Goal: Complete application form: Complete application form

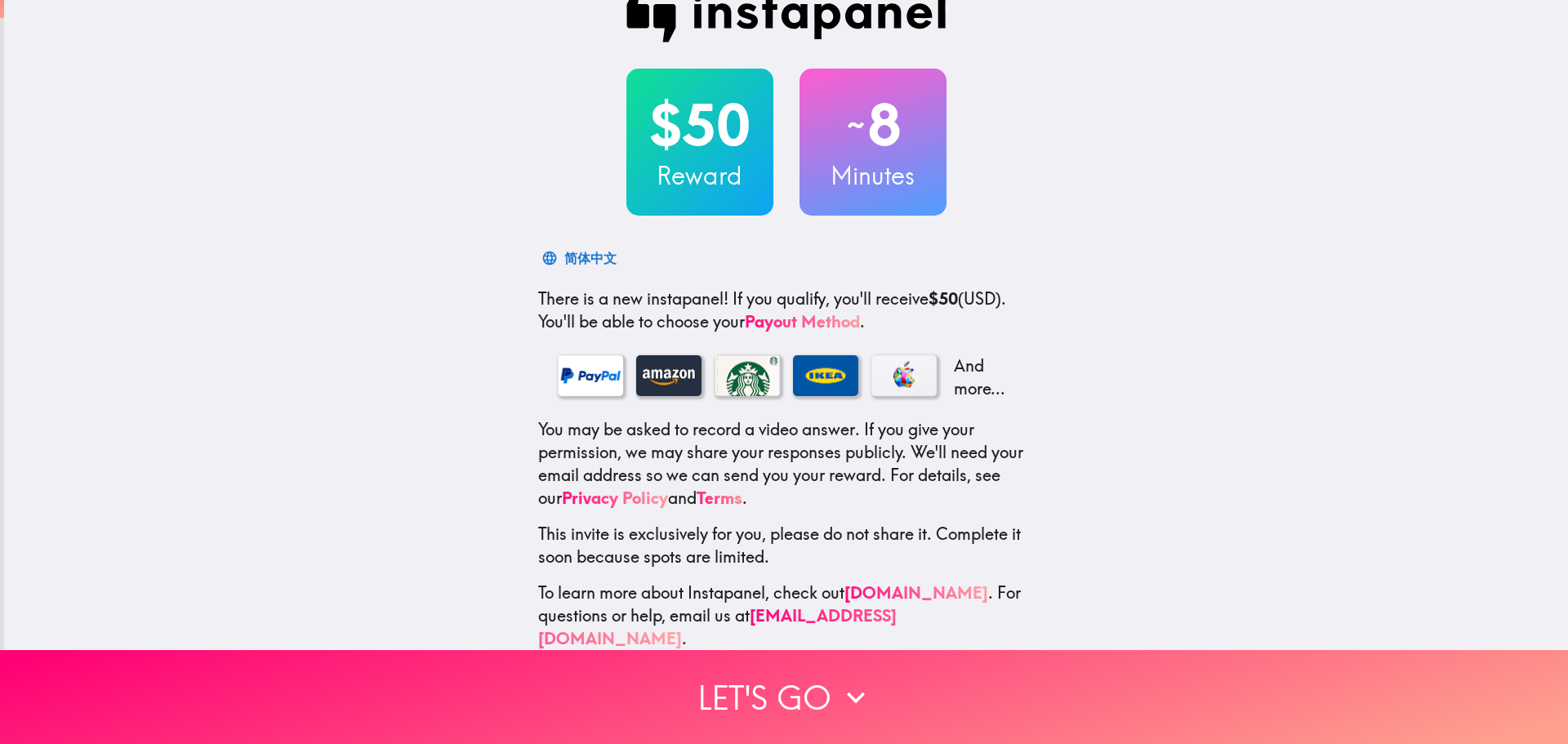
scroll to position [51, 0]
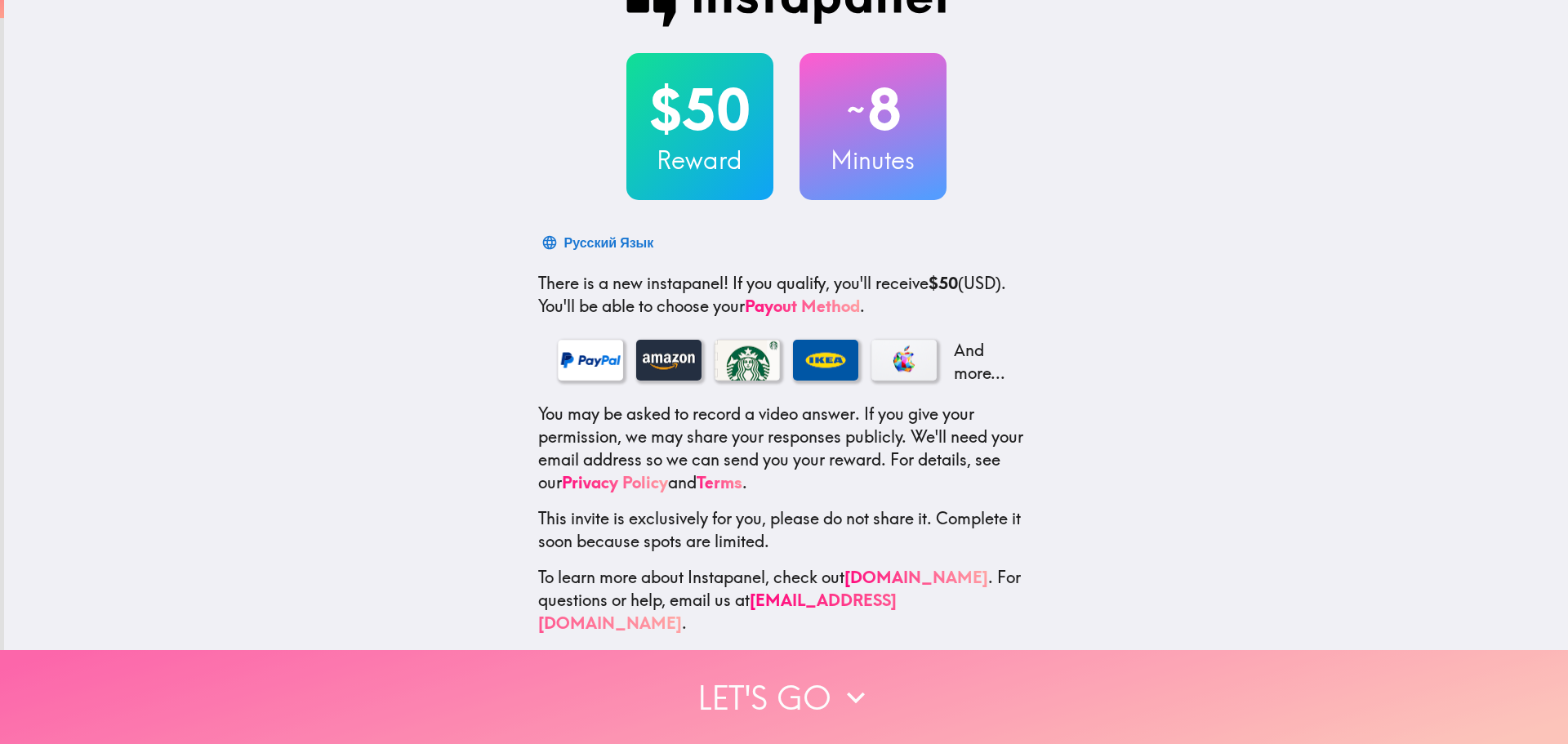
click at [794, 691] on button "Let's go" at bounding box center [784, 697] width 1568 height 94
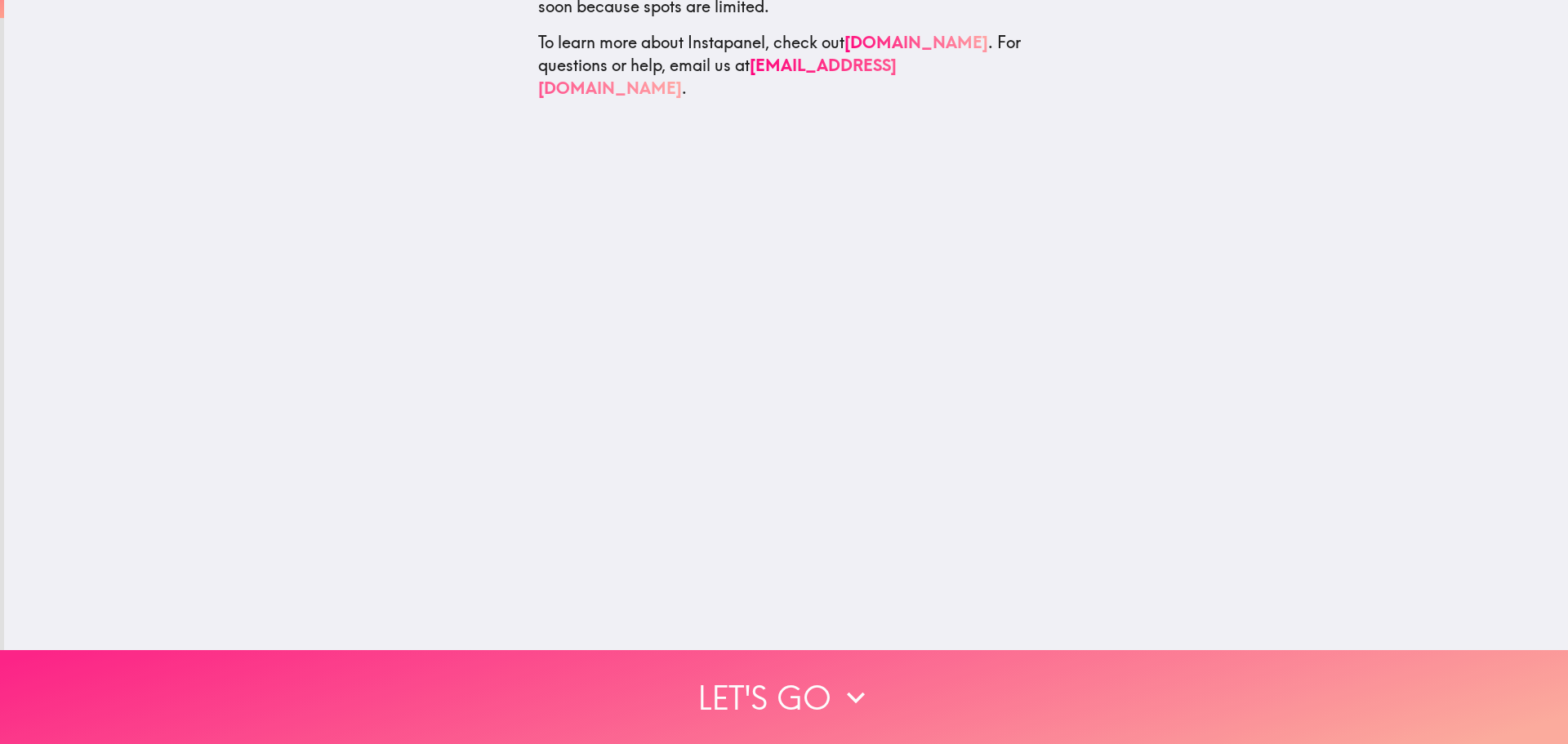
scroll to position [0, 0]
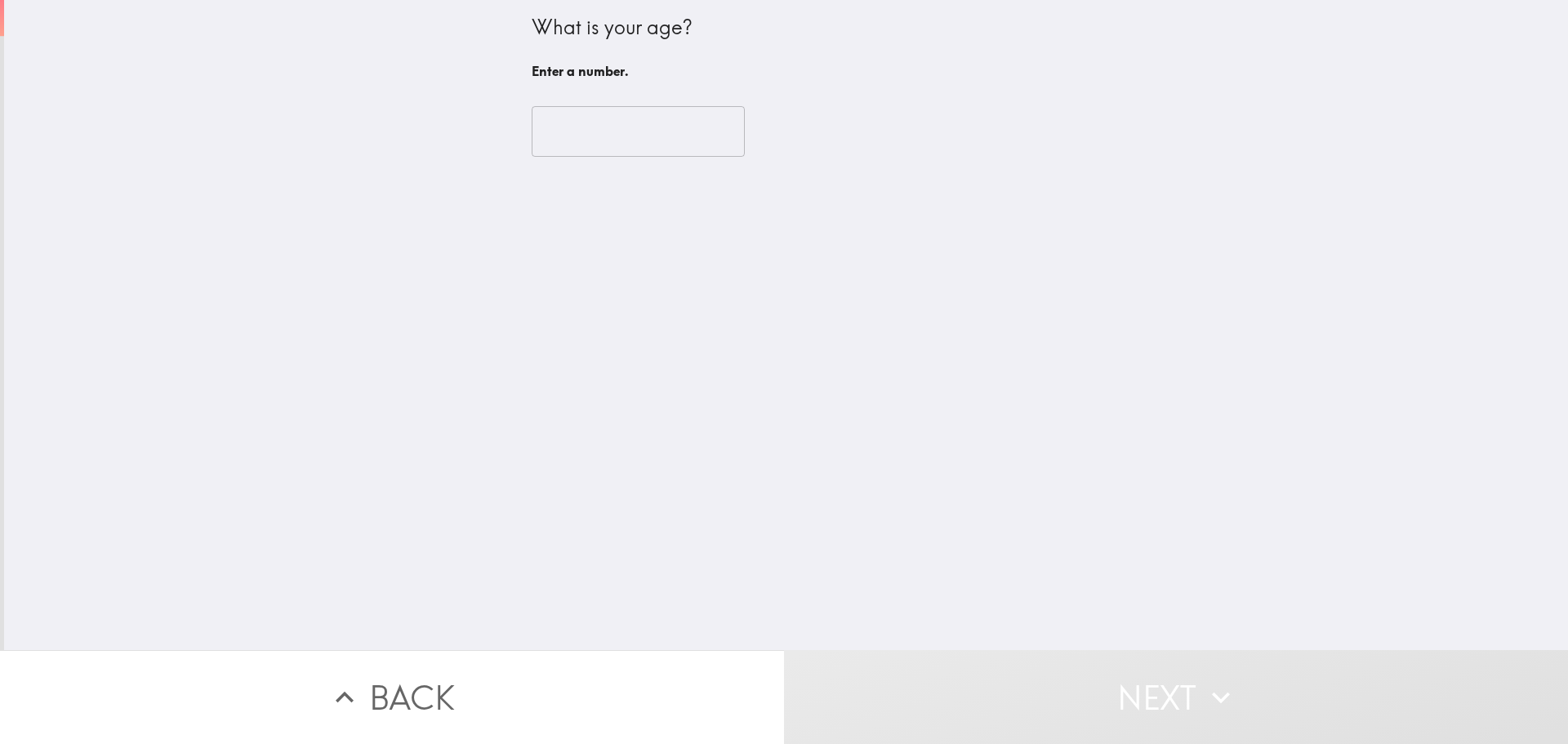
click at [639, 137] on input "number" at bounding box center [638, 131] width 213 height 50
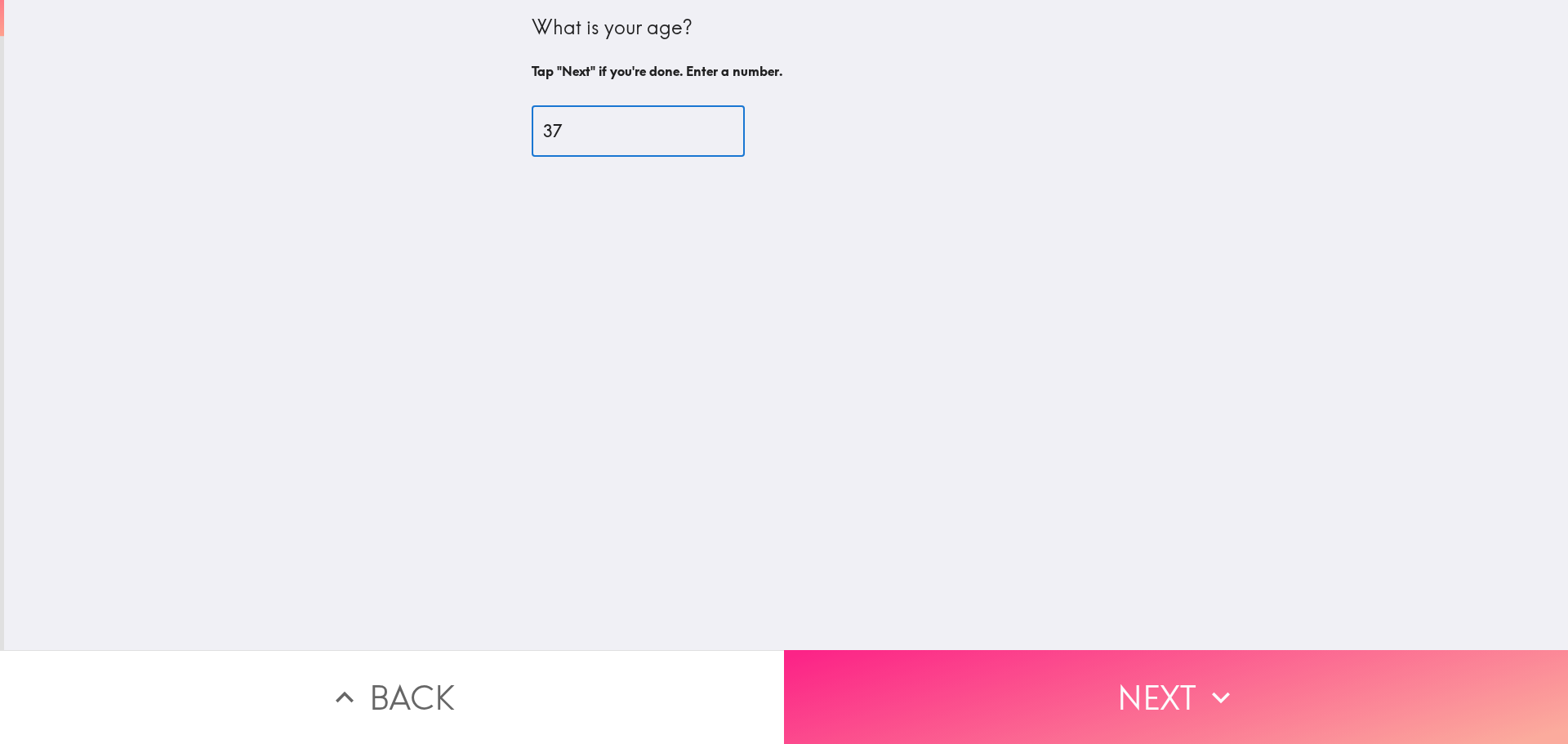
type input "37"
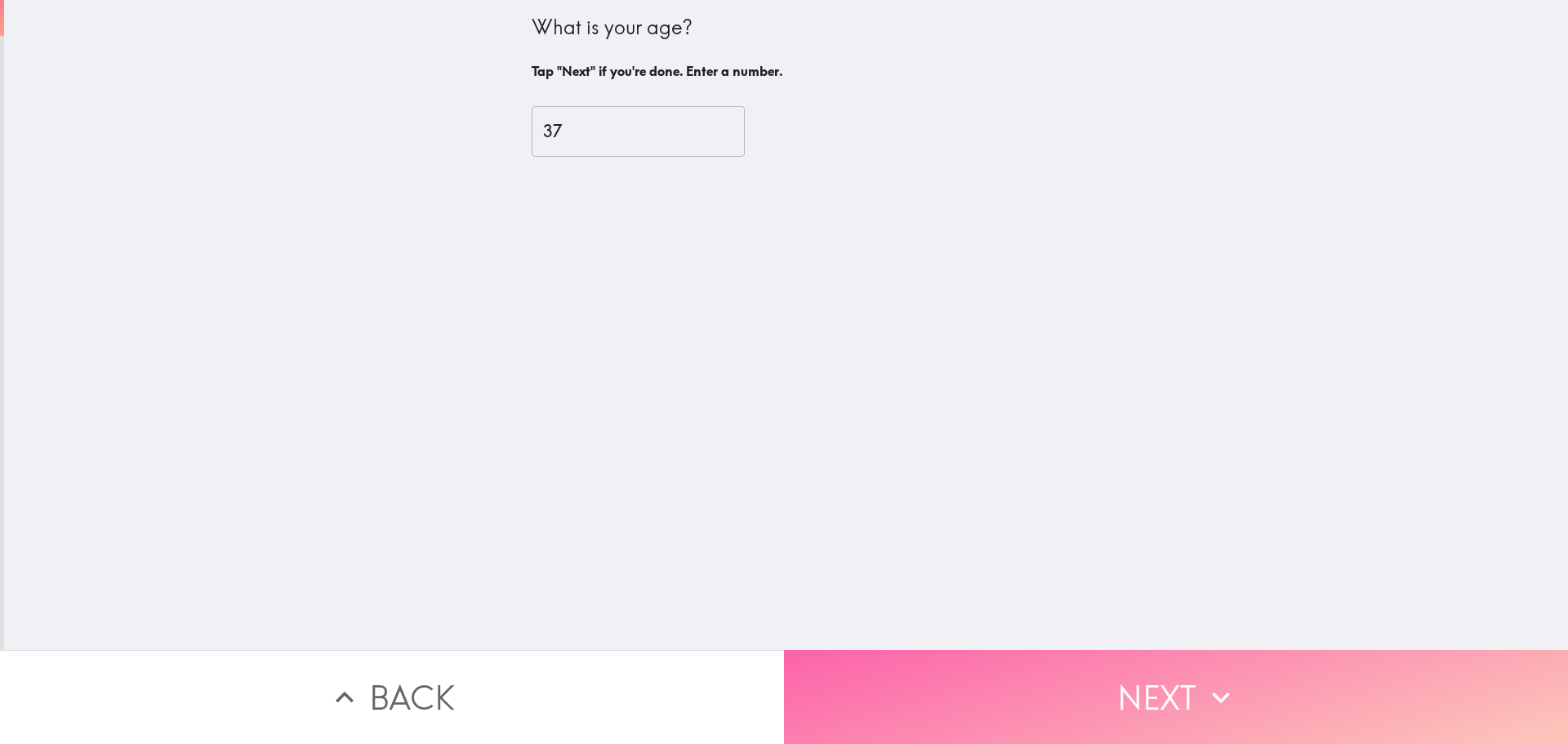
click at [1156, 697] on button "Next" at bounding box center [1176, 697] width 784 height 94
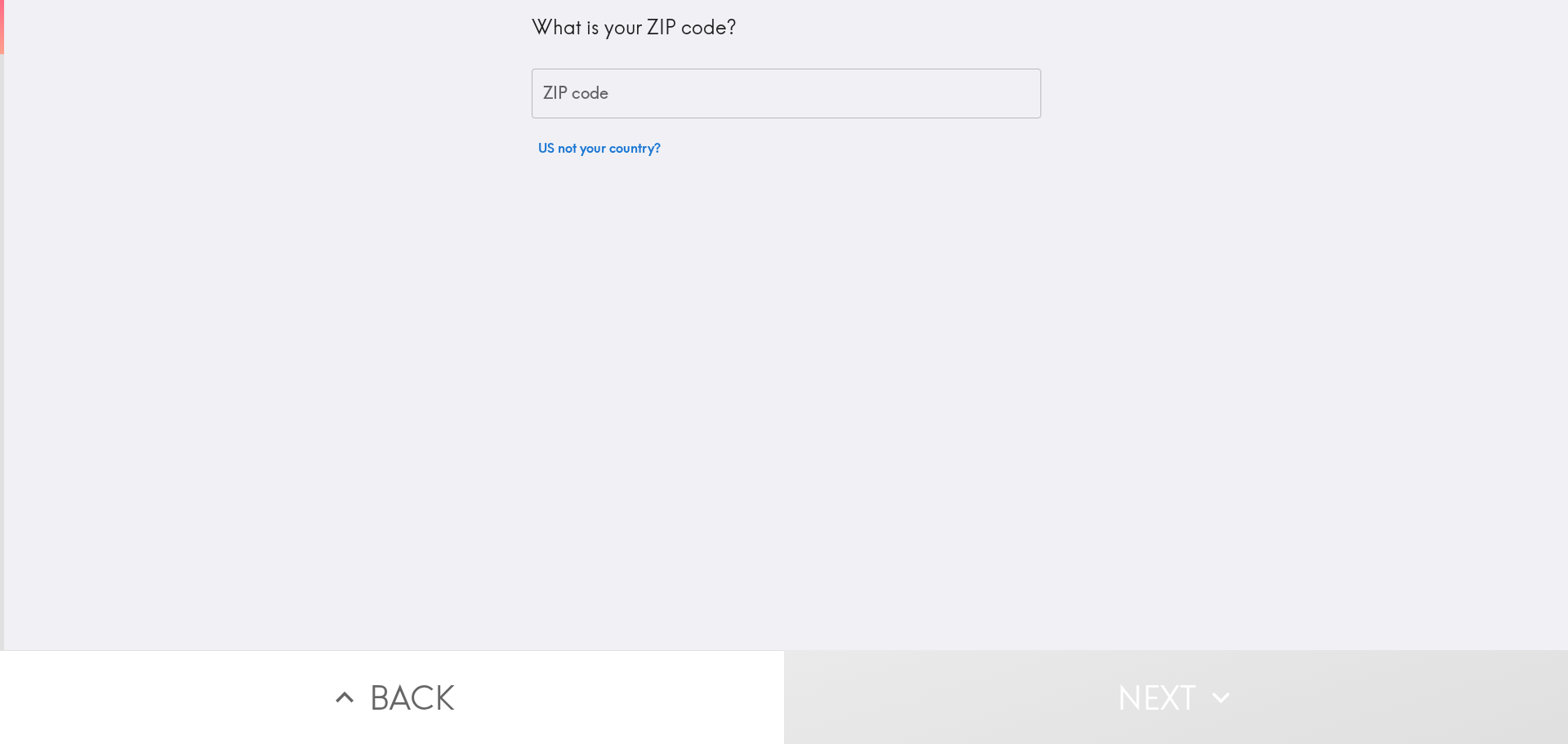
click at [718, 103] on input "ZIP code" at bounding box center [787, 93] width 509 height 50
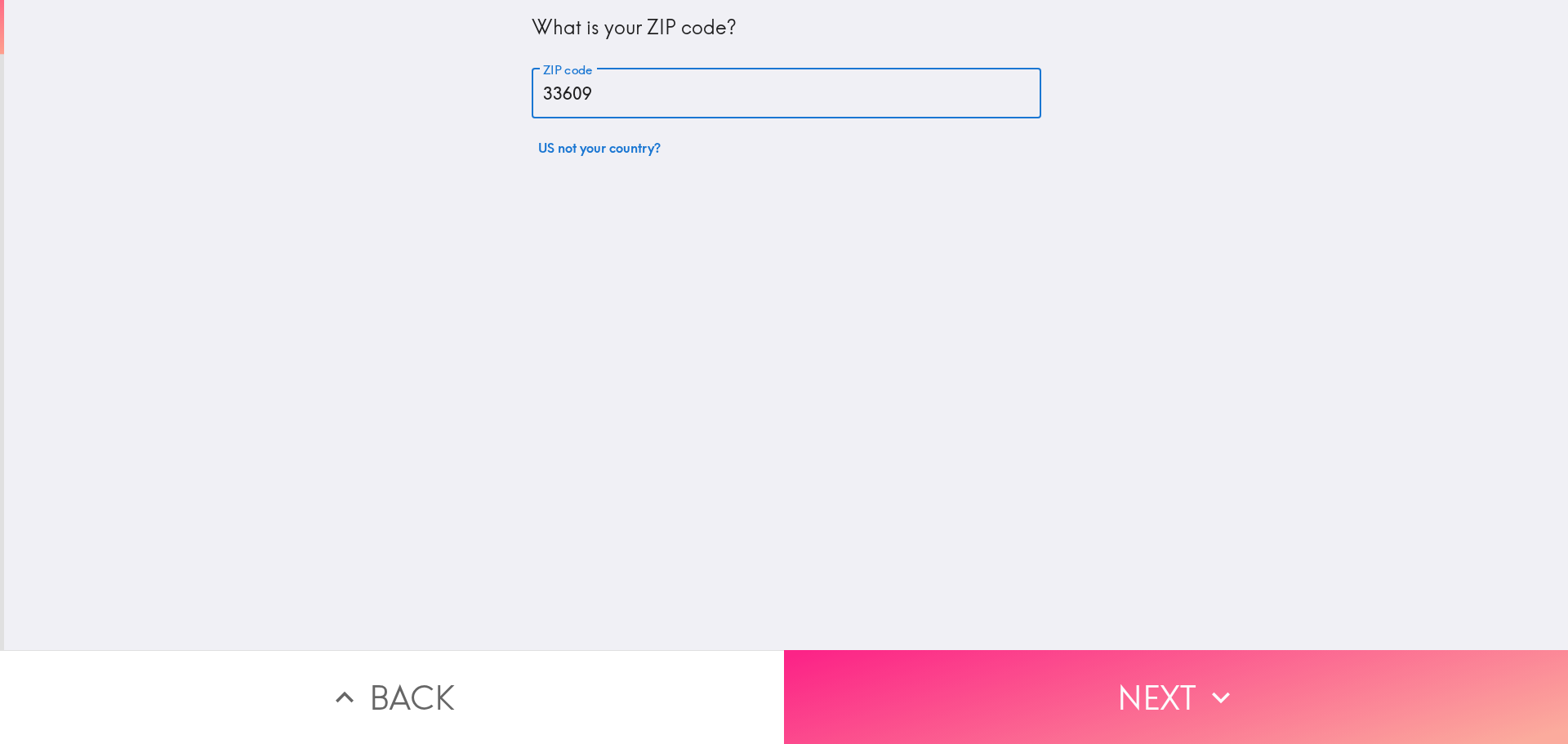
type input "33609"
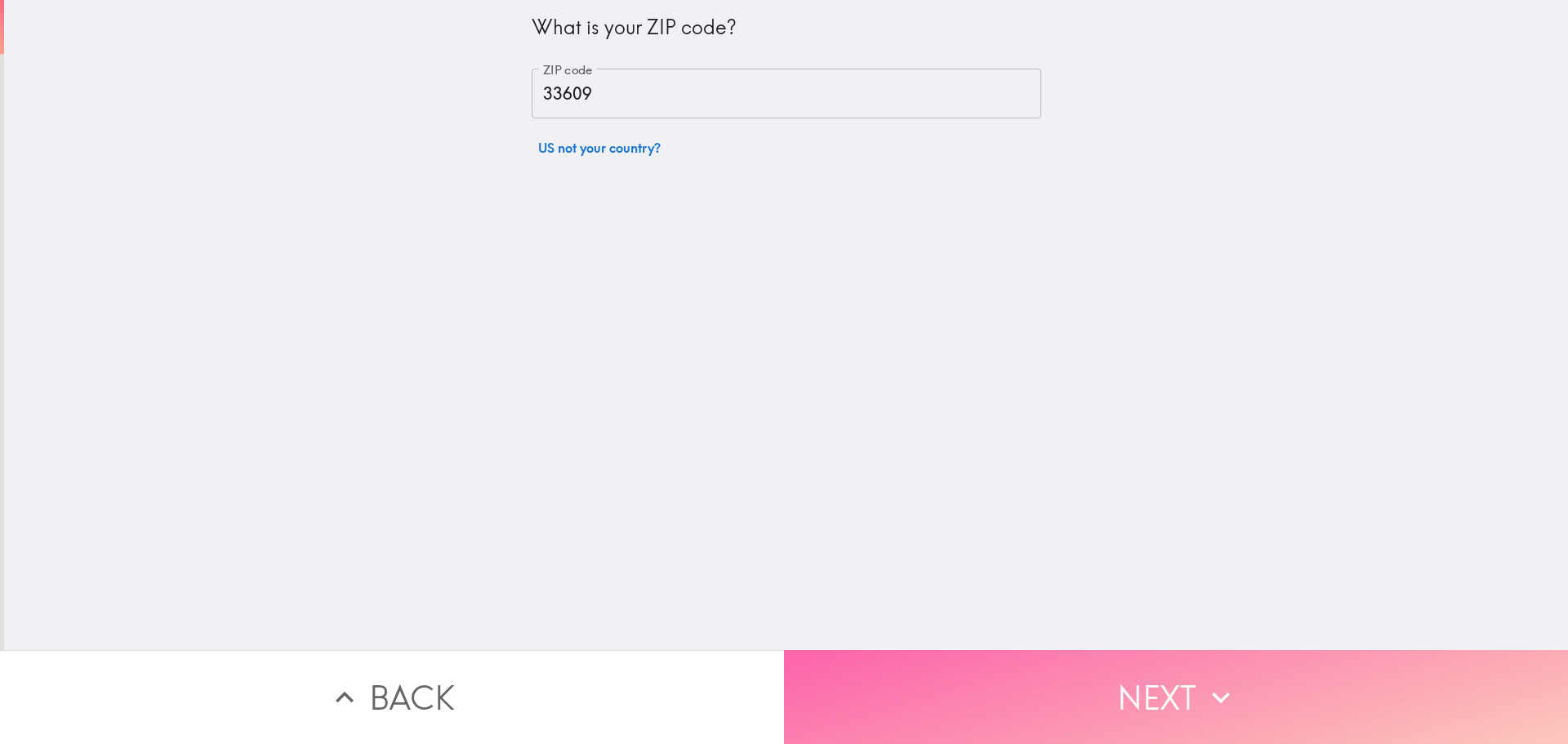
click at [1068, 693] on button "Next" at bounding box center [1176, 697] width 784 height 94
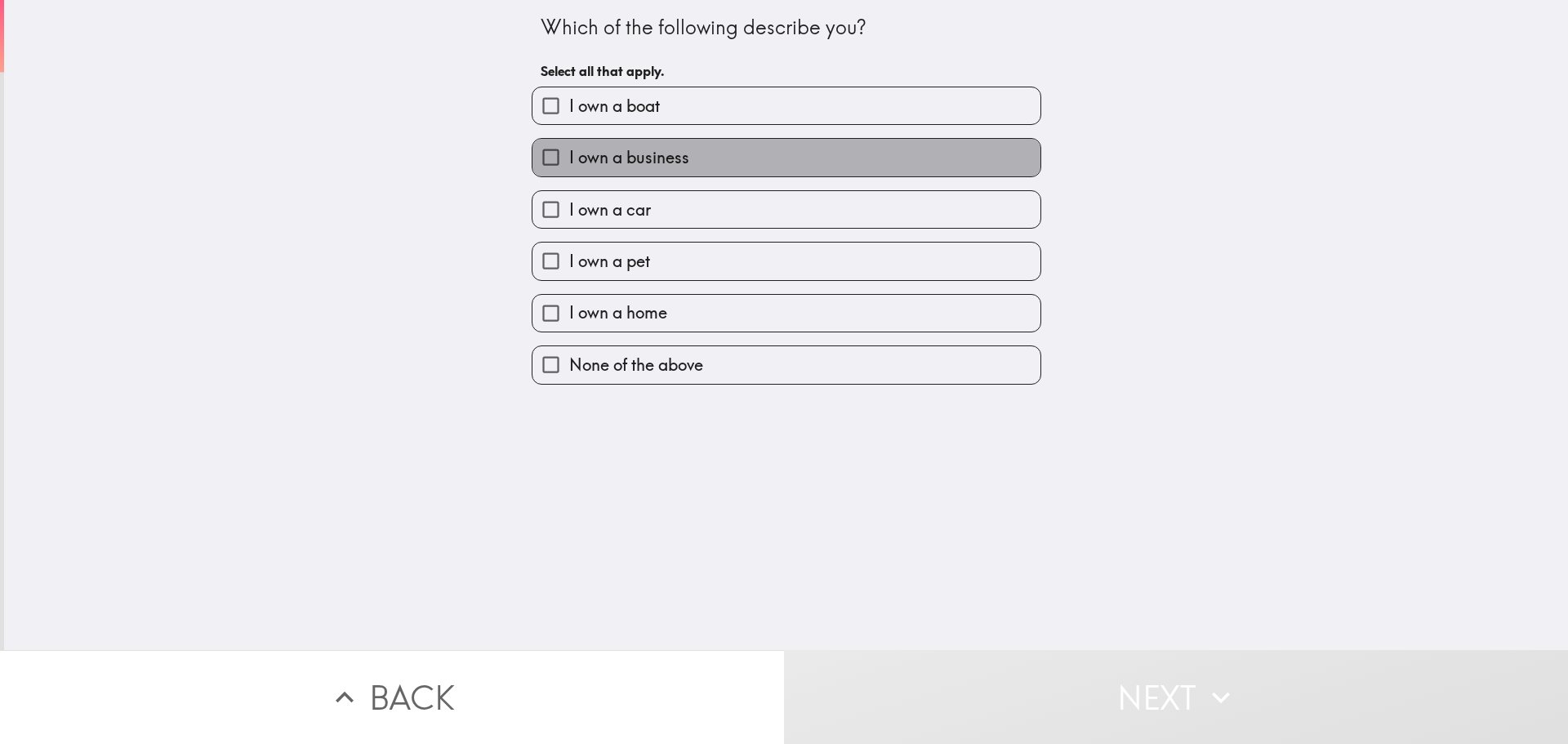
click at [585, 160] on span "I own a business" at bounding box center [629, 157] width 120 height 23
click at [569, 160] on input "I own a business" at bounding box center [551, 157] width 37 height 37
checkbox input "true"
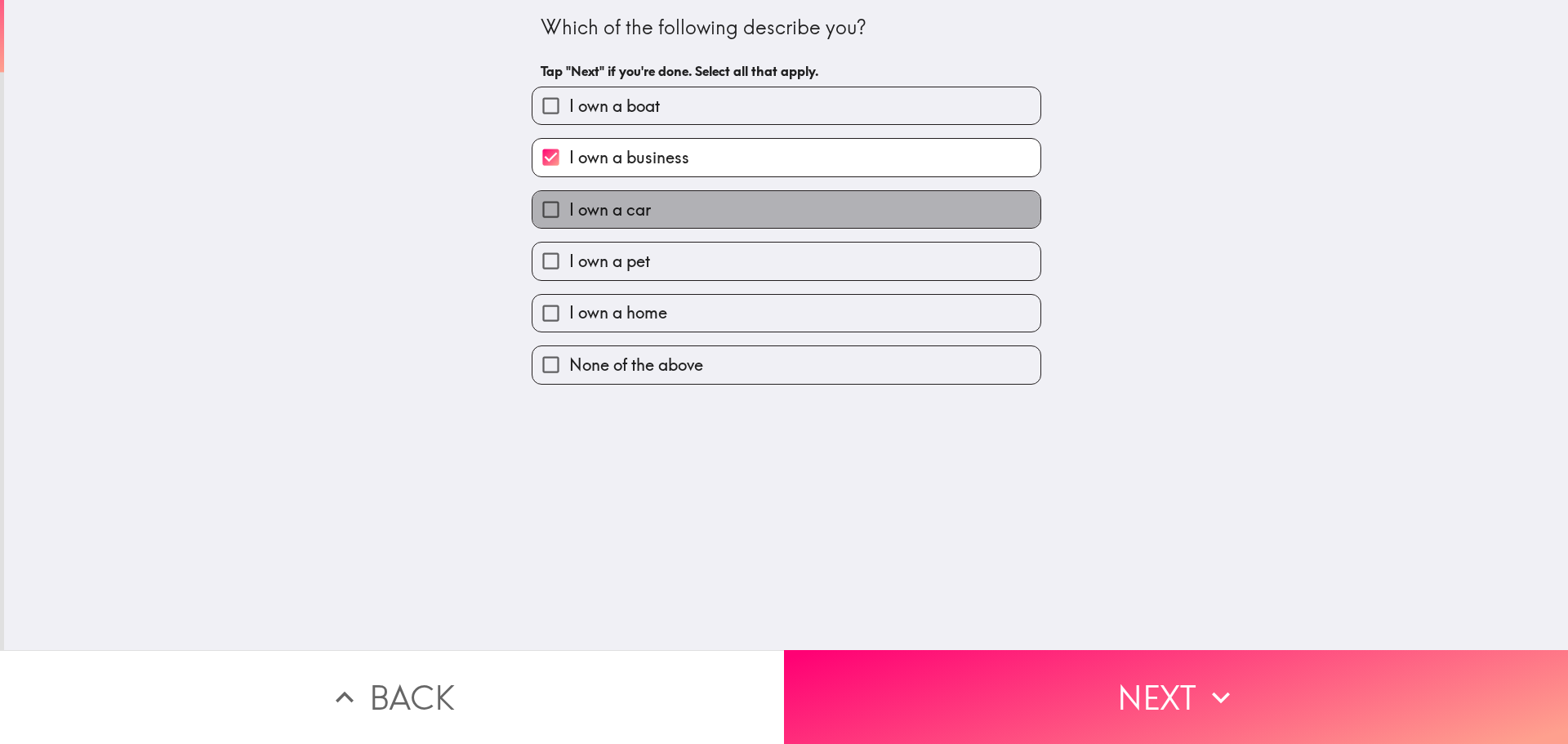
click at [584, 200] on span "I own a car" at bounding box center [610, 210] width 81 height 23
click at [569, 200] on input "I own a car" at bounding box center [551, 209] width 37 height 37
checkbox input "true"
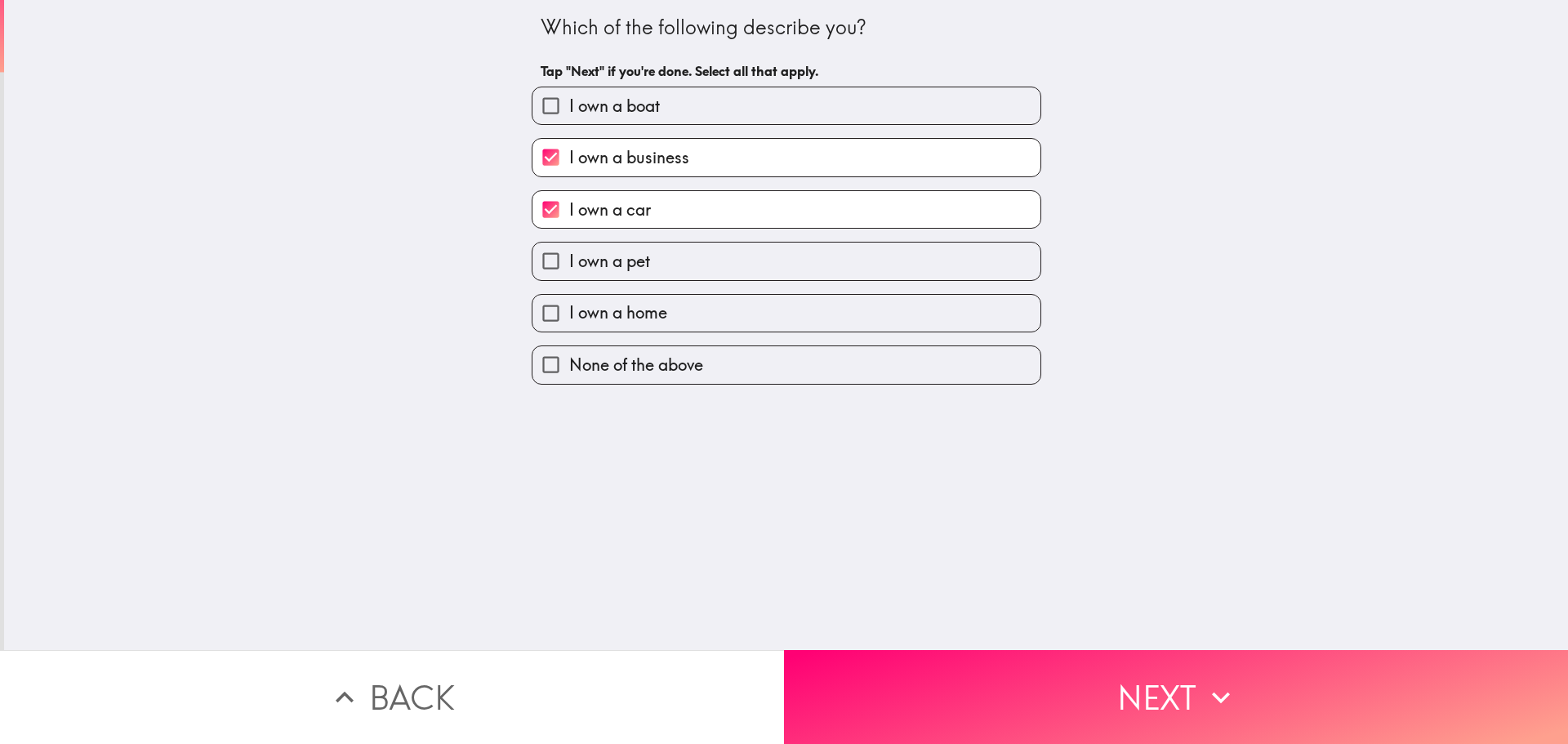
click at [605, 295] on label "I own a home" at bounding box center [787, 312] width 508 height 37
click at [569, 295] on input "I own a home" at bounding box center [551, 312] width 37 height 37
checkbox input "true"
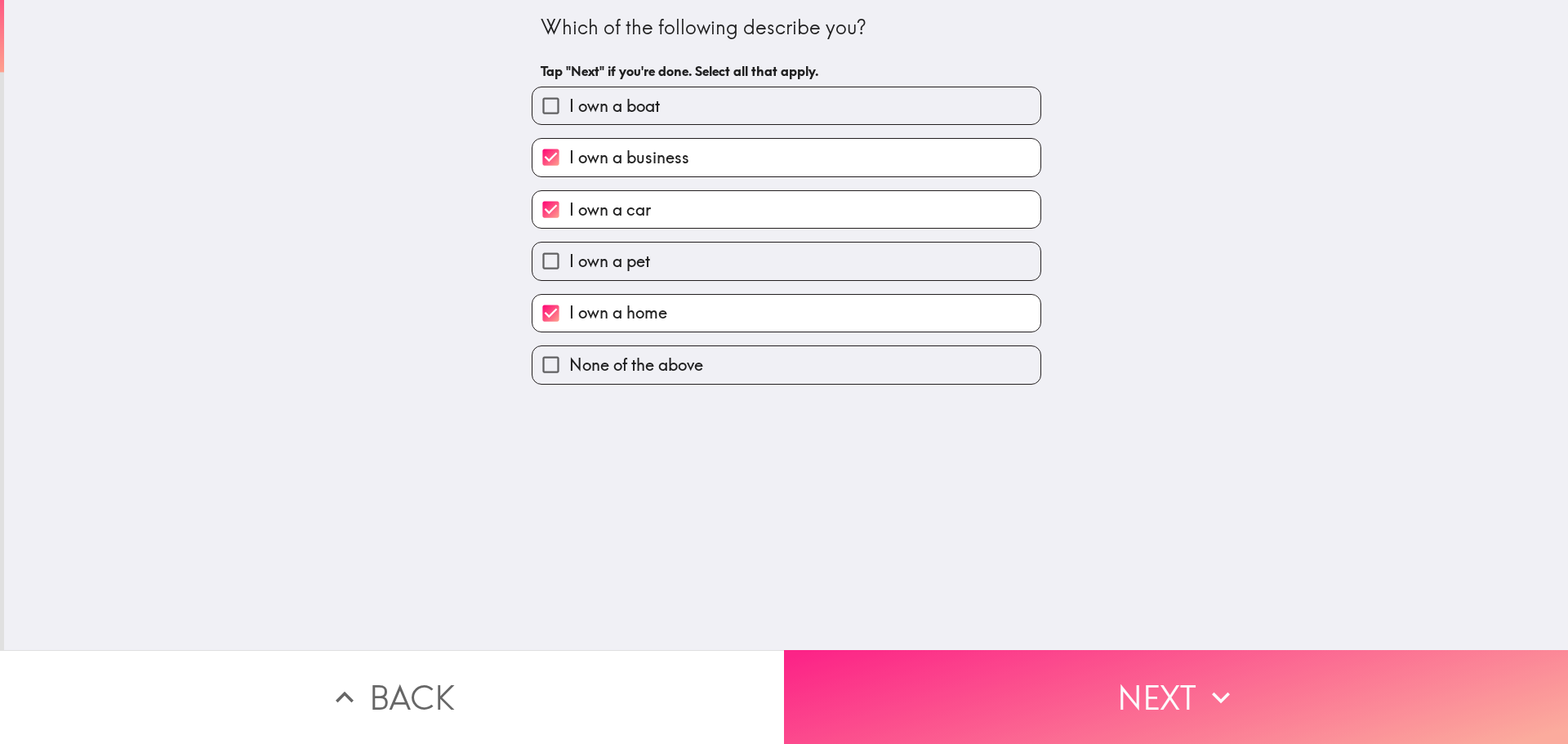
click at [1068, 695] on button "Next" at bounding box center [1176, 697] width 784 height 94
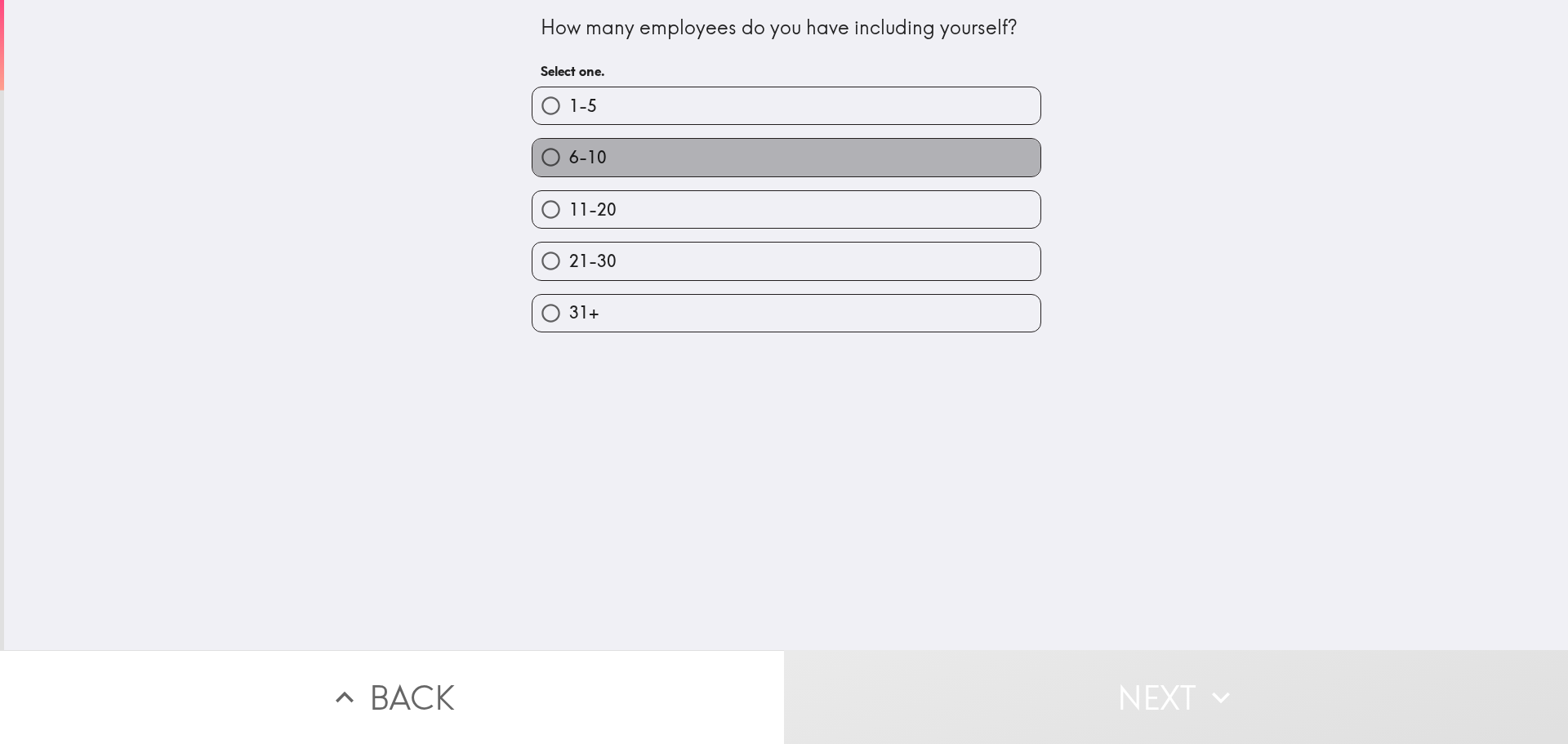
click at [643, 151] on label "6-10" at bounding box center [787, 157] width 508 height 37
click at [569, 151] on input "6-10" at bounding box center [551, 157] width 37 height 37
radio input "true"
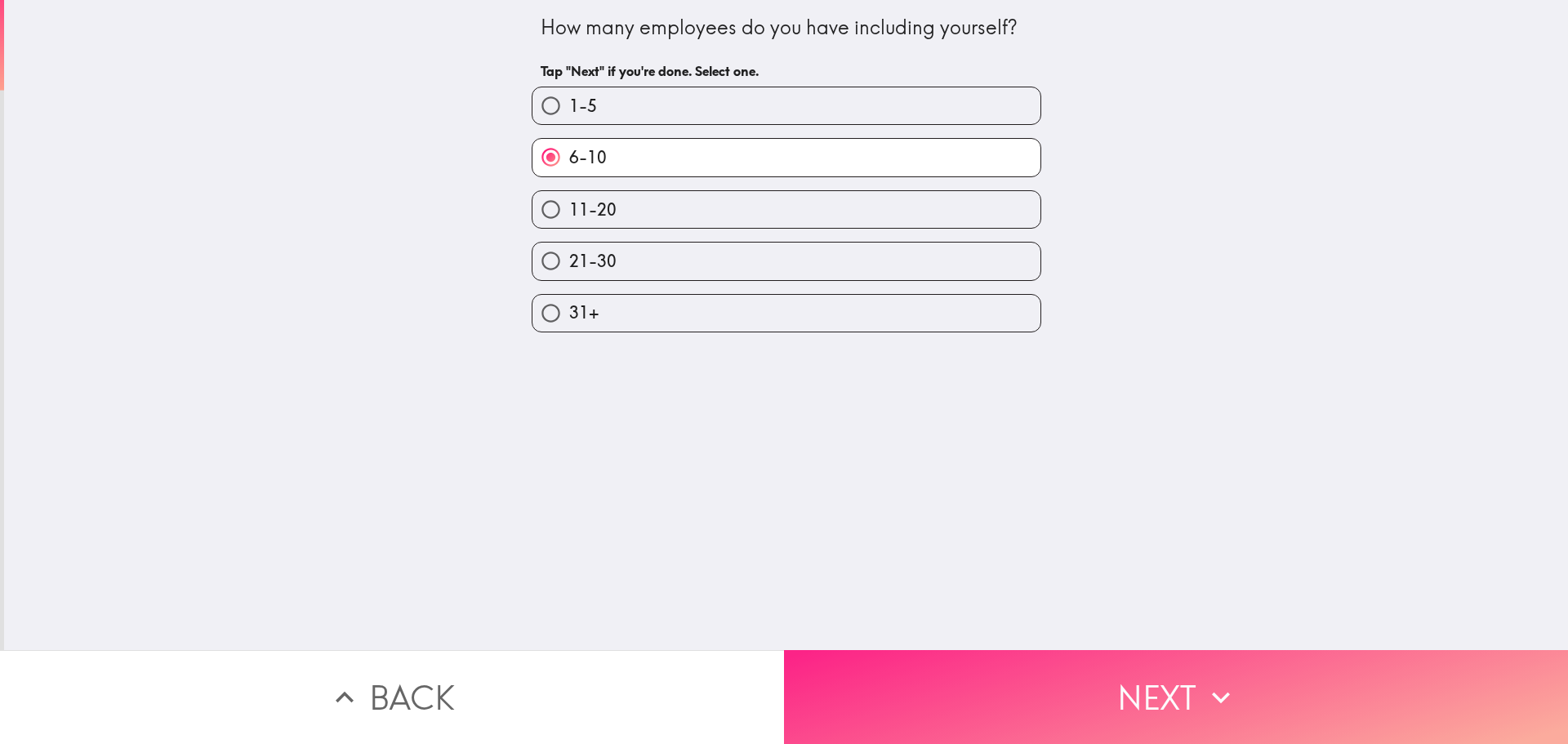
click at [1113, 668] on button "Next" at bounding box center [1176, 697] width 784 height 94
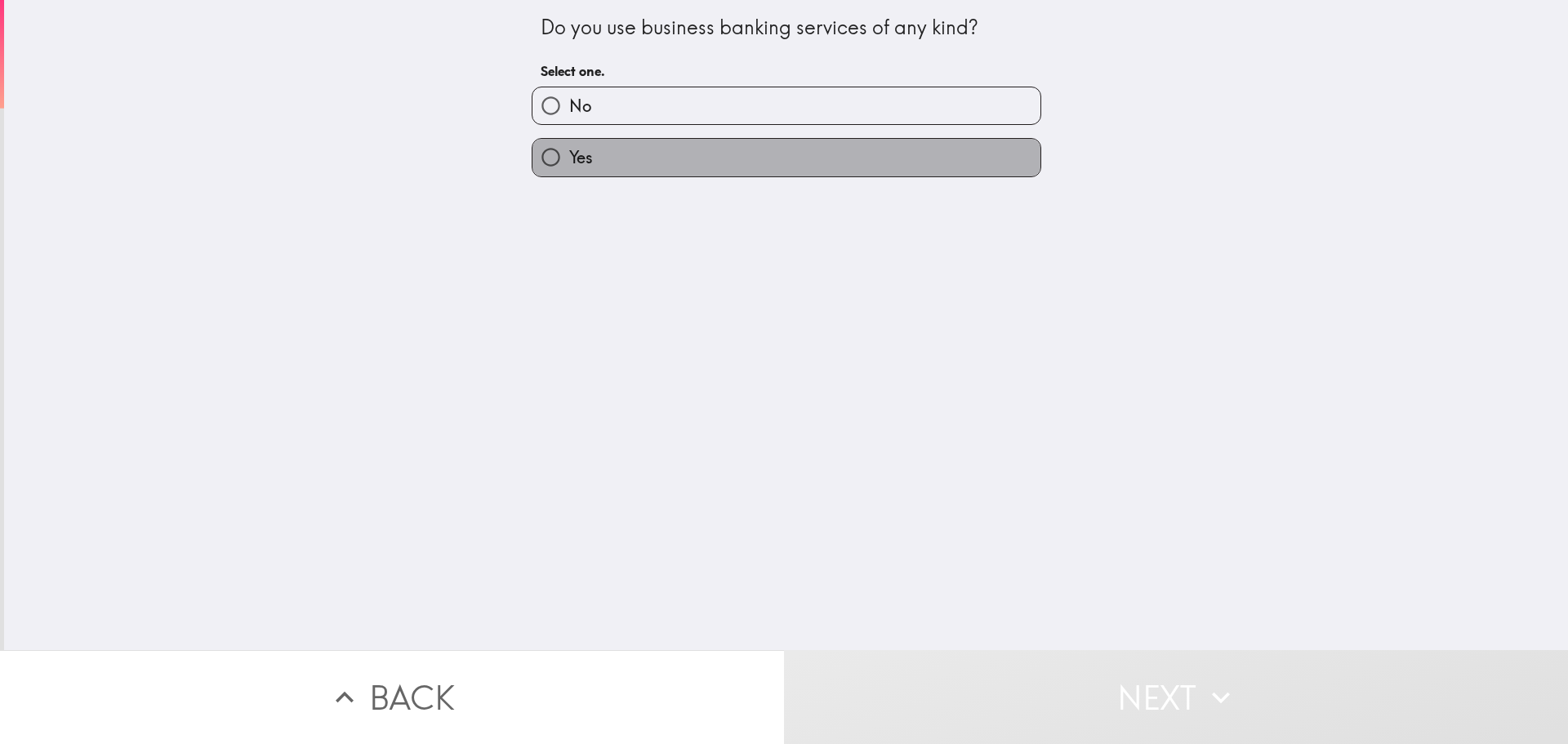
click at [732, 153] on label "Yes" at bounding box center [787, 157] width 508 height 37
click at [569, 153] on input "Yes" at bounding box center [551, 157] width 37 height 37
radio input "true"
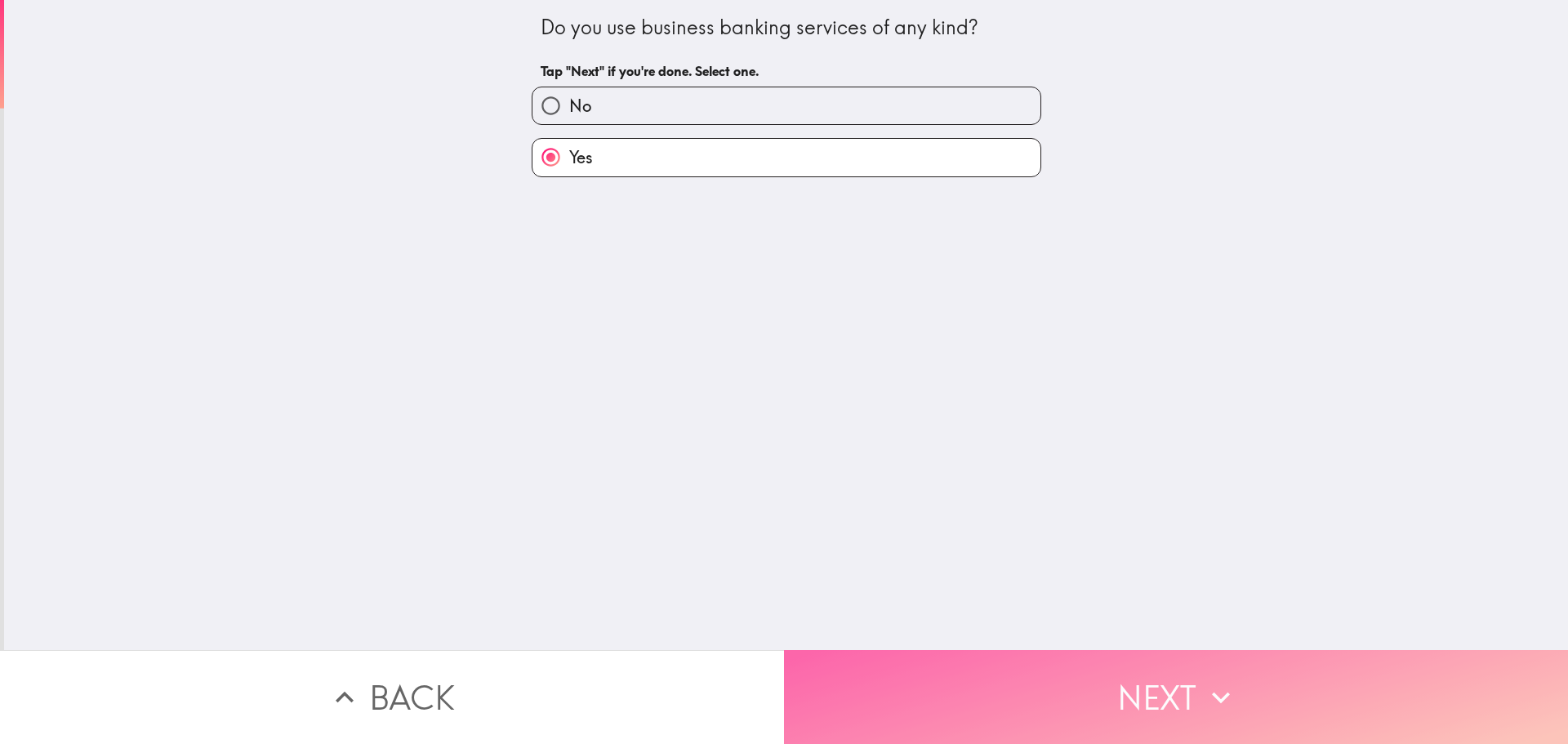
click at [1136, 677] on button "Next" at bounding box center [1176, 697] width 784 height 94
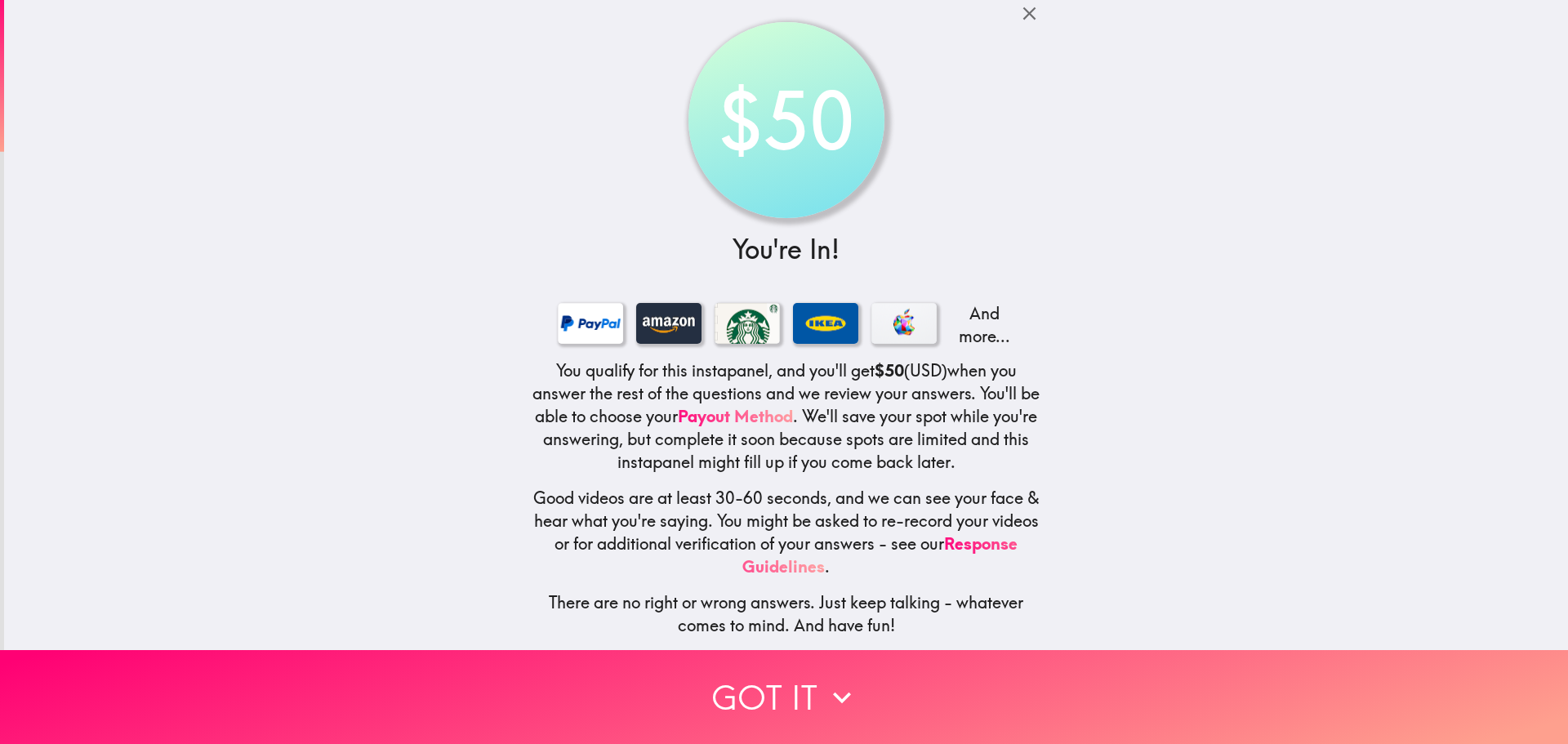
scroll to position [16, 0]
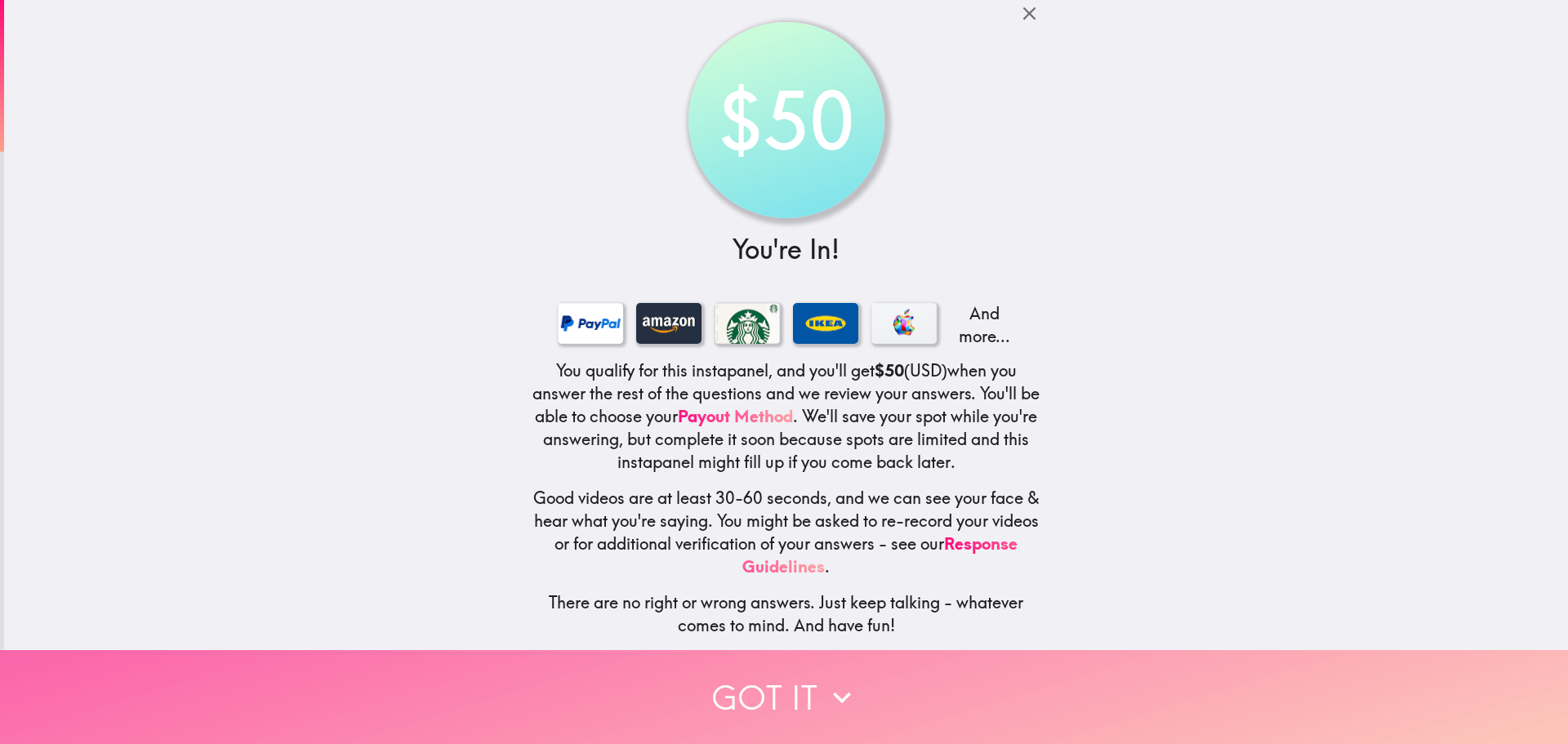
click at [775, 672] on button "Got it" at bounding box center [784, 697] width 1568 height 94
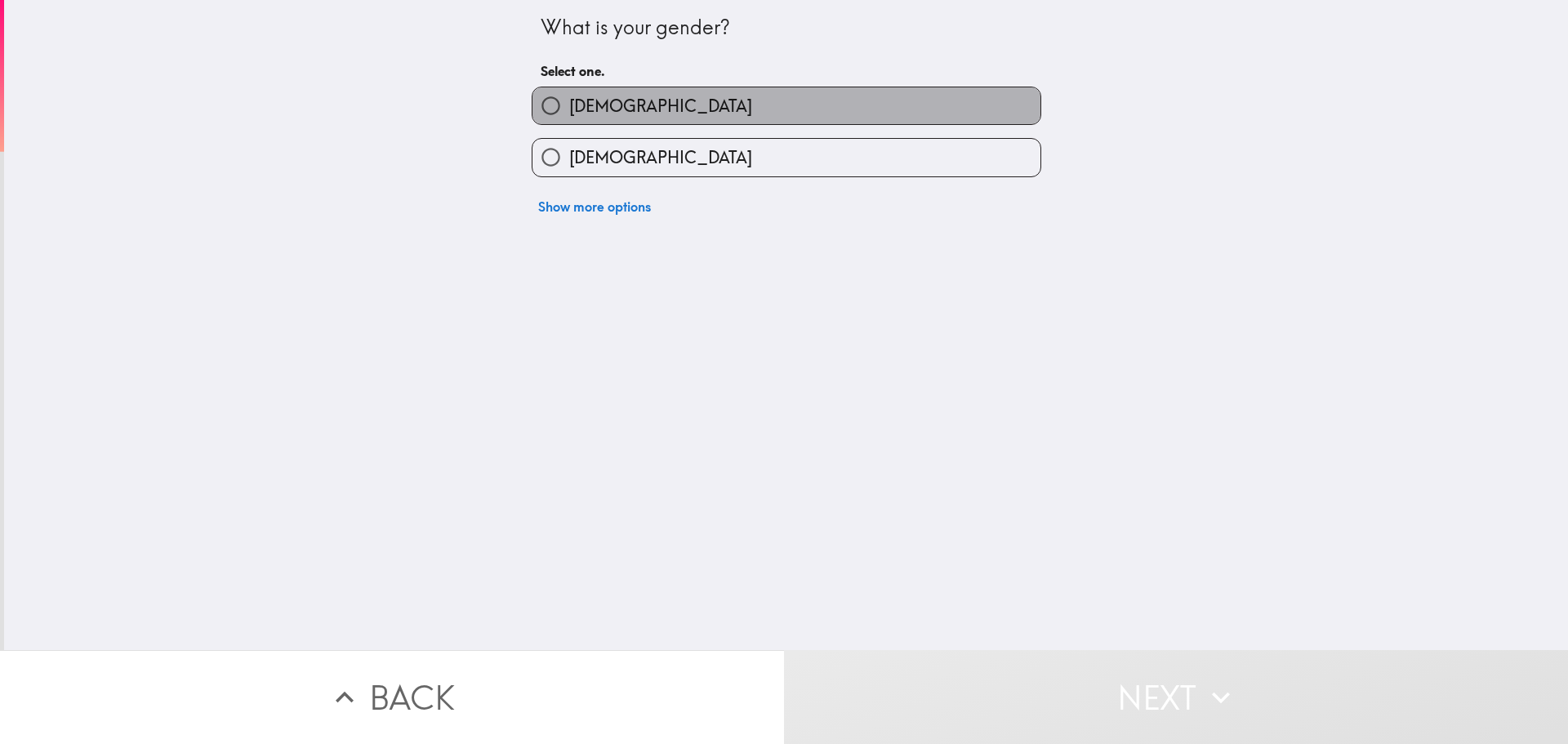
click at [620, 114] on label "[DEMOGRAPHIC_DATA]" at bounding box center [787, 105] width 508 height 37
click at [569, 114] on input "[DEMOGRAPHIC_DATA]" at bounding box center [551, 105] width 37 height 37
radio input "true"
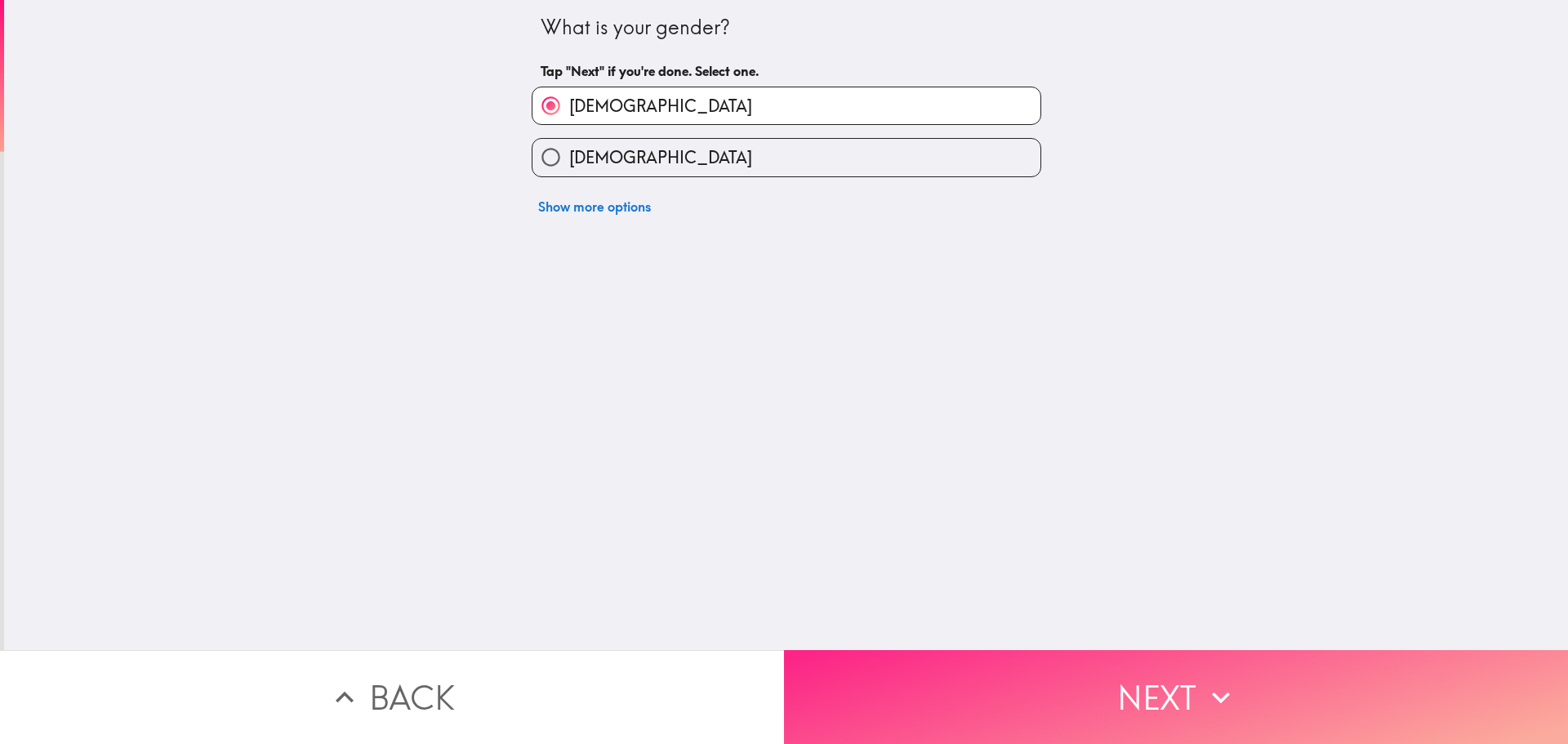
click at [1149, 705] on button "Next" at bounding box center [1176, 697] width 784 height 94
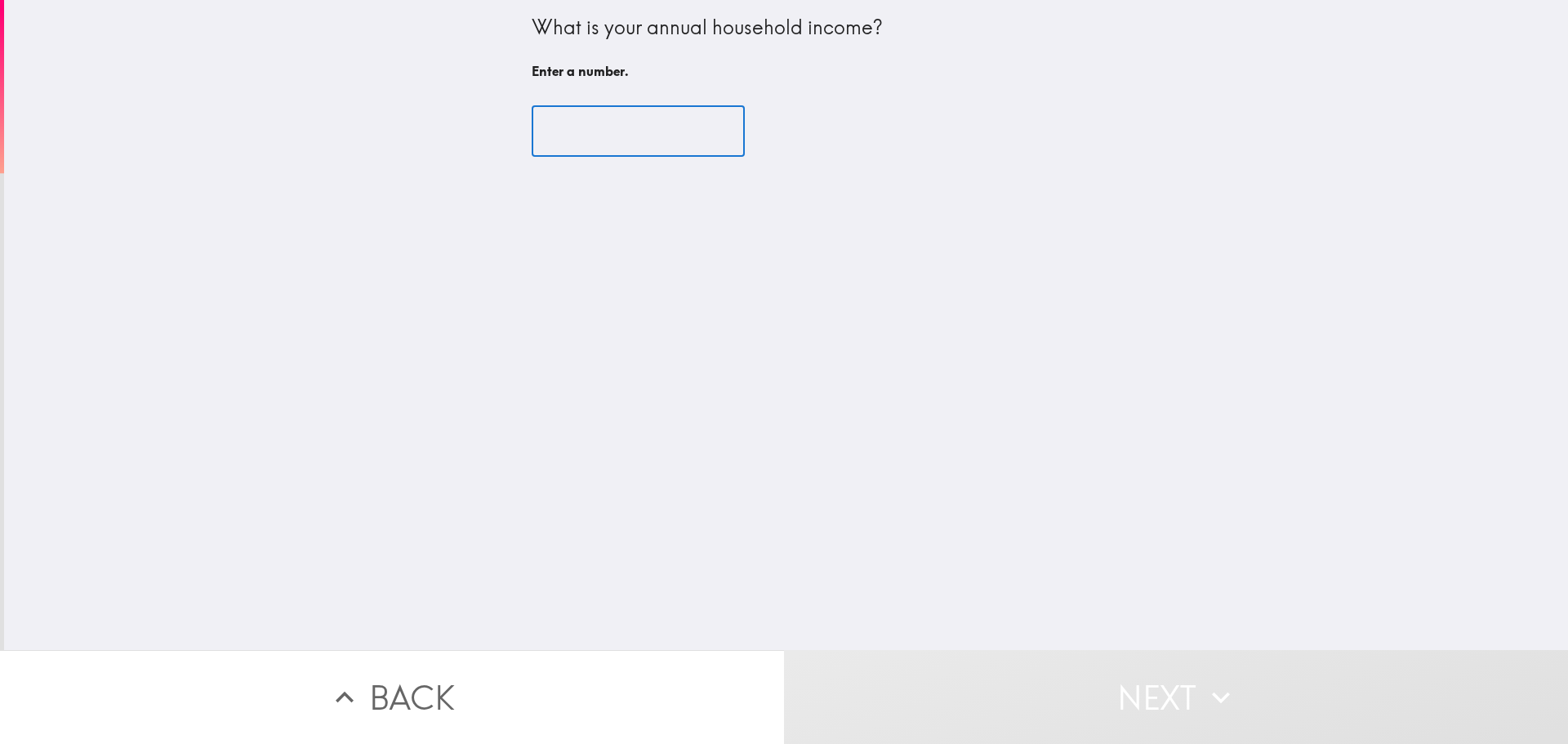
click at [644, 128] on input "number" at bounding box center [638, 131] width 213 height 50
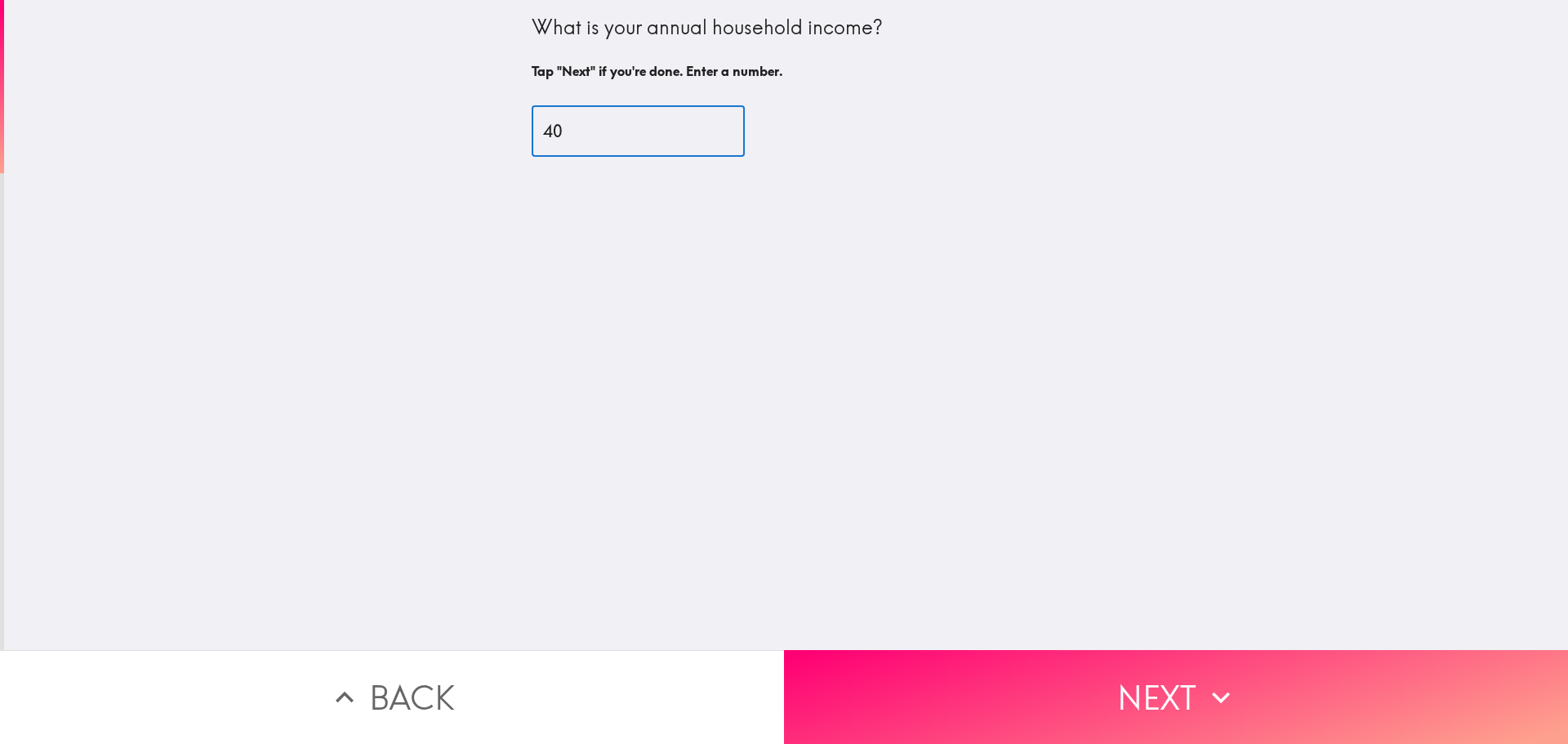
type input "4"
type input "350000"
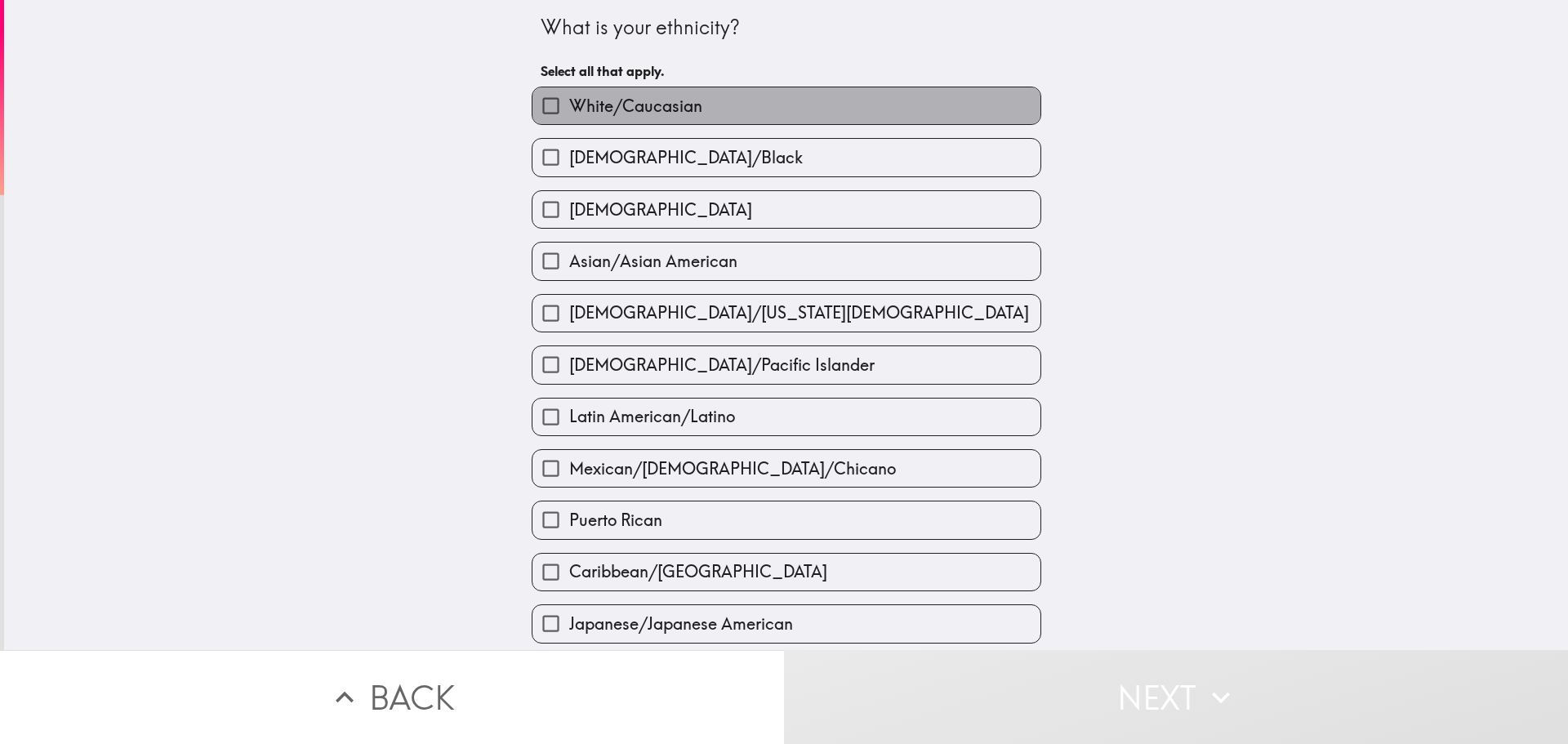
click at [640, 104] on span "White/Caucasian" at bounding box center [635, 106] width 134 height 23
click at [569, 104] on input "White/Caucasian" at bounding box center [551, 105] width 37 height 37
checkbox input "true"
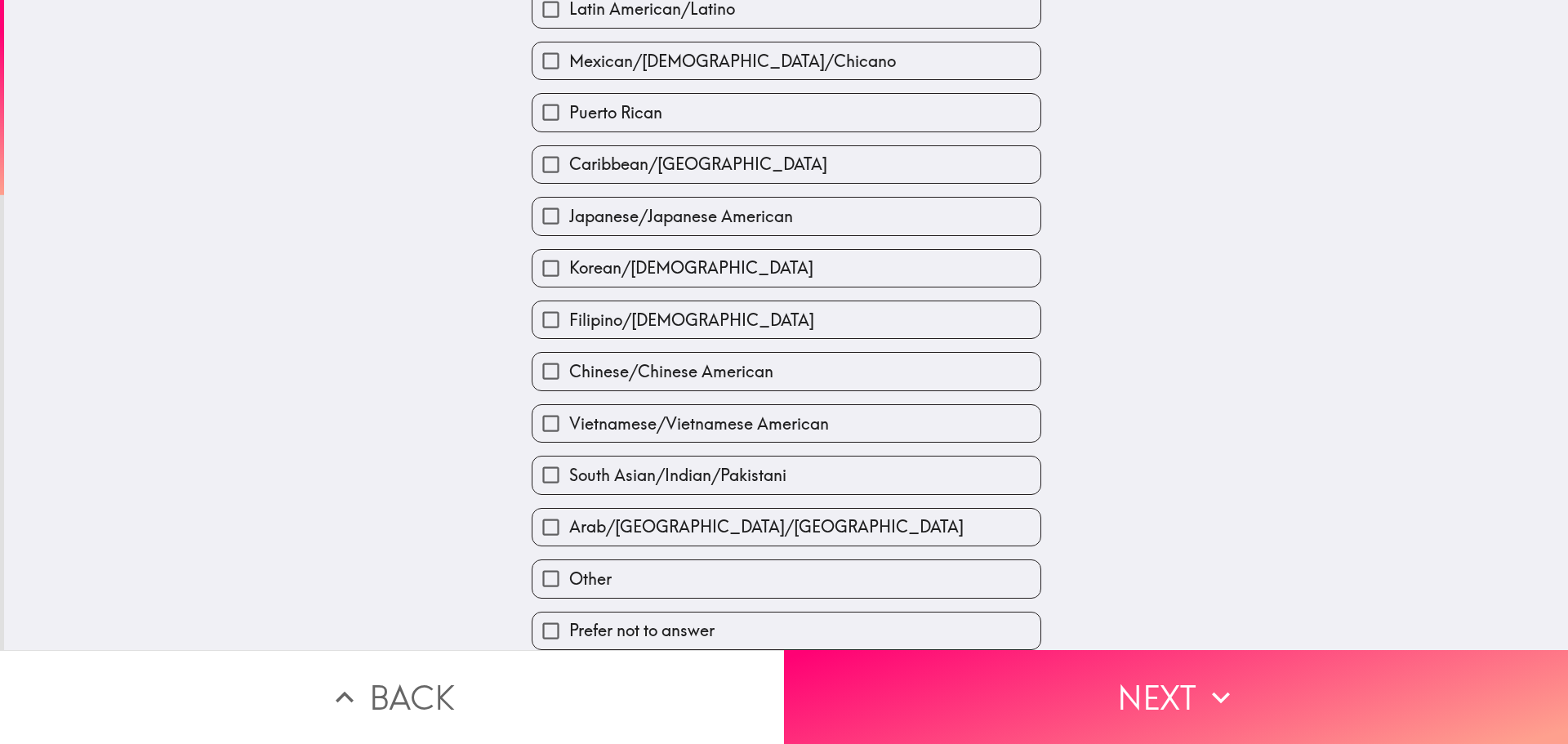
scroll to position [419, 0]
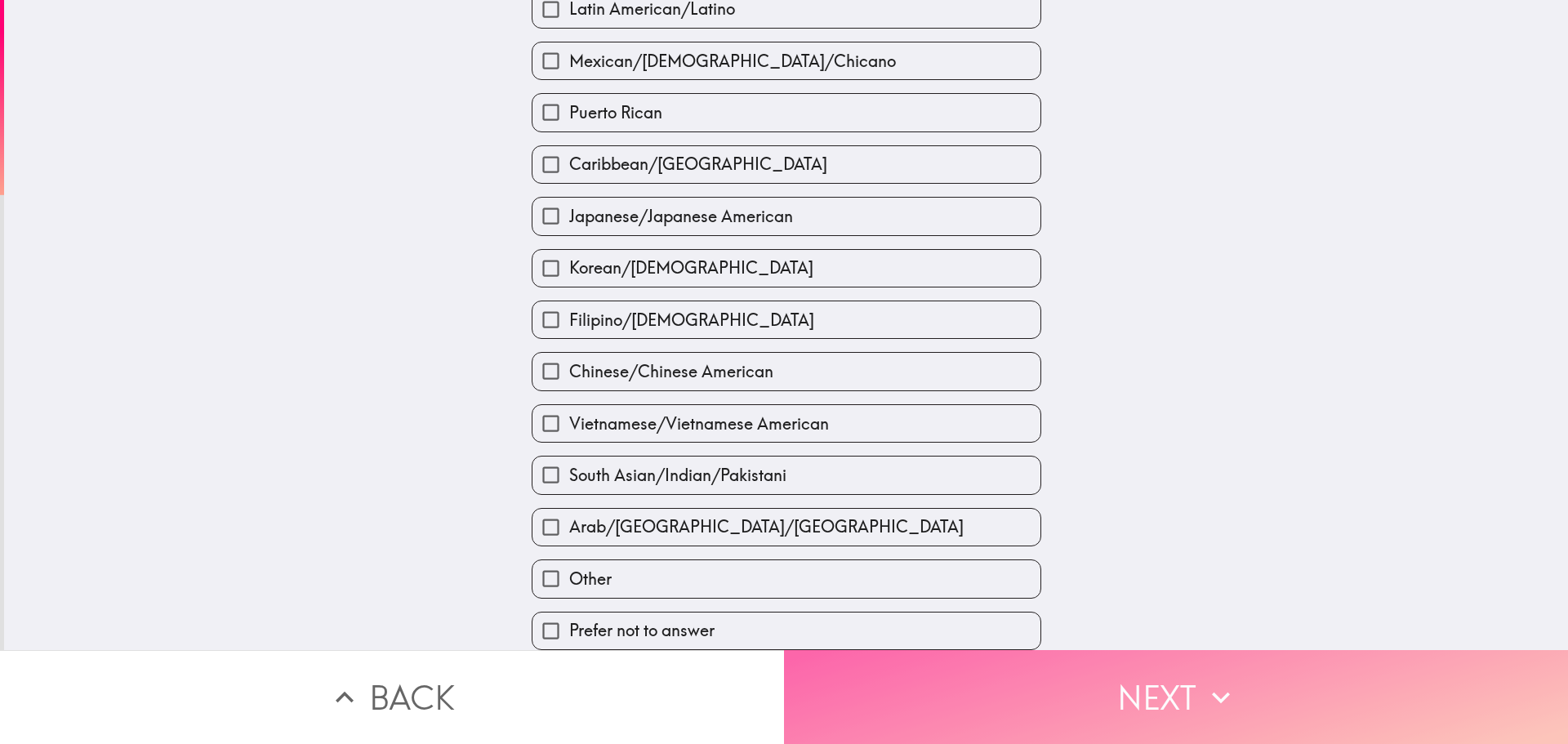
click at [1068, 669] on button "Next" at bounding box center [1176, 697] width 784 height 94
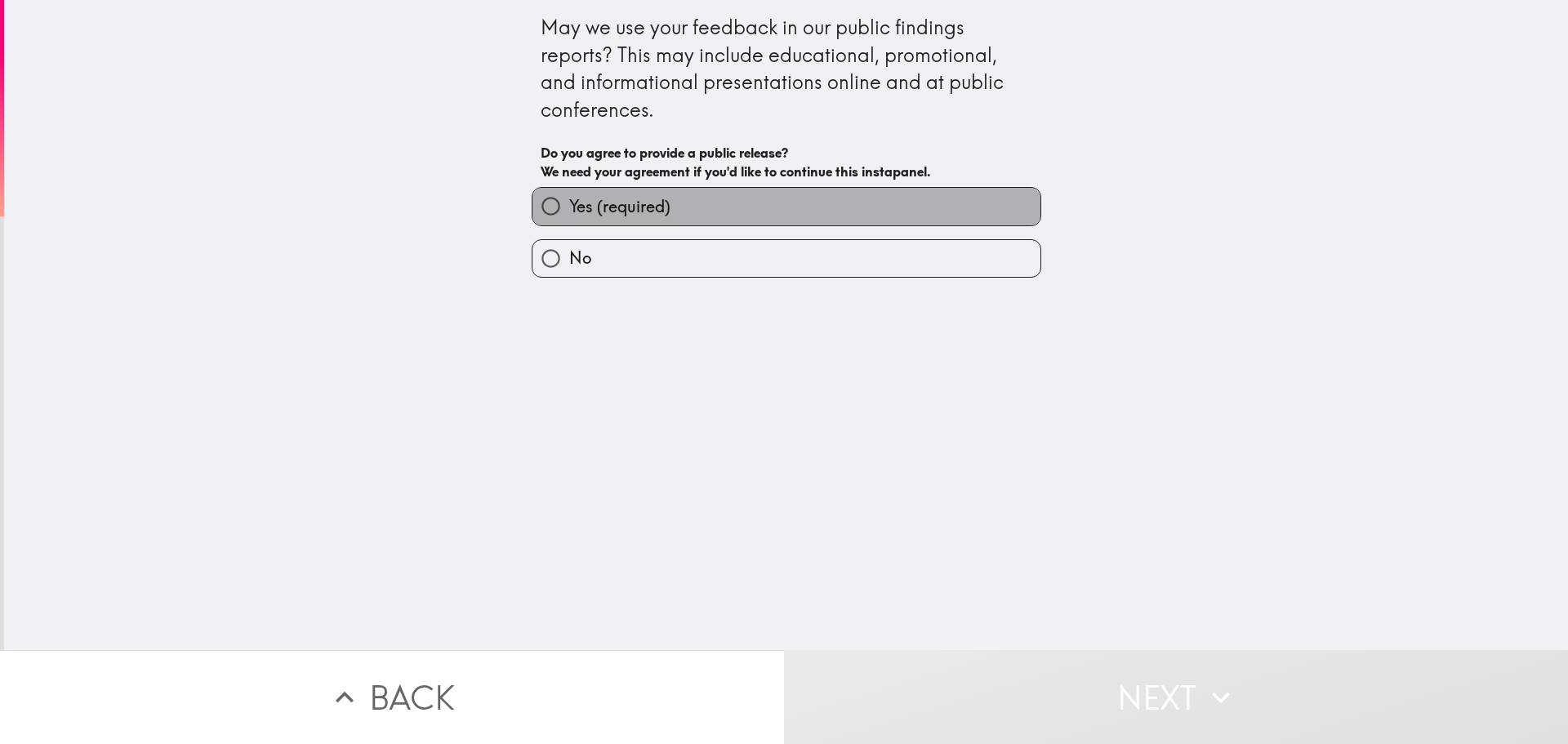
click at [686, 202] on label "Yes (required)" at bounding box center [787, 205] width 508 height 37
click at [569, 202] on input "Yes (required)" at bounding box center [551, 205] width 37 height 37
radio input "true"
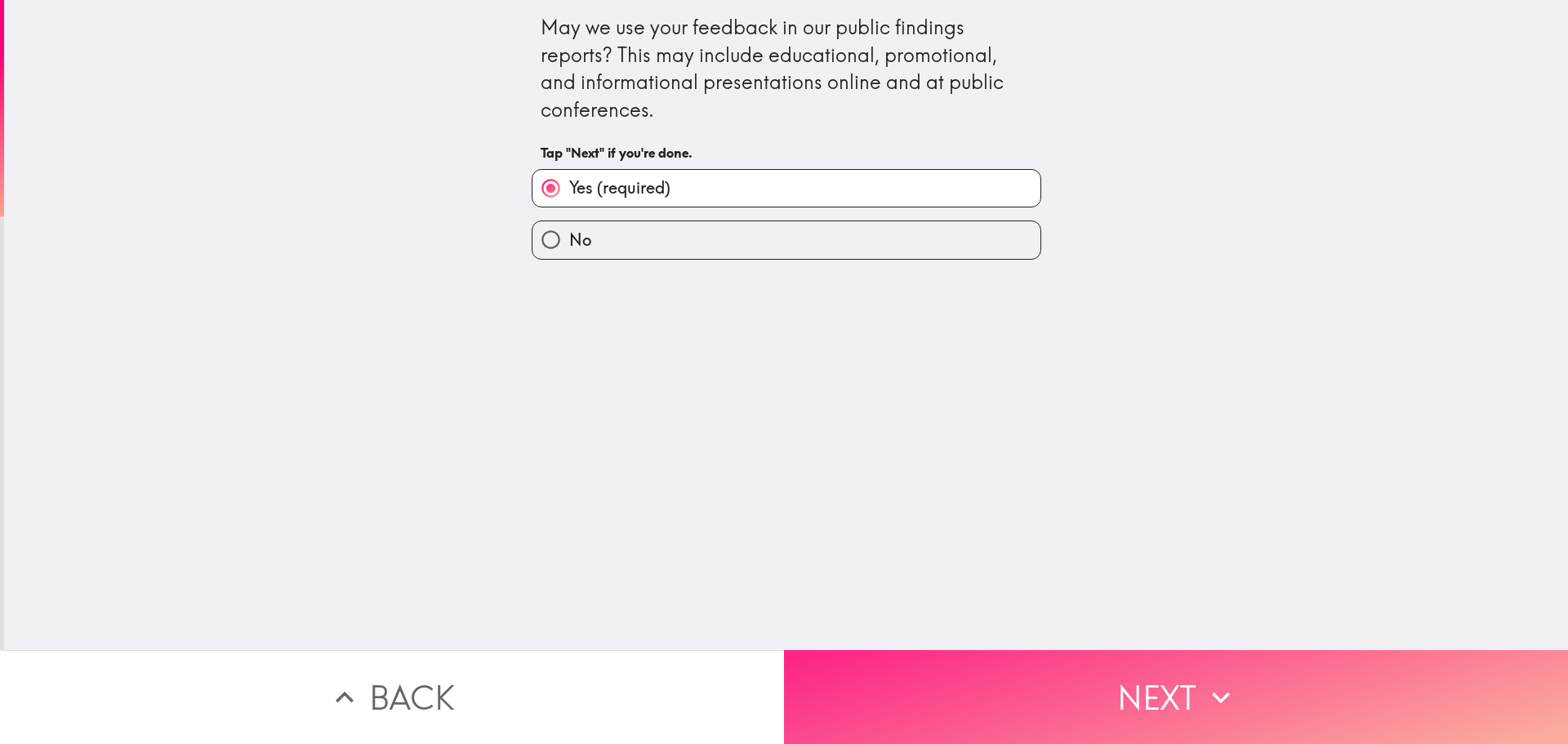
click at [1125, 664] on button "Next" at bounding box center [1176, 697] width 784 height 94
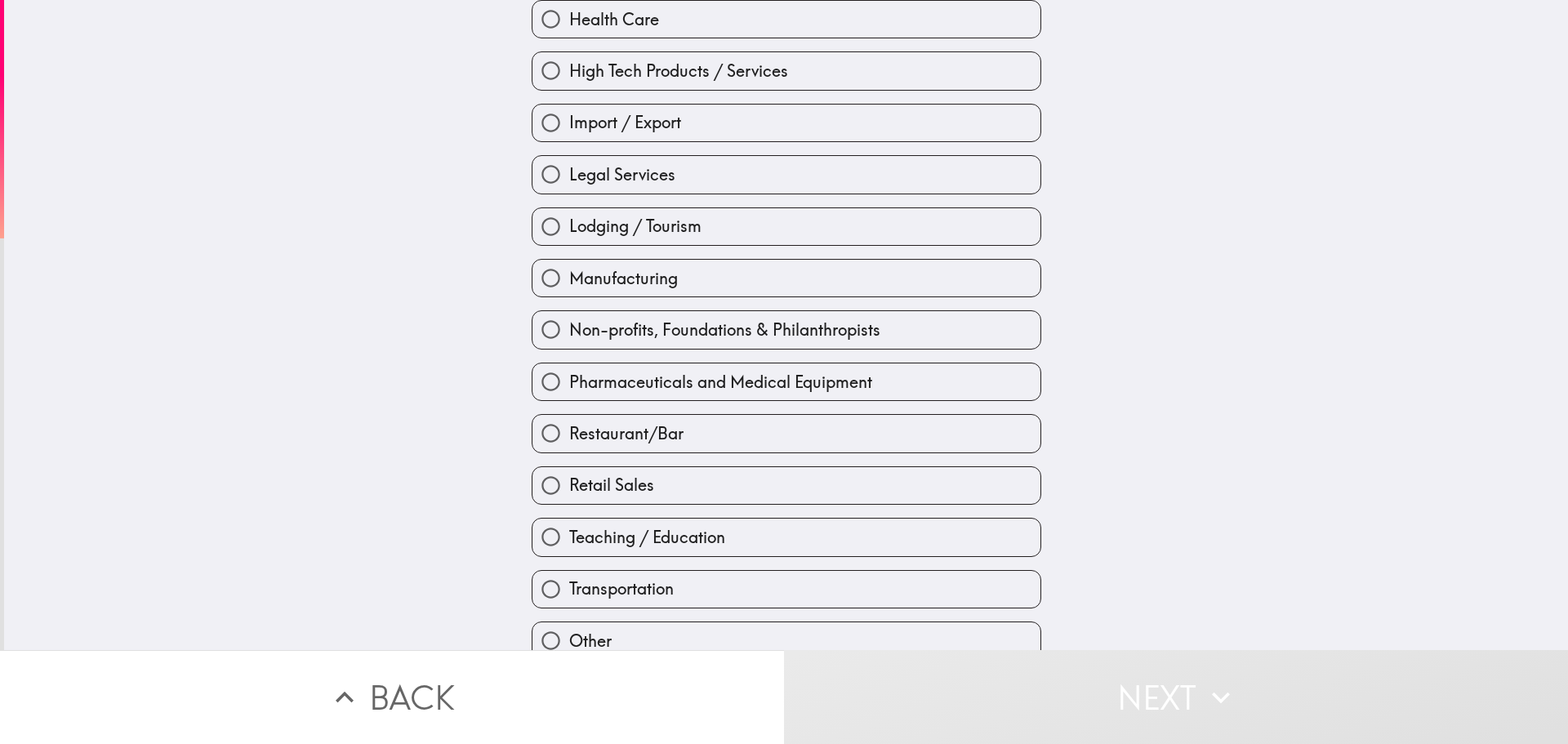
scroll to position [471, 0]
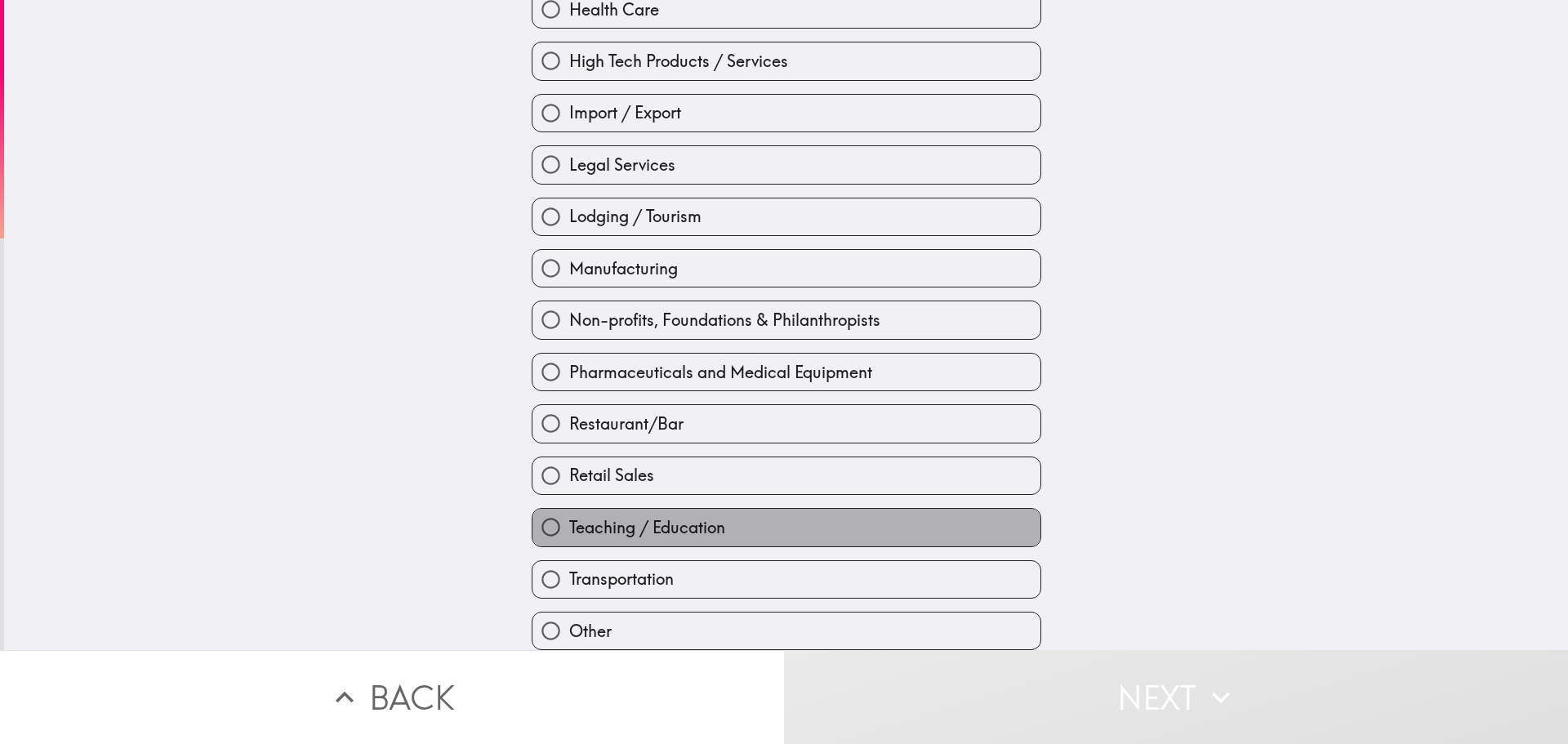
click at [698, 516] on span "Teaching / Education" at bounding box center [647, 527] width 156 height 23
click at [569, 508] on input "Teaching / Education" at bounding box center [551, 526] width 37 height 37
radio input "true"
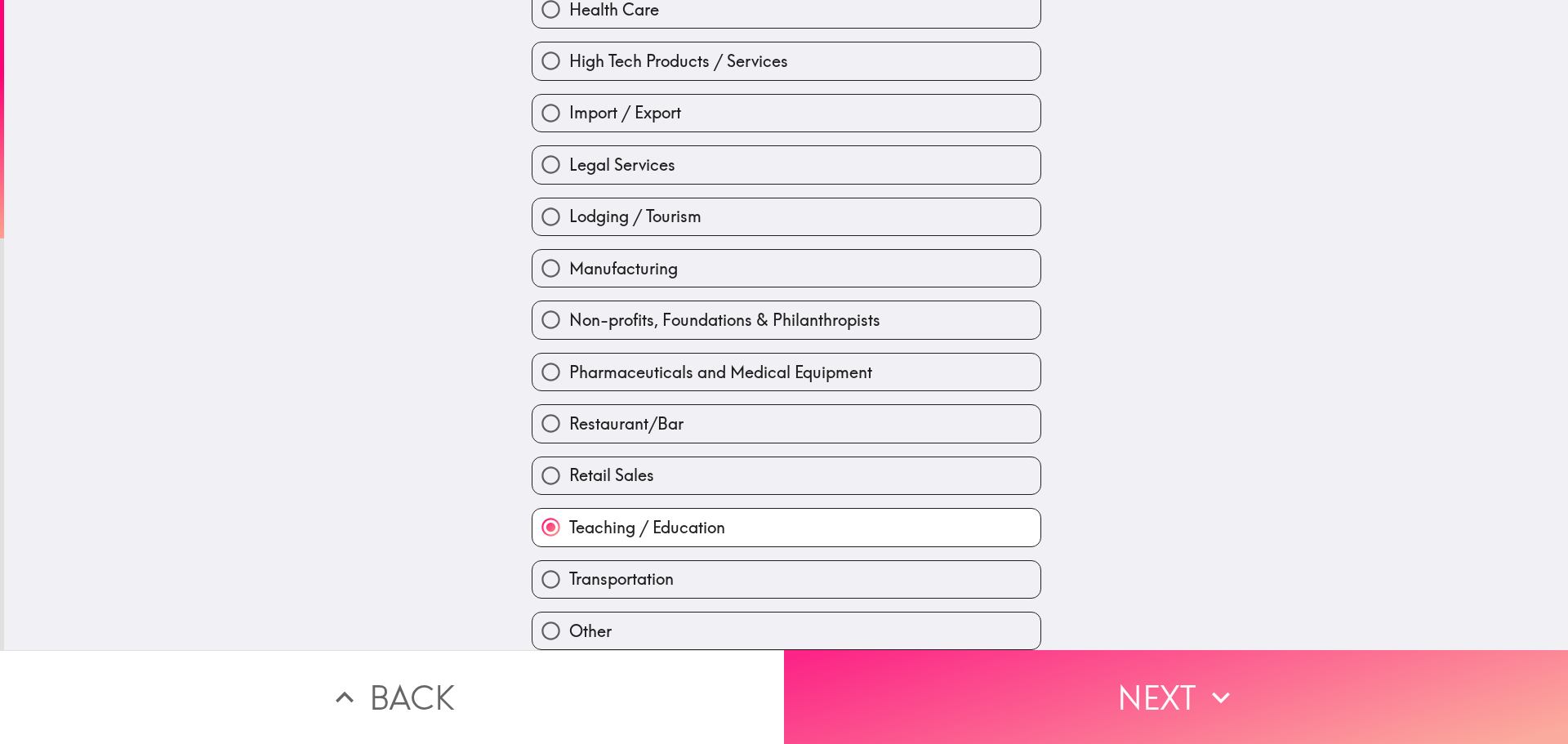
click at [1107, 677] on button "Next" at bounding box center [1176, 697] width 784 height 94
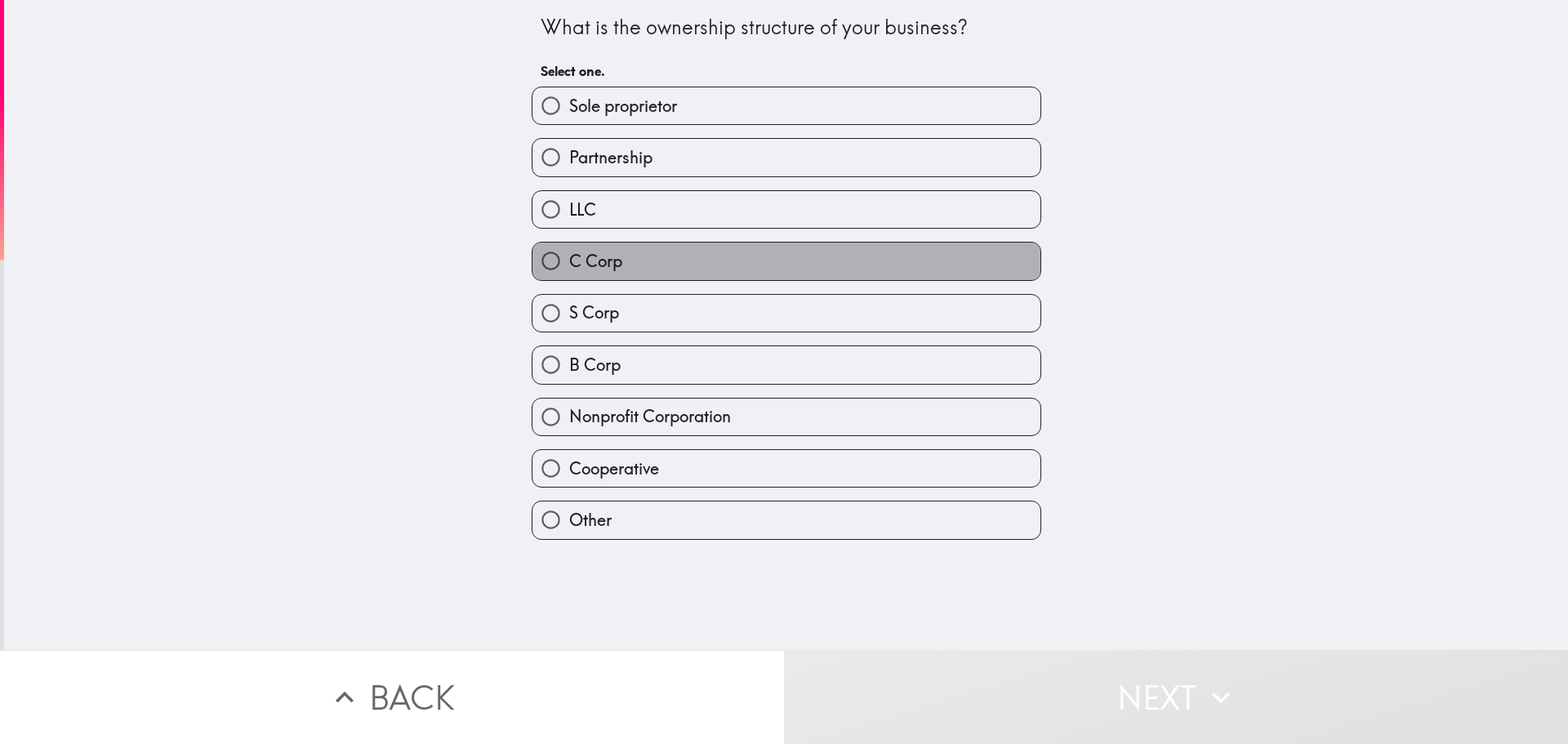
click at [645, 254] on label "C Corp" at bounding box center [787, 260] width 508 height 37
click at [569, 254] on input "C Corp" at bounding box center [551, 260] width 37 height 37
radio input "true"
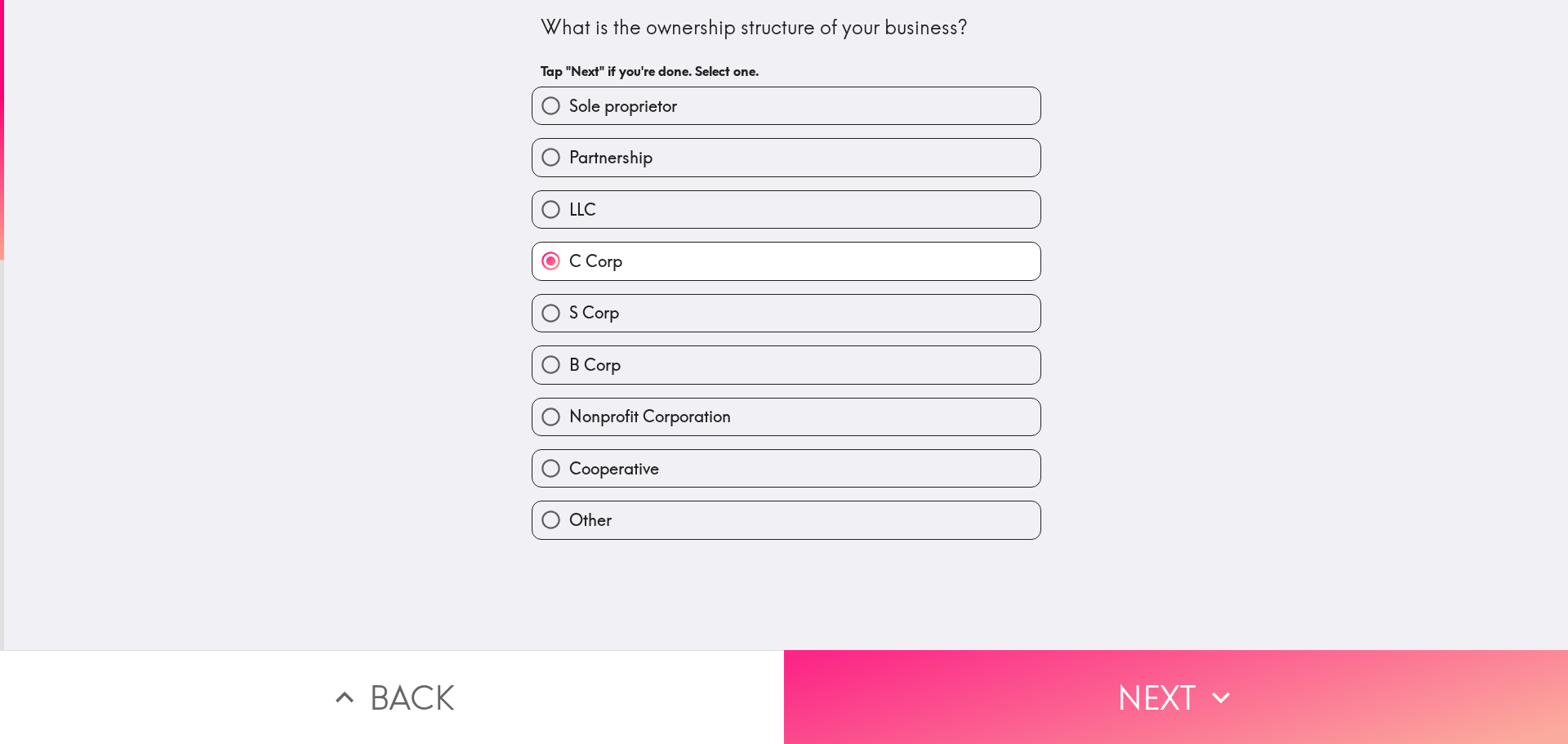
click at [1063, 680] on button "Next" at bounding box center [1176, 697] width 784 height 94
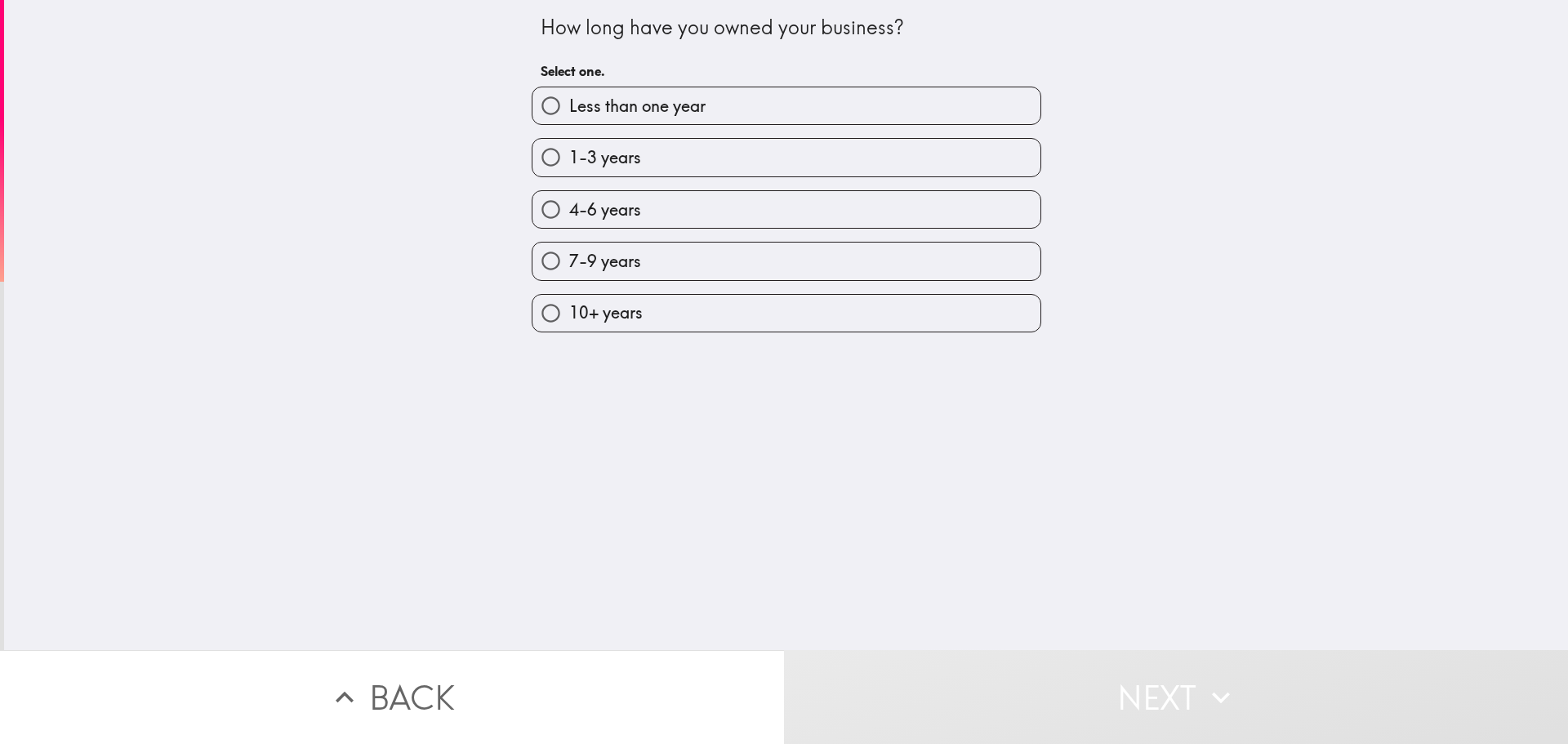
click at [658, 151] on label "1-3 years" at bounding box center [787, 157] width 508 height 37
click at [569, 151] on input "1-3 years" at bounding box center [551, 157] width 37 height 37
radio input "true"
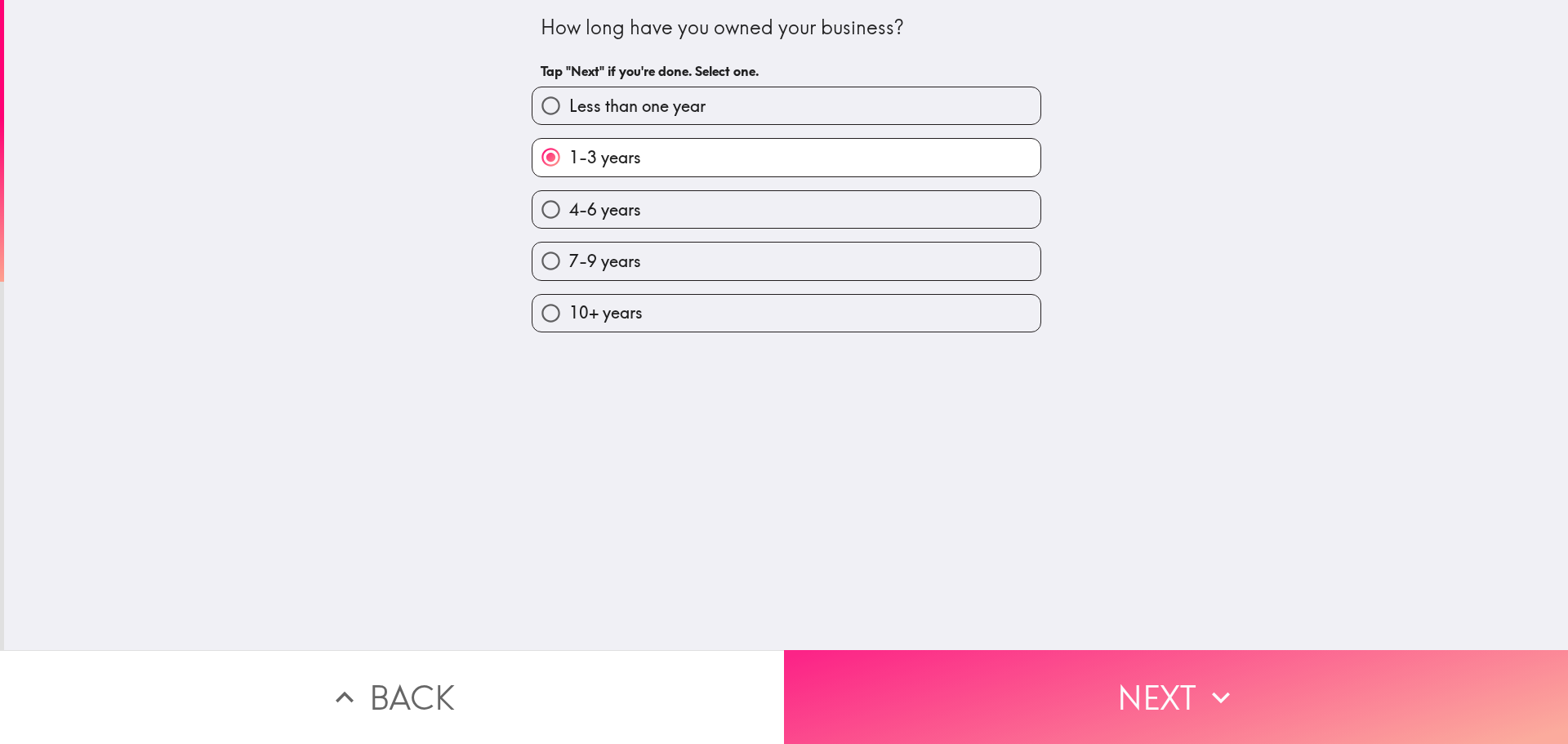
click at [1132, 675] on button "Next" at bounding box center [1176, 697] width 784 height 94
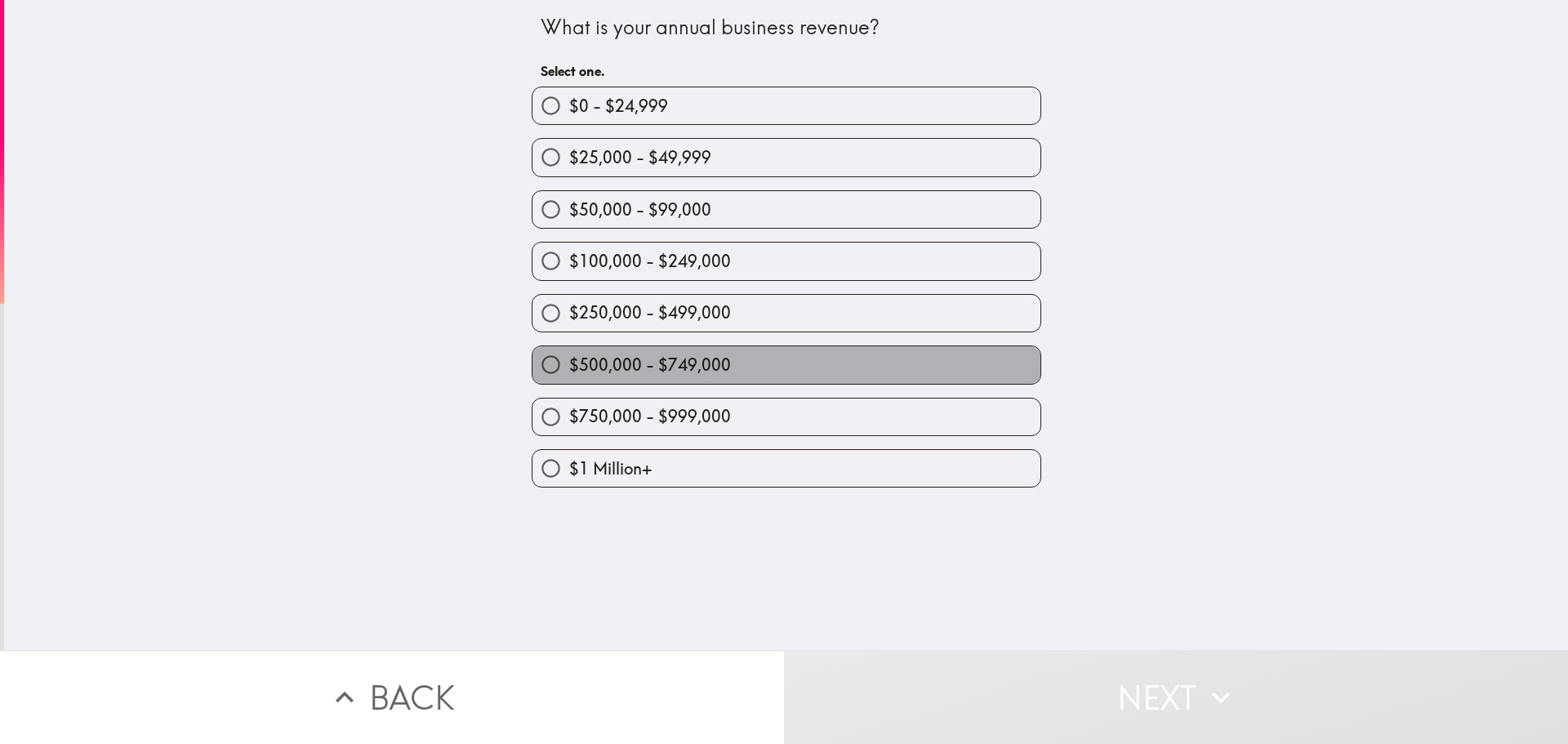
click at [722, 372] on label "$500,000 - $749,000" at bounding box center [787, 364] width 508 height 37
click at [569, 372] on input "$500,000 - $749,000" at bounding box center [551, 364] width 37 height 37
radio input "true"
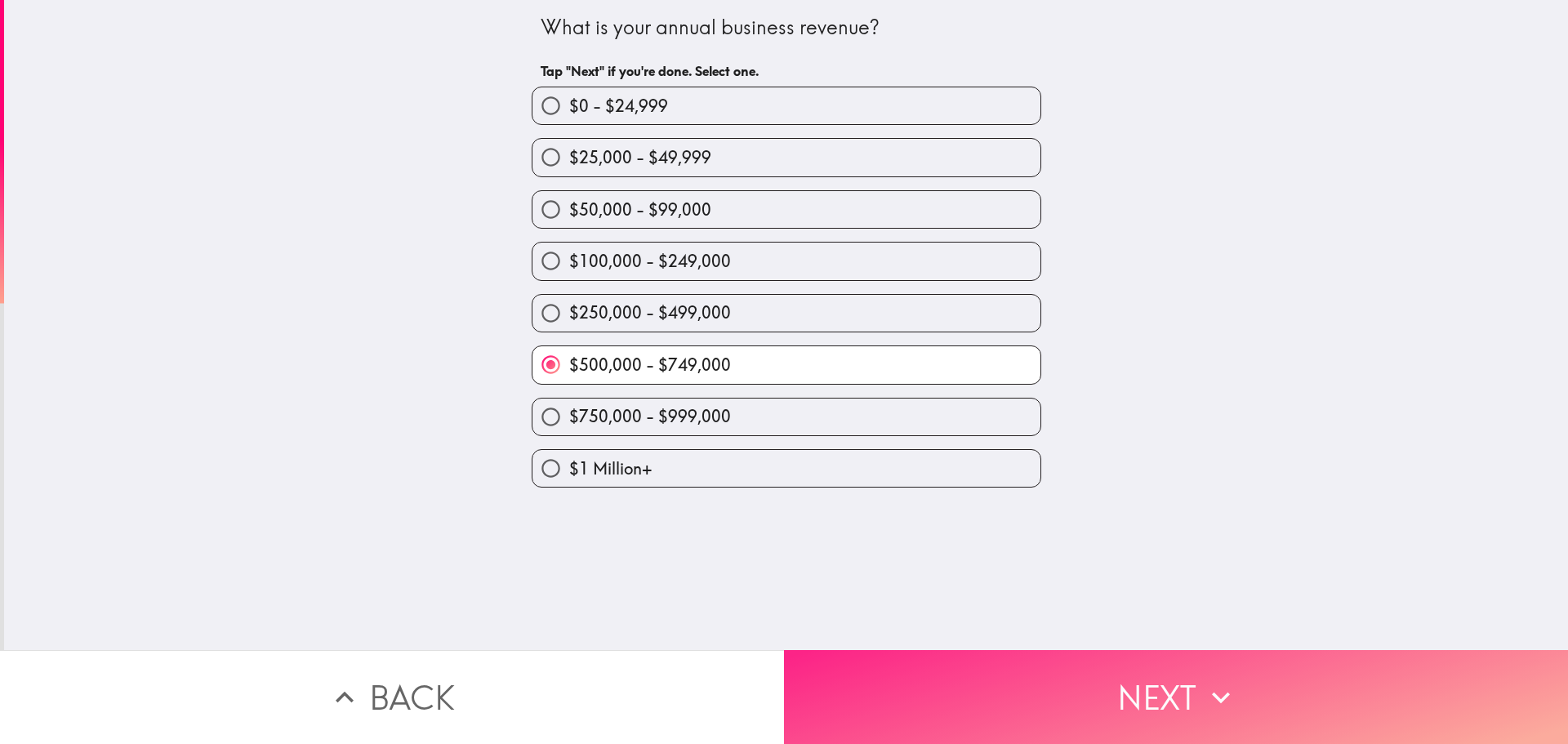
click at [1093, 664] on button "Next" at bounding box center [1176, 697] width 784 height 94
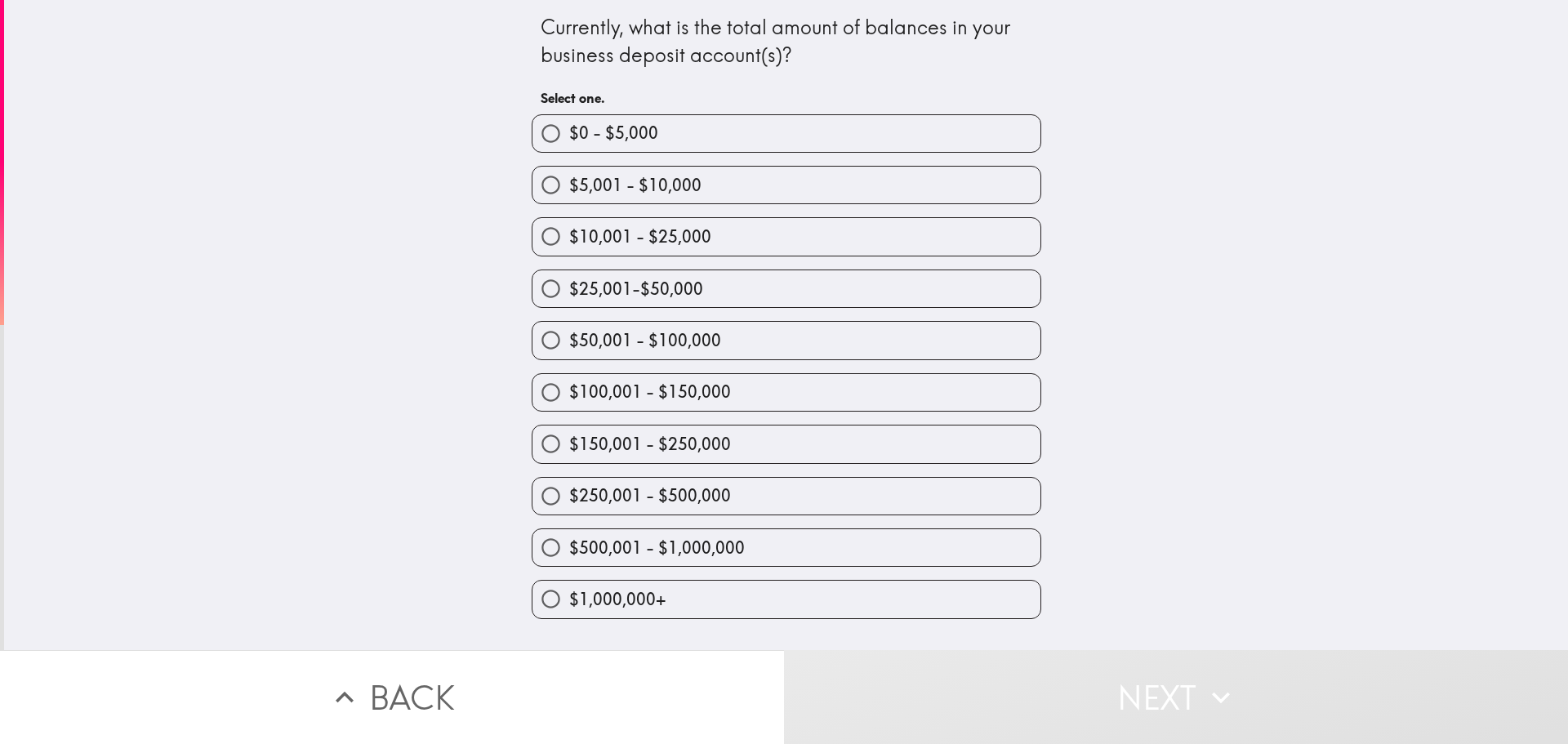
click at [646, 350] on span "$50,001 - $100,000" at bounding box center [645, 341] width 151 height 23
click at [569, 350] on input "$50,001 - $100,000" at bounding box center [551, 340] width 37 height 37
radio input "true"
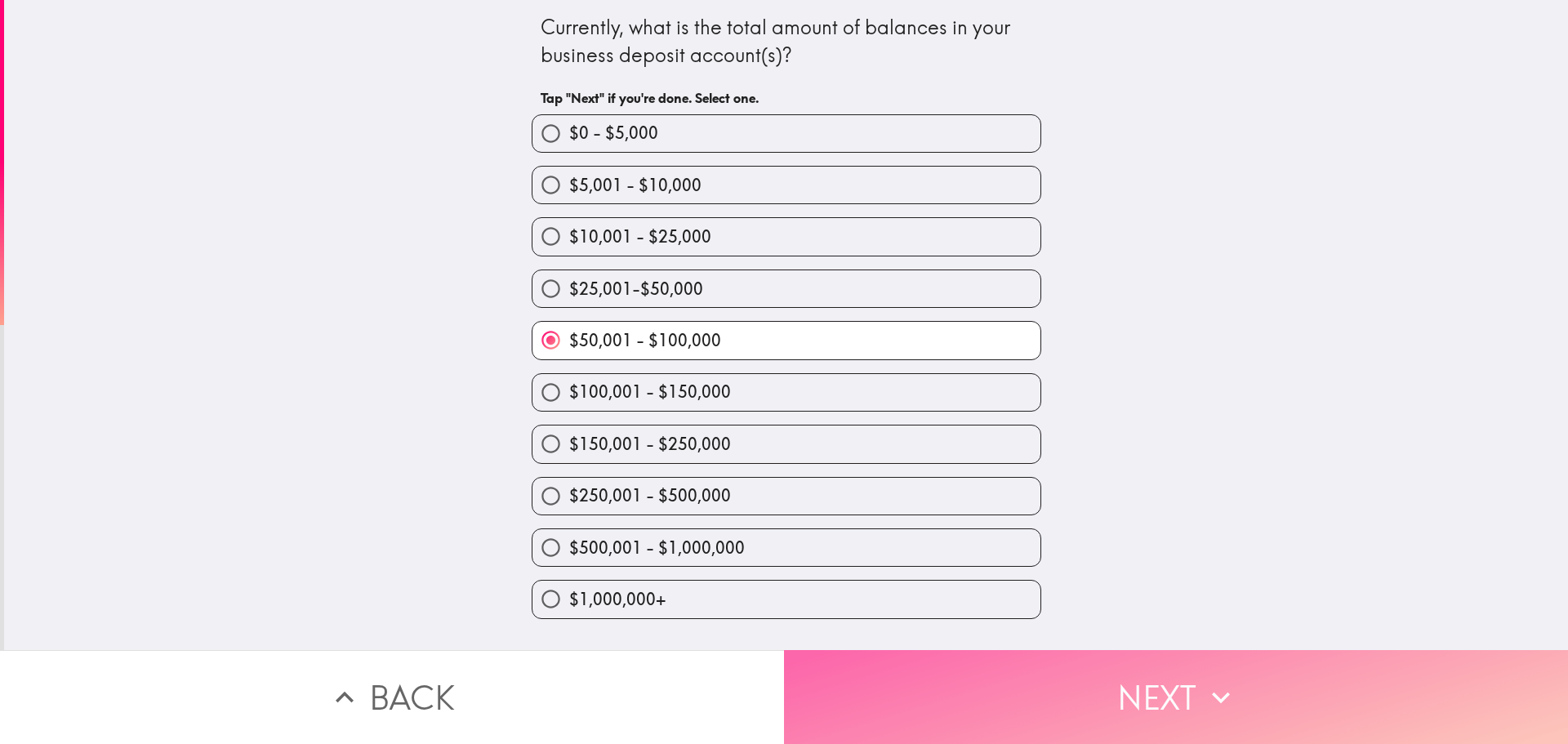
click at [1106, 687] on button "Next" at bounding box center [1176, 697] width 784 height 94
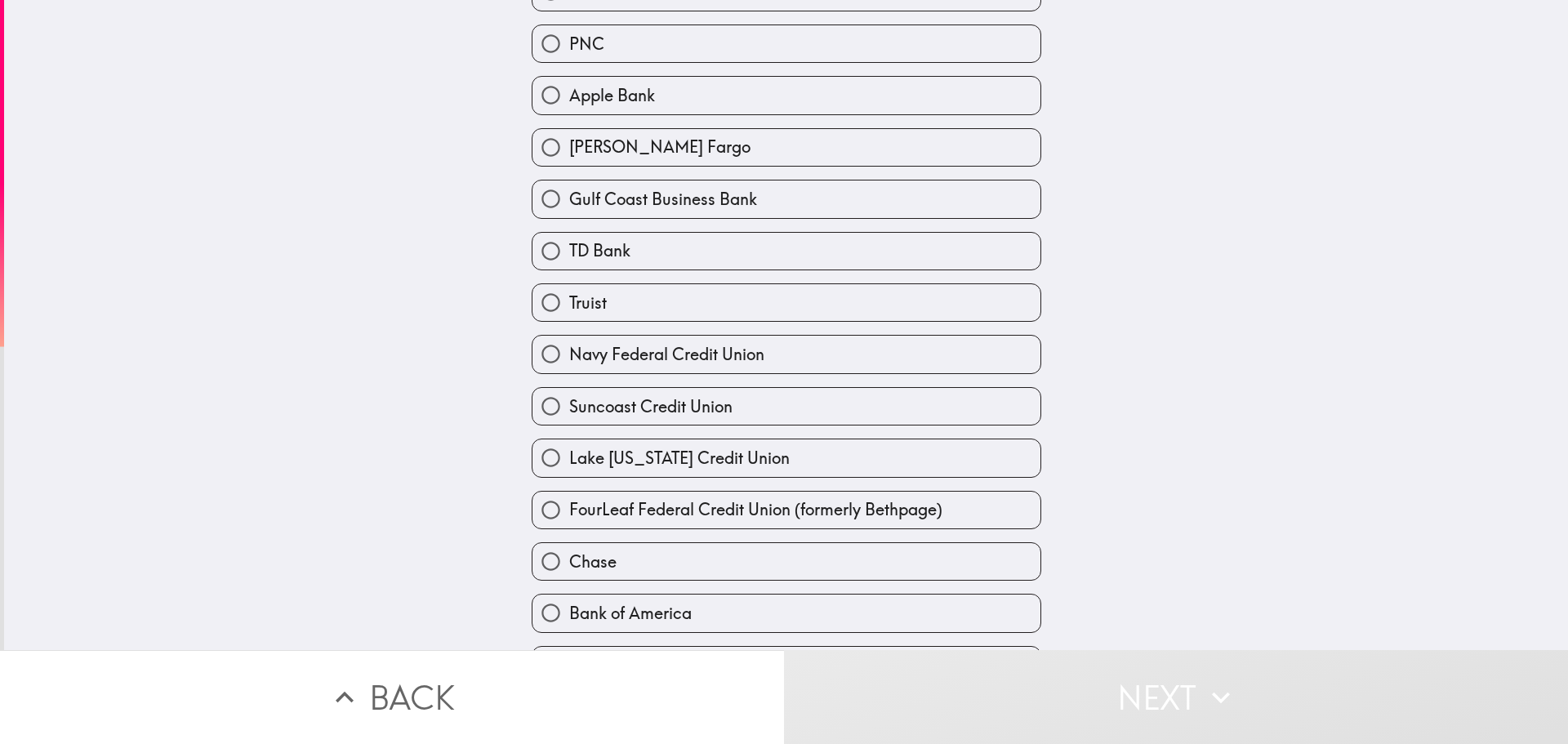
scroll to position [292, 0]
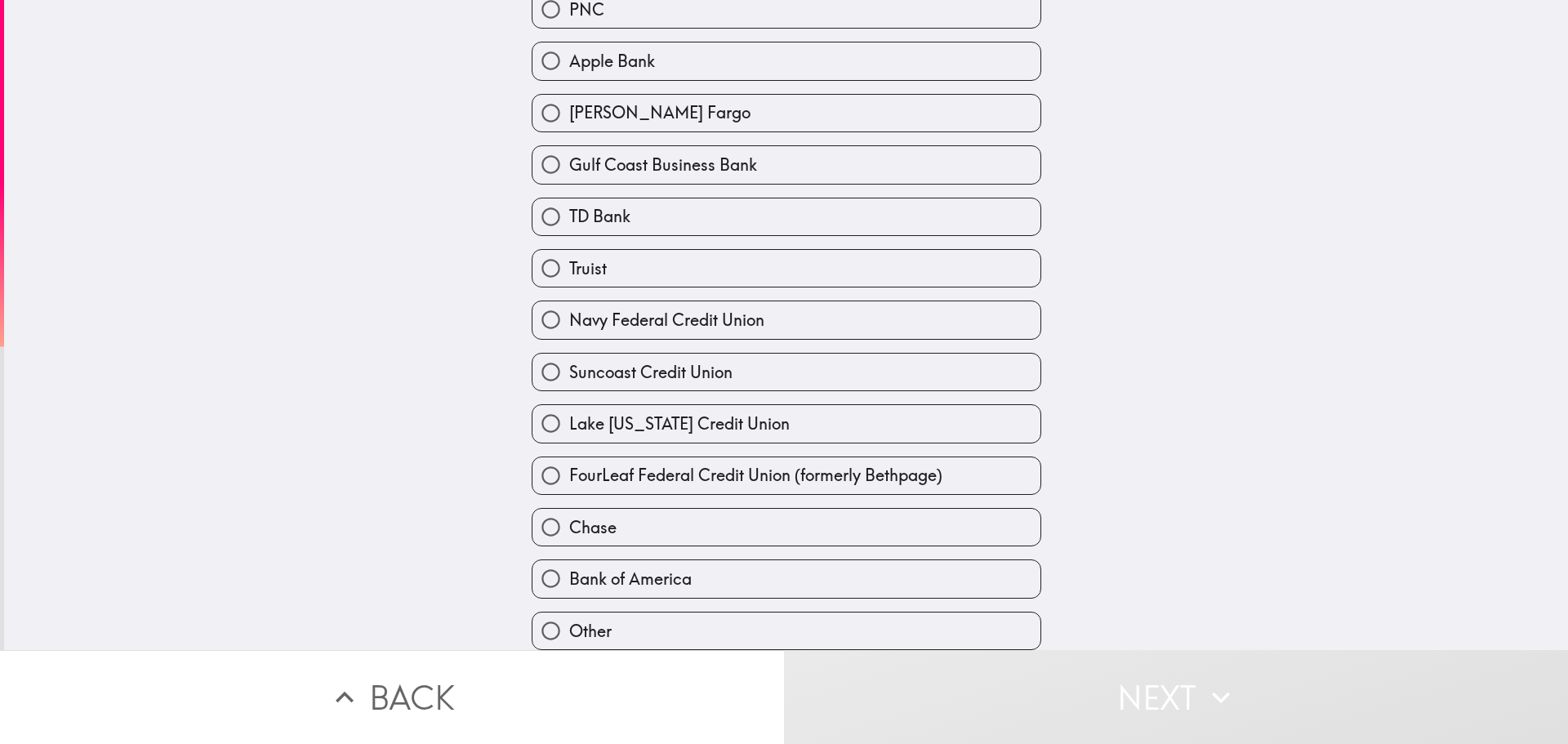
click at [719, 522] on label "Chase" at bounding box center [787, 526] width 508 height 37
click at [569, 522] on input "Chase" at bounding box center [551, 526] width 37 height 37
radio input "true"
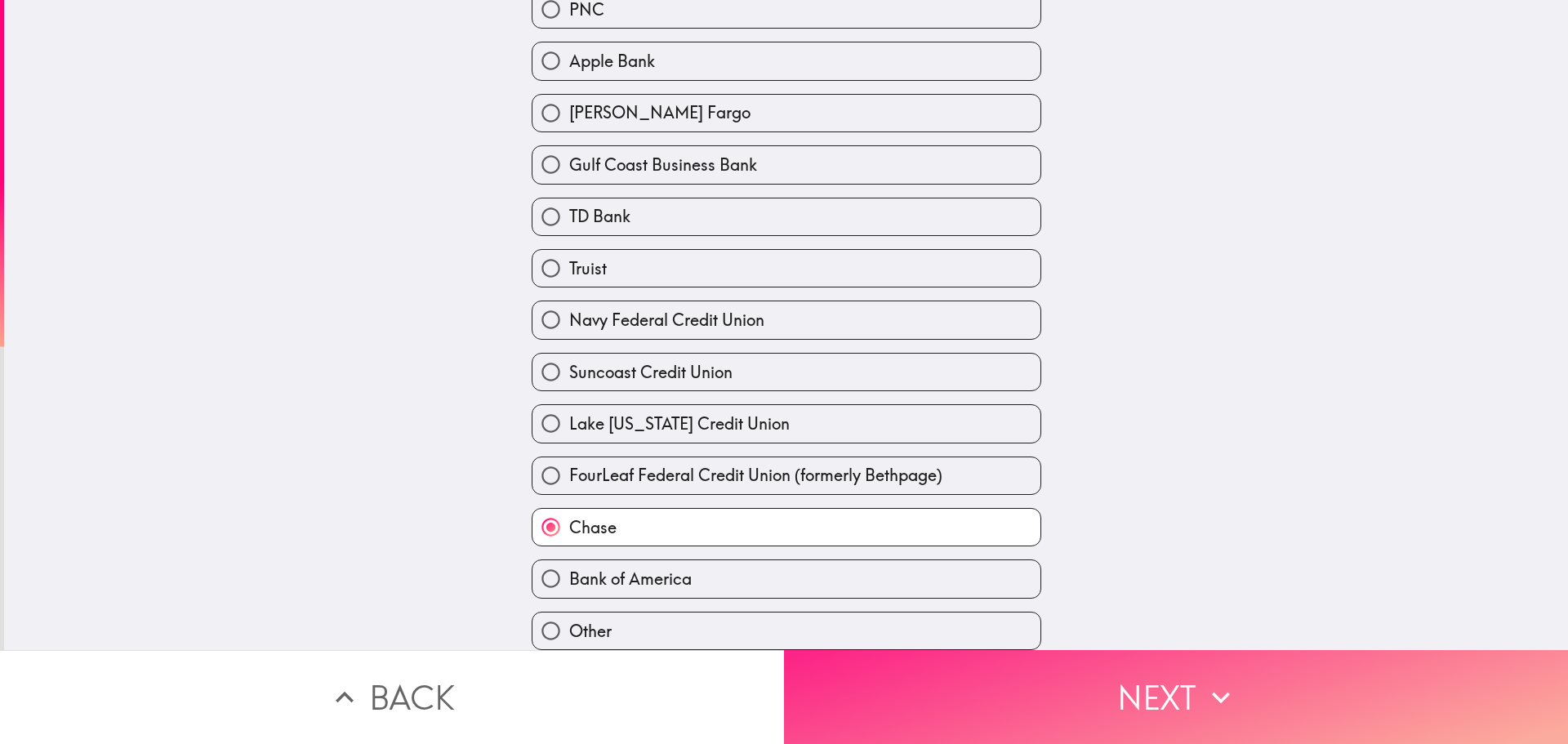
click at [1145, 680] on button "Next" at bounding box center [1176, 697] width 784 height 94
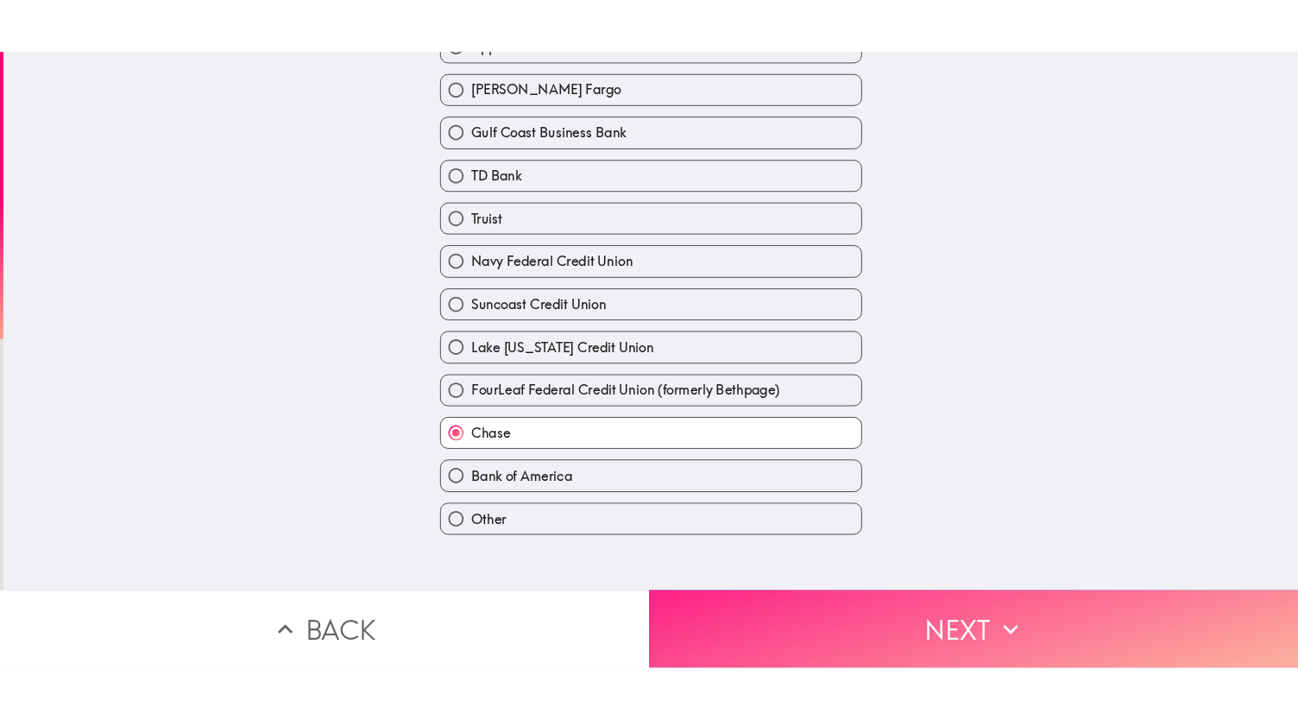
scroll to position [0, 0]
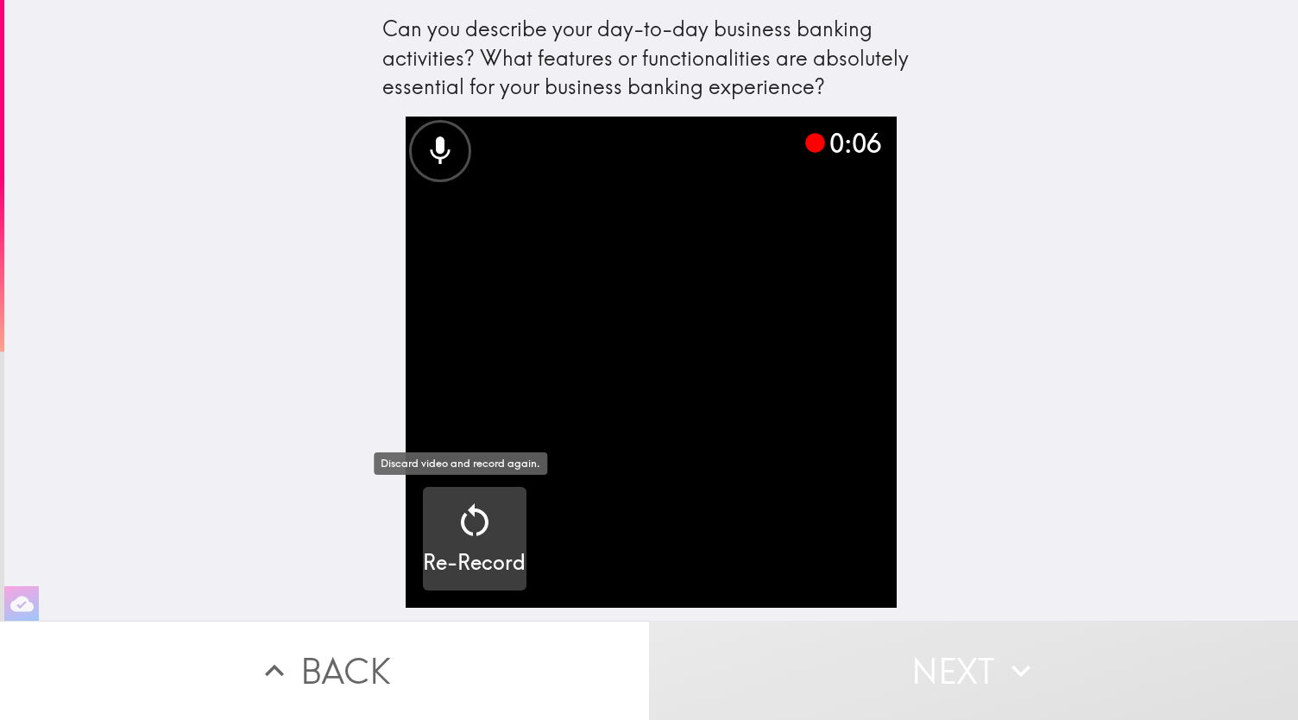
click at [461, 511] on icon "button" at bounding box center [475, 519] width 28 height 33
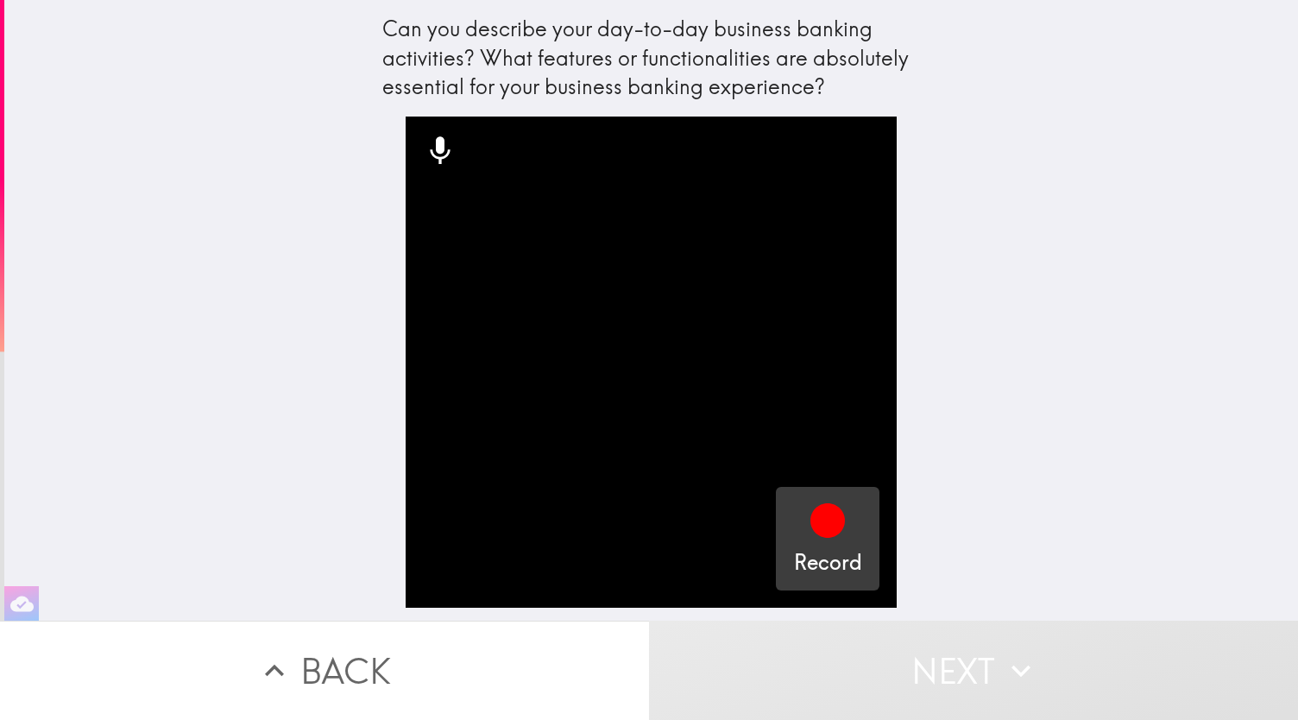
click at [810, 521] on icon "button" at bounding box center [827, 520] width 35 height 35
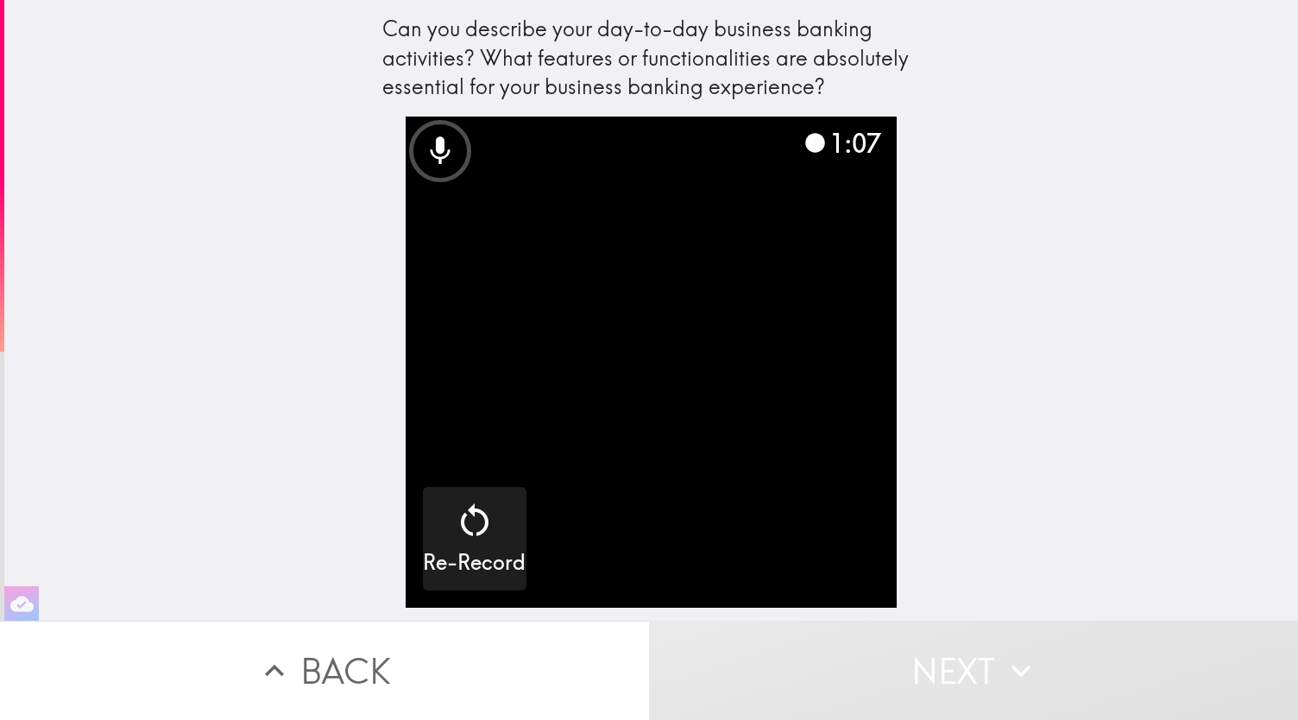
click at [629, 386] on video "button" at bounding box center [650, 361] width 491 height 491
click at [916, 674] on button "Next" at bounding box center [973, 669] width 649 height 99
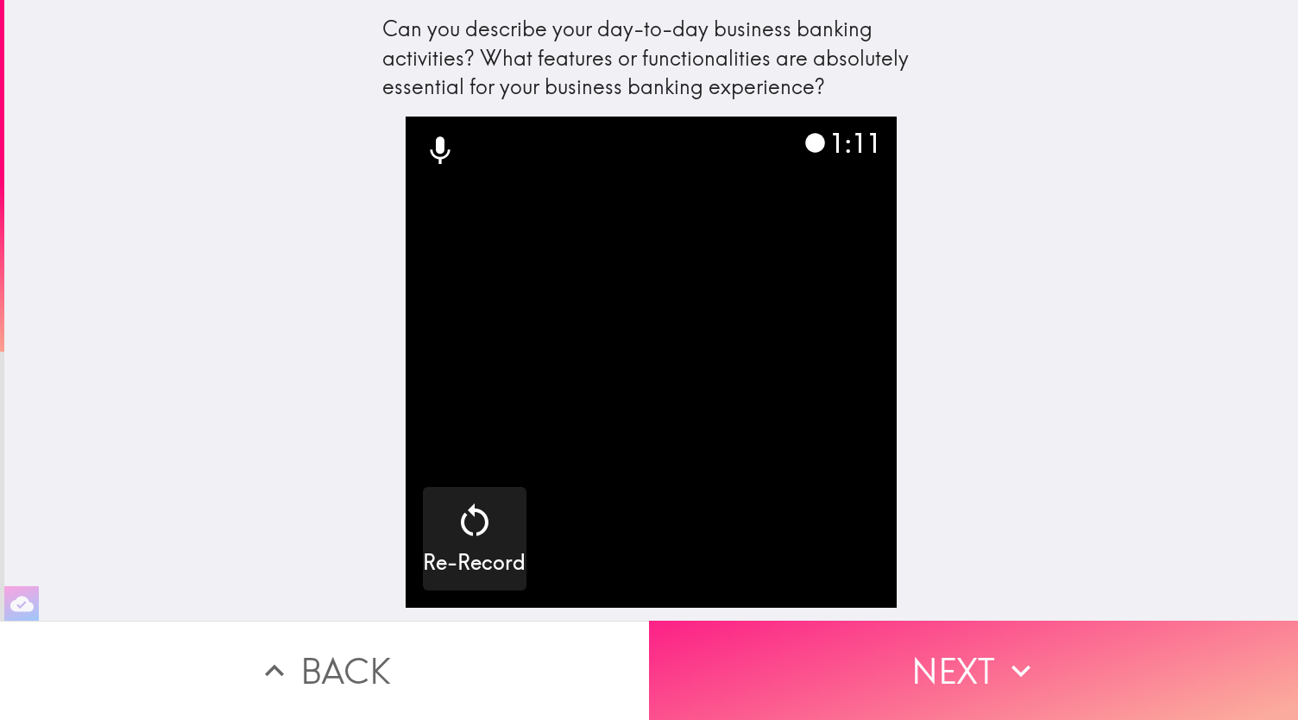
click at [898, 643] on button "Next" at bounding box center [973, 669] width 649 height 99
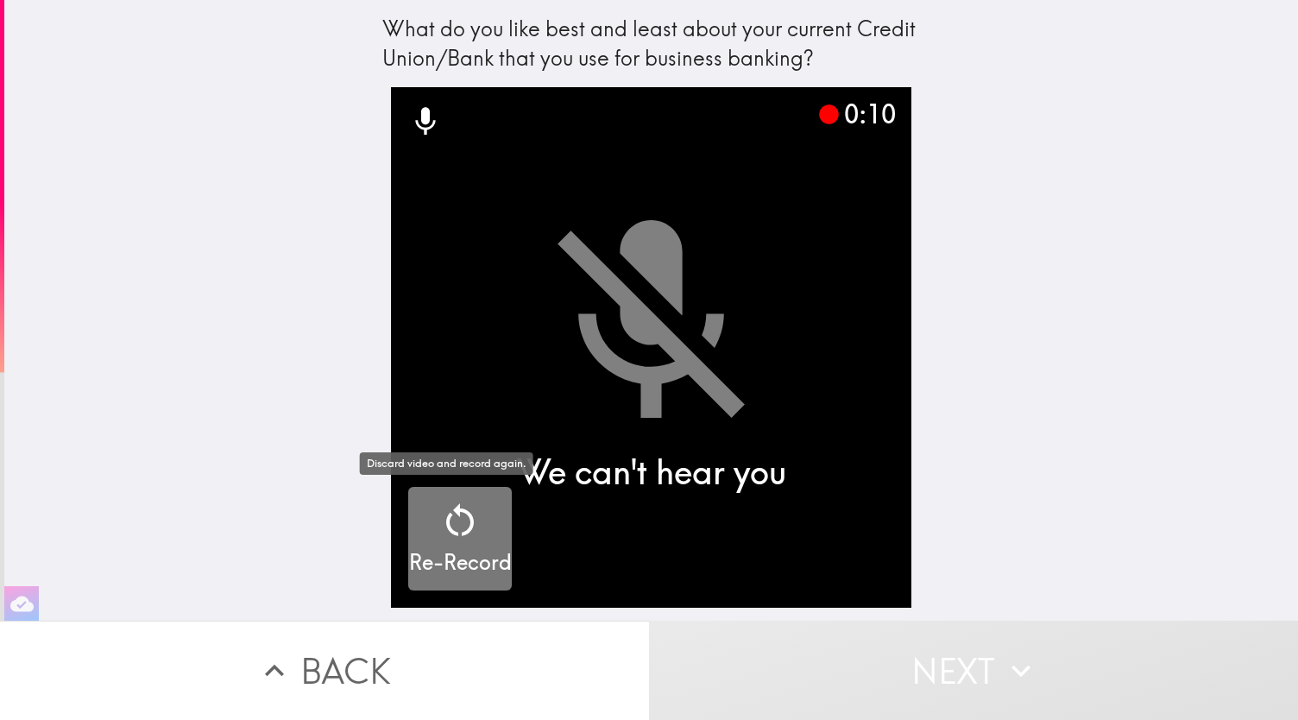
click at [449, 524] on icon "button" at bounding box center [459, 520] width 41 height 41
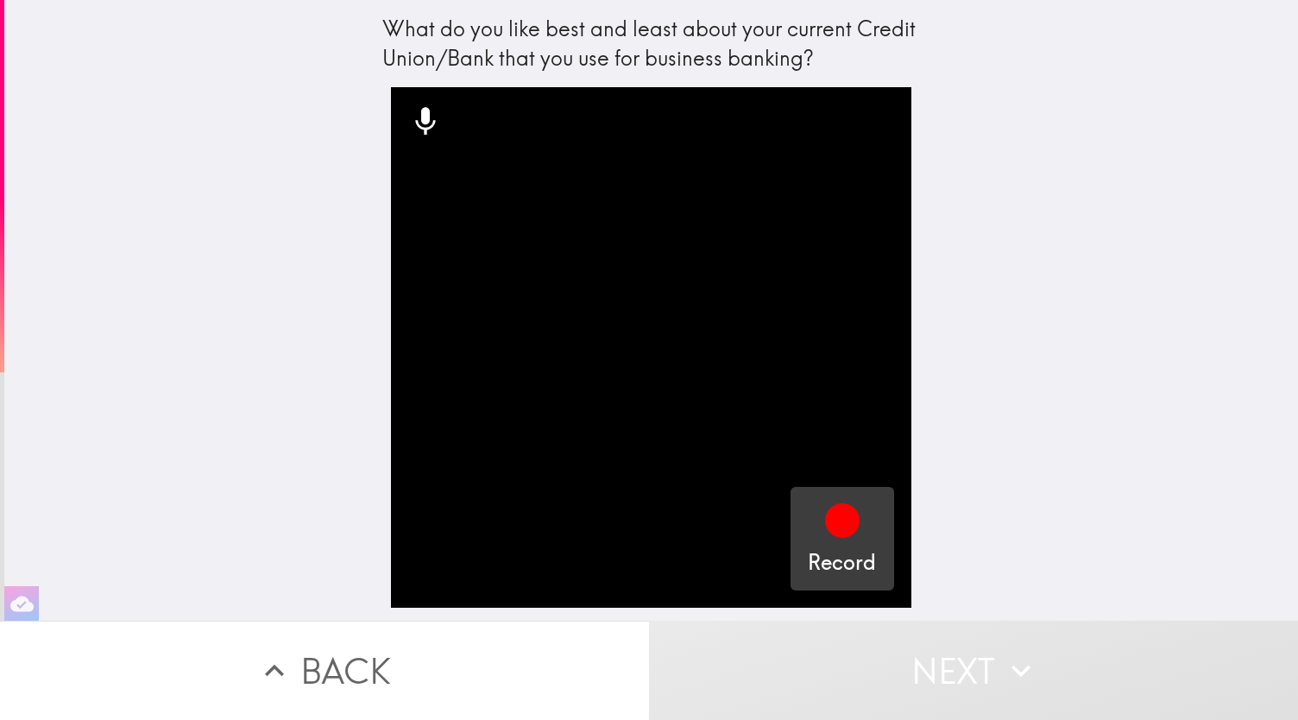
click at [833, 523] on icon "button" at bounding box center [842, 520] width 35 height 35
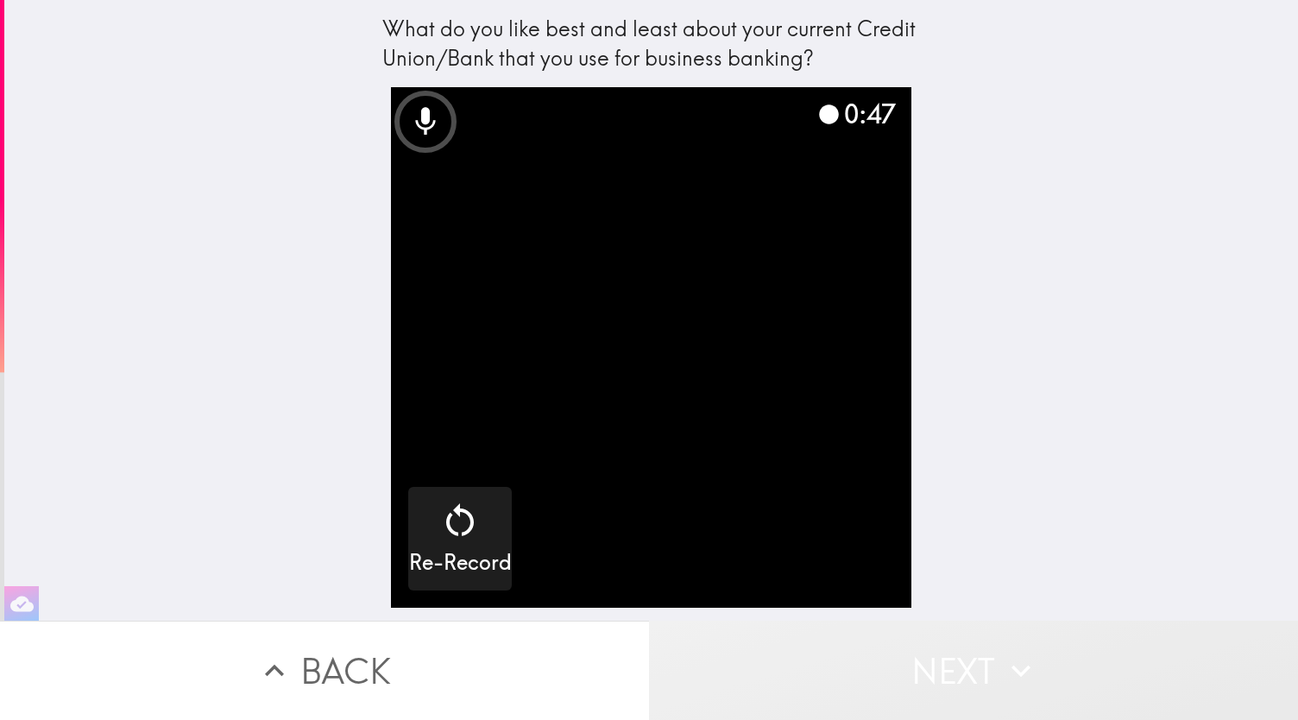
click at [948, 646] on button "Next" at bounding box center [973, 669] width 649 height 99
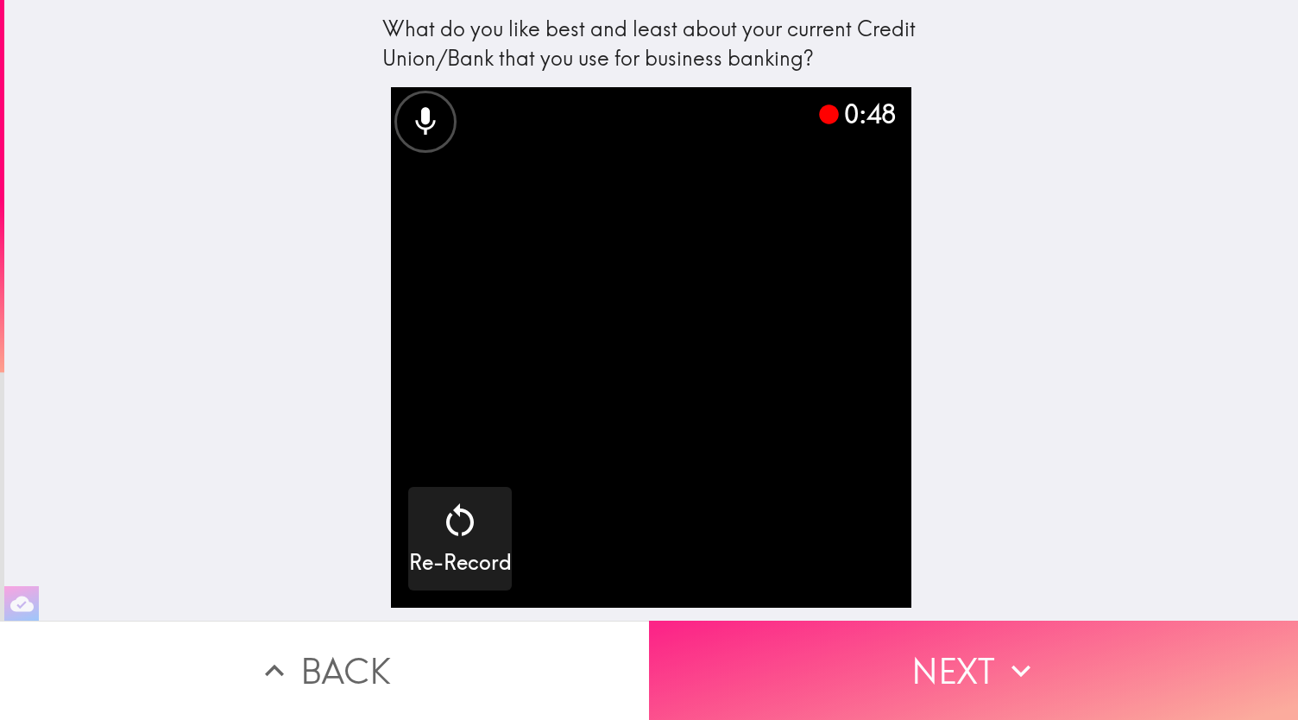
click at [948, 651] on button "Next" at bounding box center [973, 669] width 649 height 99
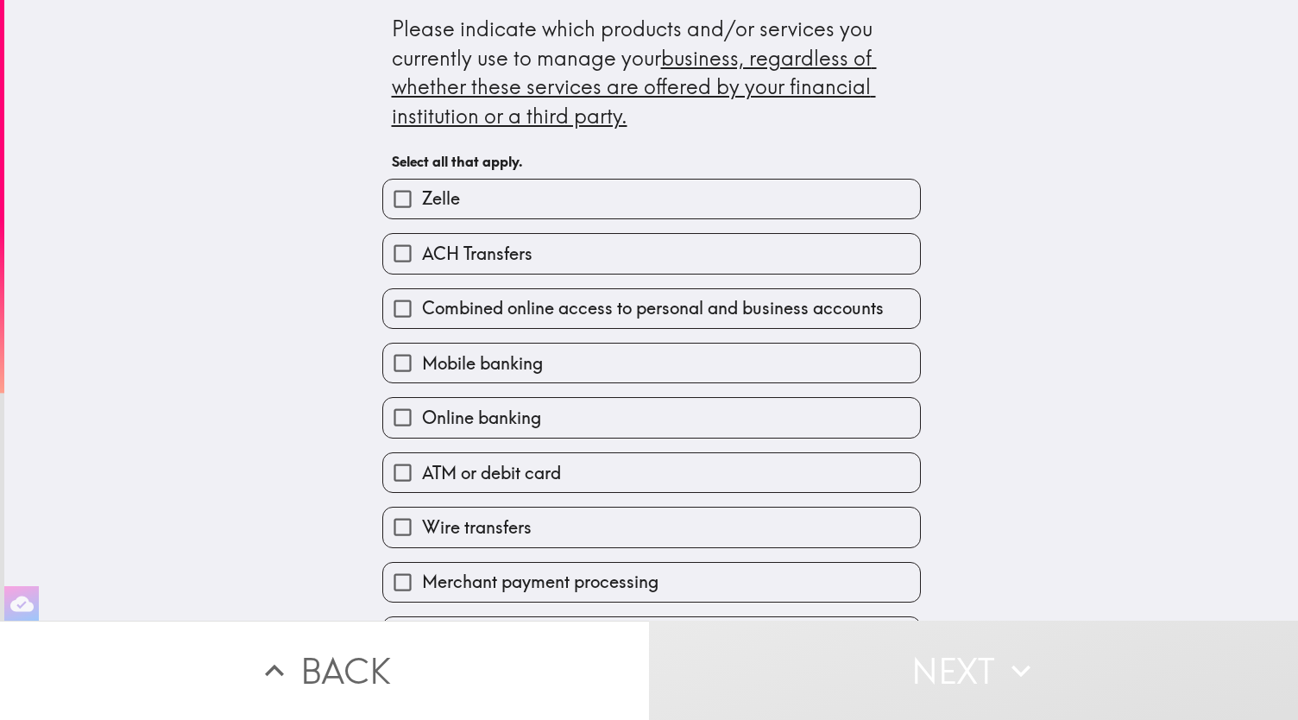
click at [450, 251] on span "ACH Transfers" at bounding box center [477, 254] width 110 height 24
click at [422, 251] on input "ACH Transfers" at bounding box center [402, 253] width 39 height 39
checkbox input "true"
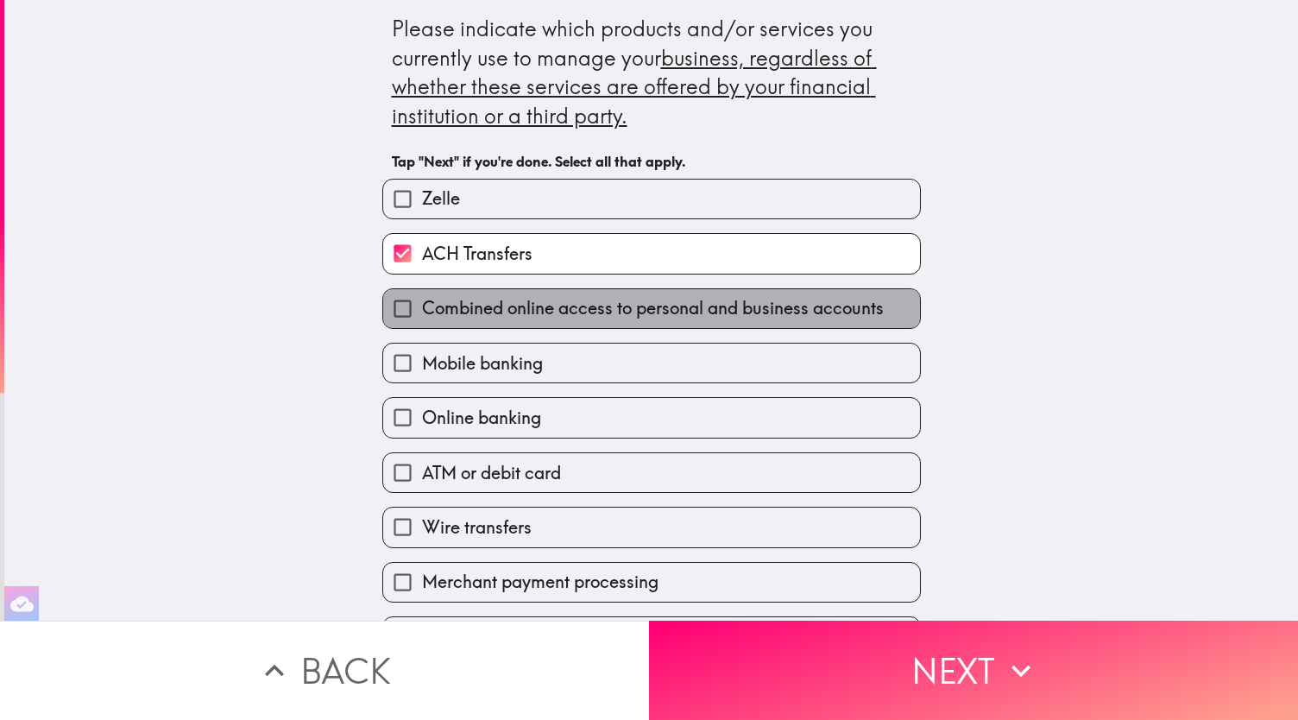
click at [685, 318] on span "Combined online access to personal and business accounts" at bounding box center [653, 308] width 462 height 24
click at [422, 318] on input "Combined online access to personal and business accounts" at bounding box center [402, 308] width 39 height 39
checkbox input "true"
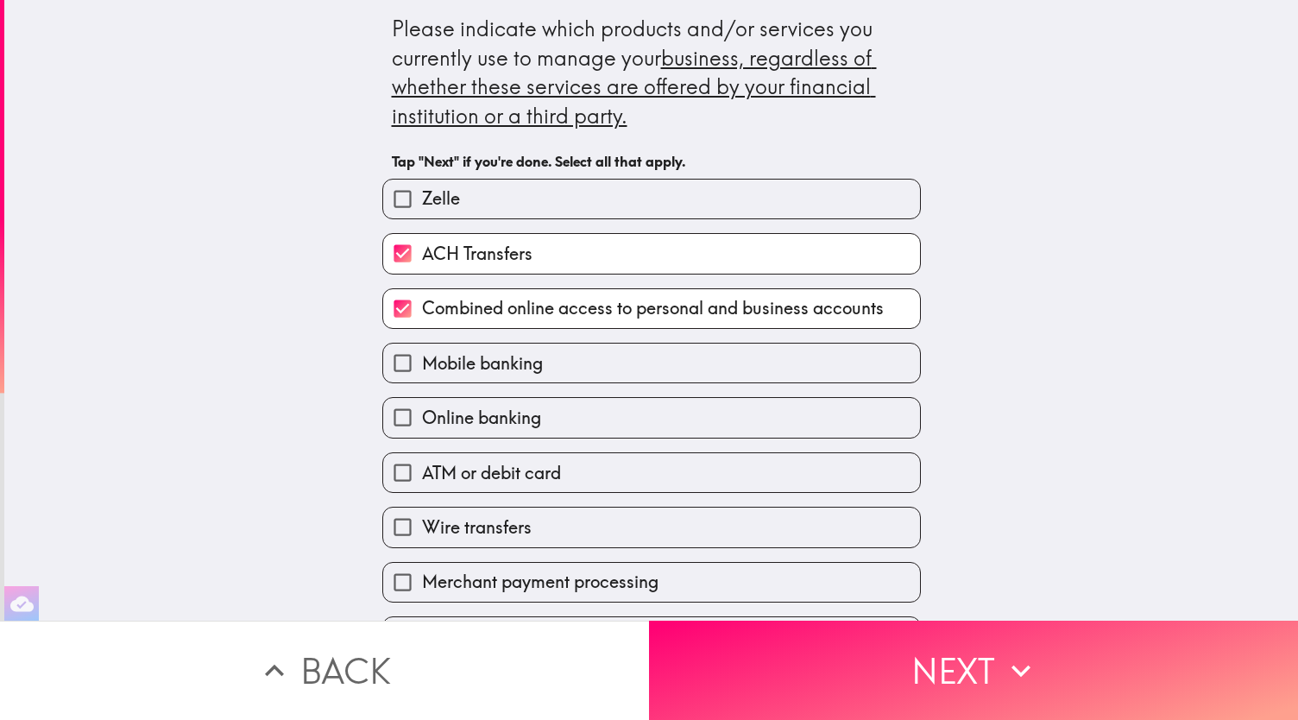
click at [683, 361] on label "Mobile banking" at bounding box center [651, 362] width 537 height 39
click at [422, 361] on input "Mobile banking" at bounding box center [402, 362] width 39 height 39
checkbox input "true"
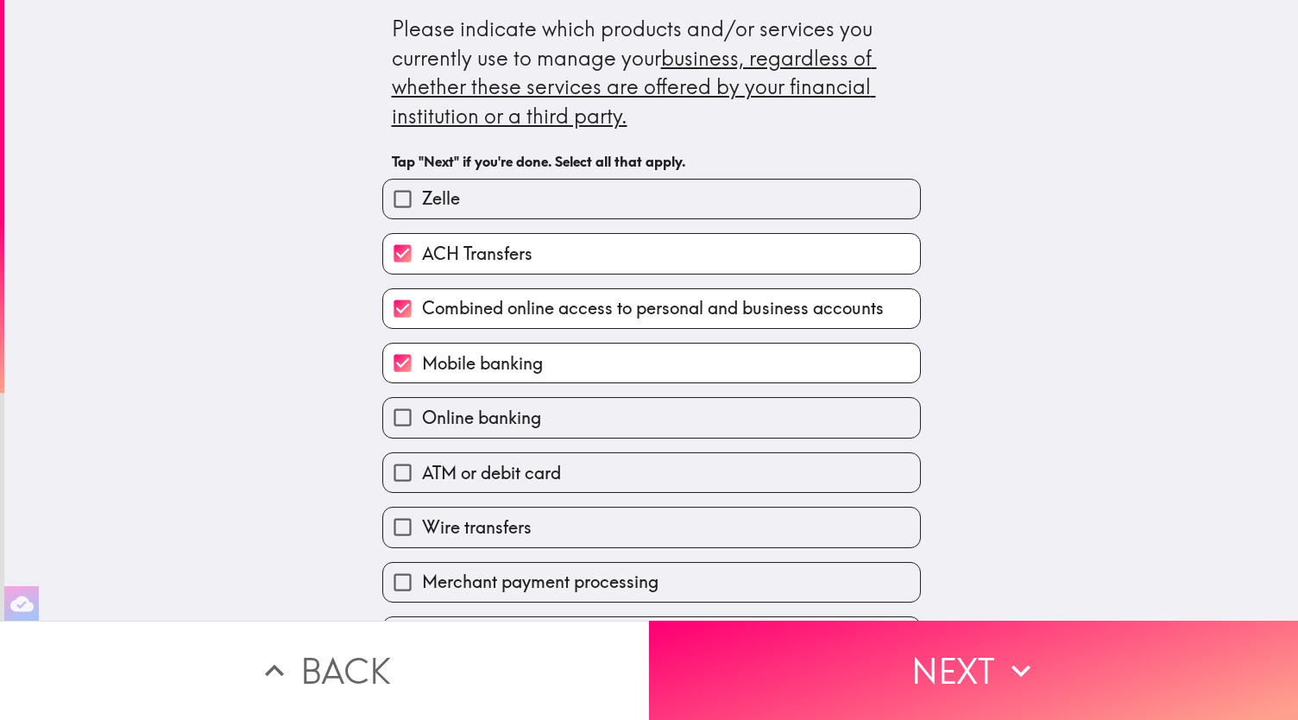
click at [519, 430] on span "Online banking" at bounding box center [481, 417] width 119 height 24
click at [422, 431] on input "Online banking" at bounding box center [402, 417] width 39 height 39
checkbox input "true"
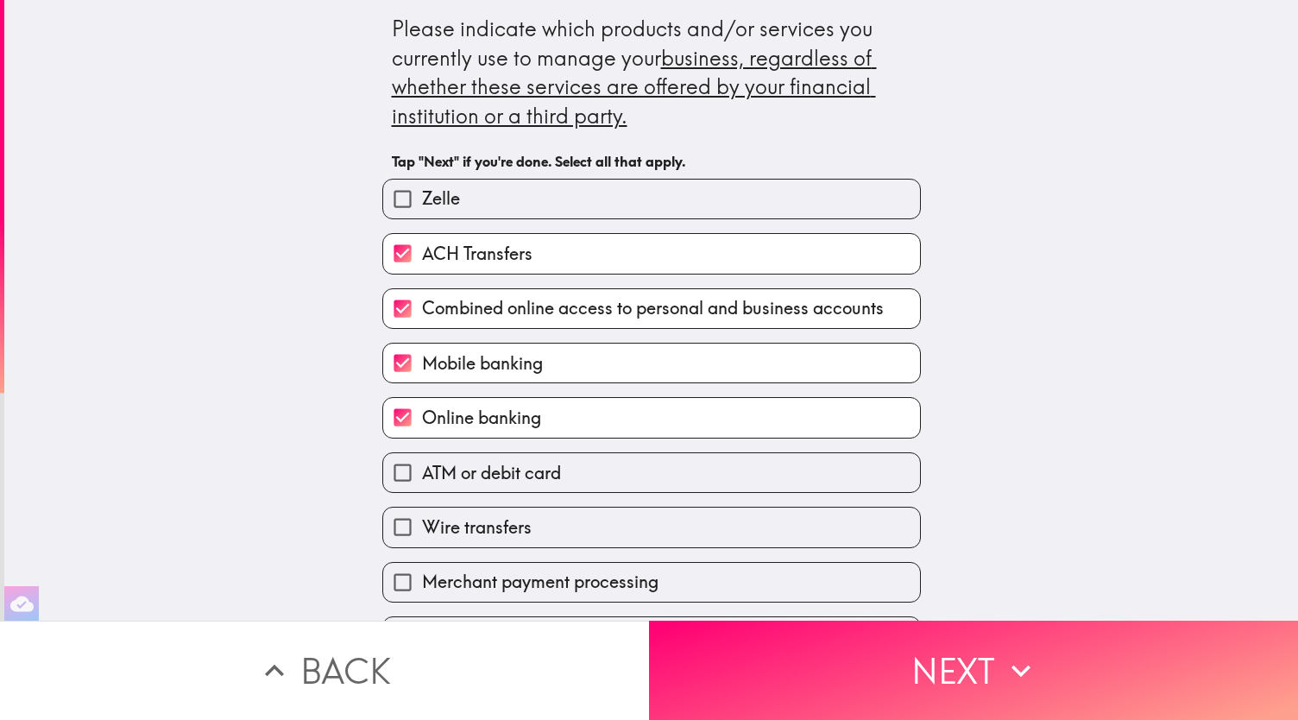
click at [511, 481] on span "ATM or debit card" at bounding box center [491, 473] width 139 height 24
click at [422, 481] on input "ATM or debit card" at bounding box center [402, 472] width 39 height 39
checkbox input "true"
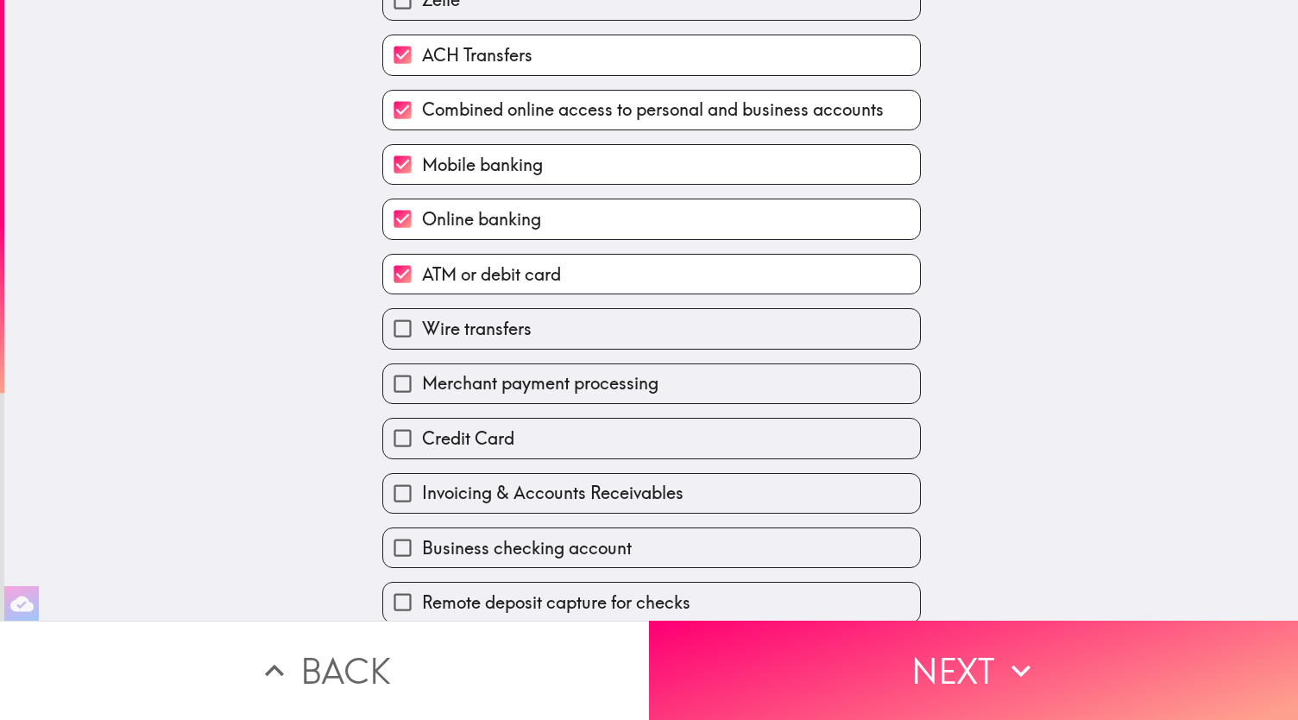
scroll to position [345, 0]
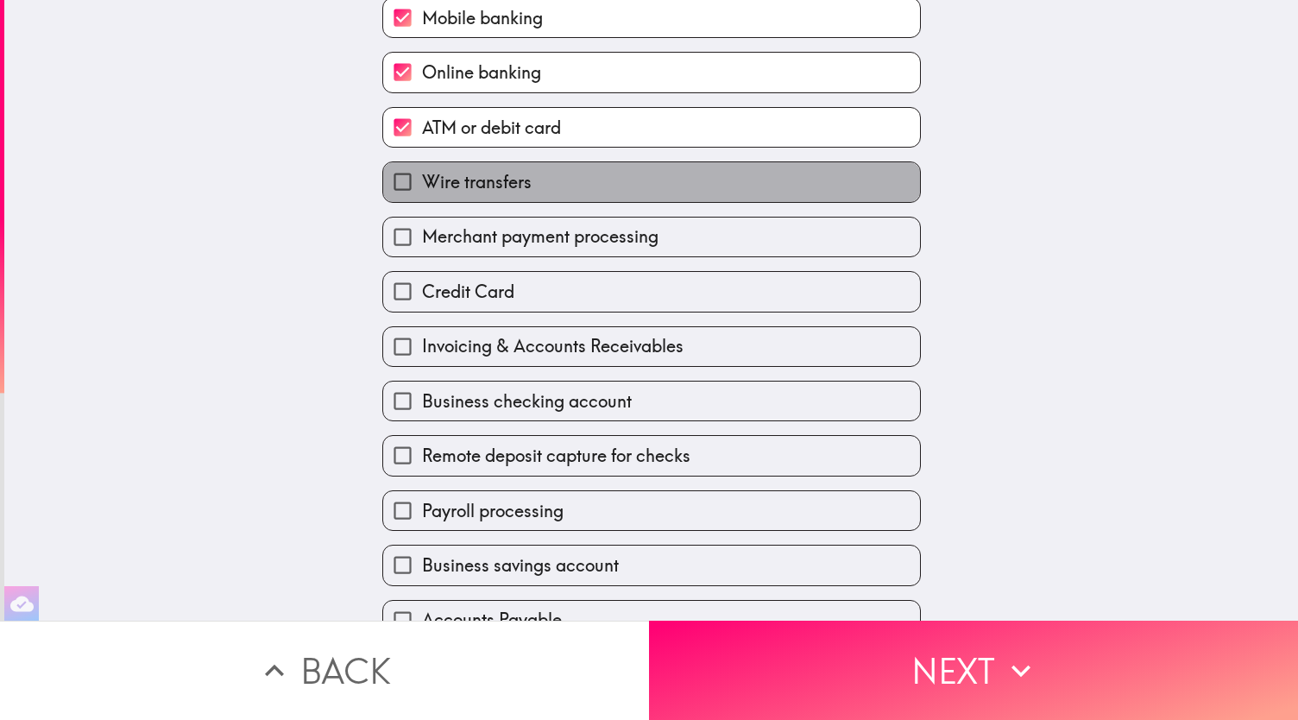
click at [506, 179] on span "Wire transfers" at bounding box center [477, 182] width 110 height 24
click at [422, 179] on input "Wire transfers" at bounding box center [402, 181] width 39 height 39
checkbox input "true"
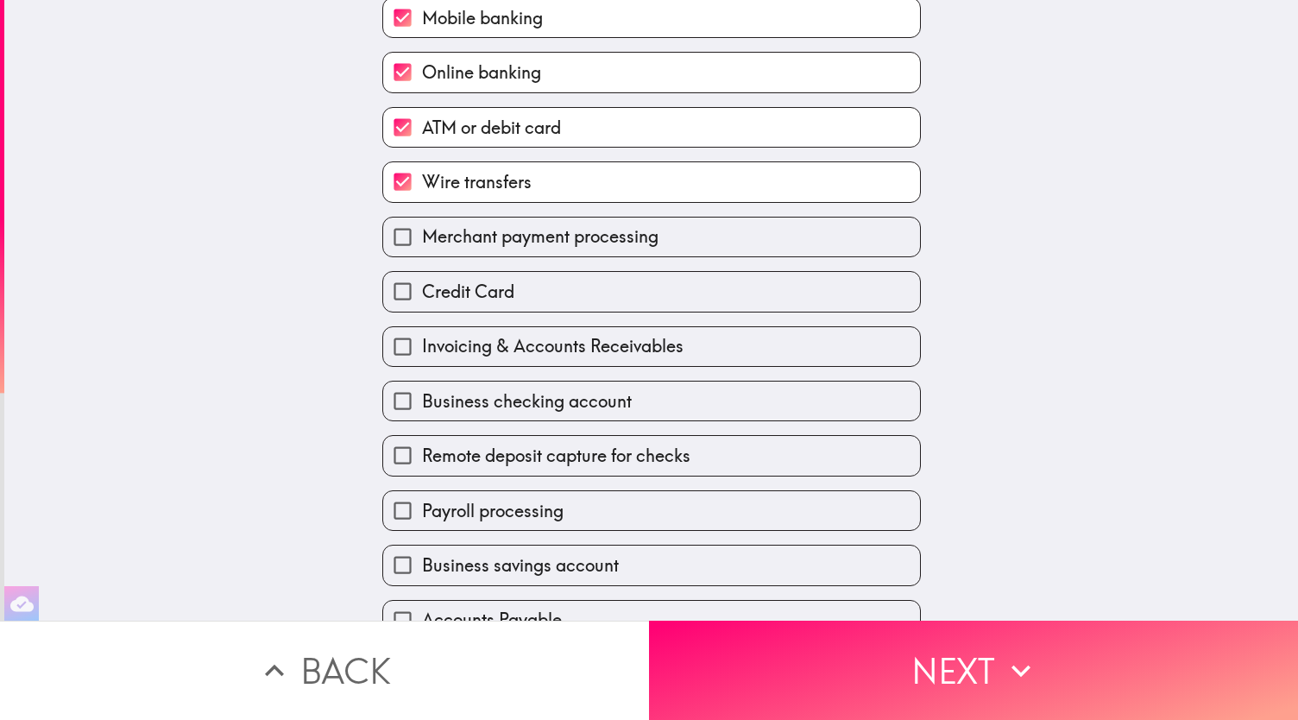
click at [475, 311] on label "Credit Card" at bounding box center [651, 291] width 537 height 39
click at [422, 311] on input "Credit Card" at bounding box center [402, 291] width 39 height 39
checkbox input "true"
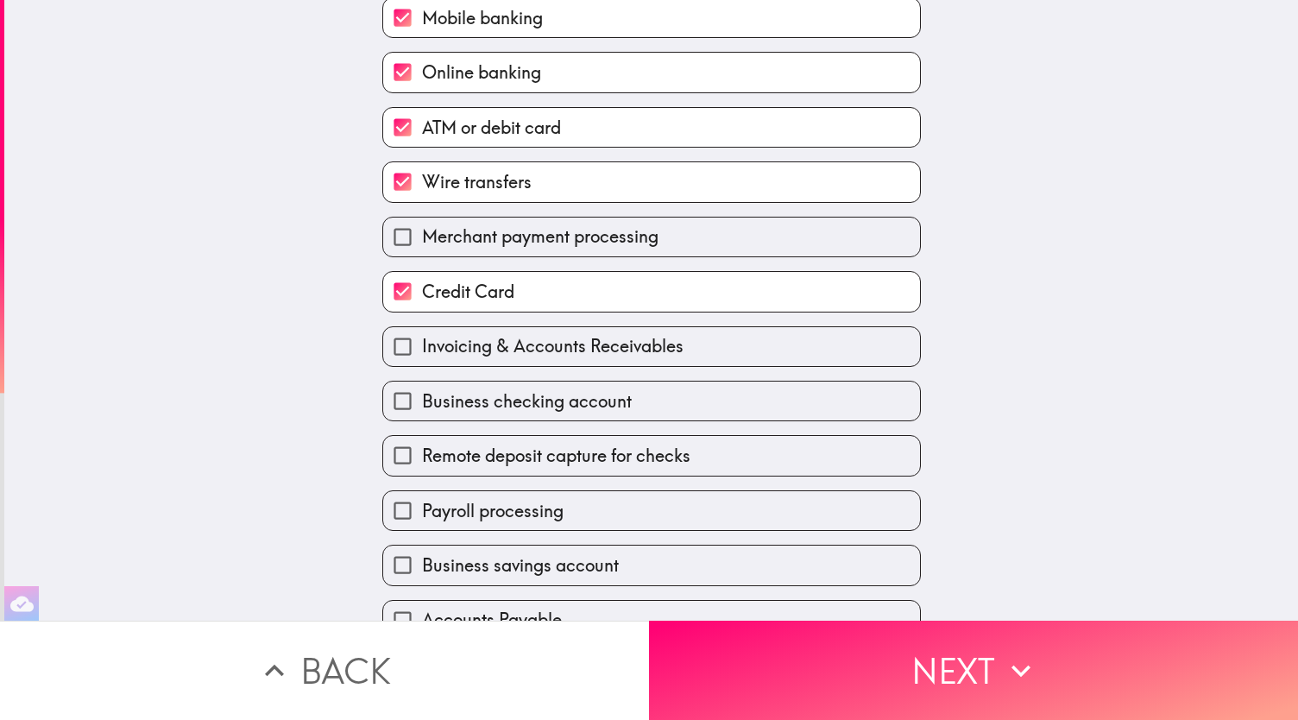
click at [464, 349] on span "Invoicing & Accounts Receivables" at bounding box center [552, 346] width 261 height 24
click at [422, 349] on input "Invoicing & Accounts Receivables" at bounding box center [402, 346] width 39 height 39
checkbox input "true"
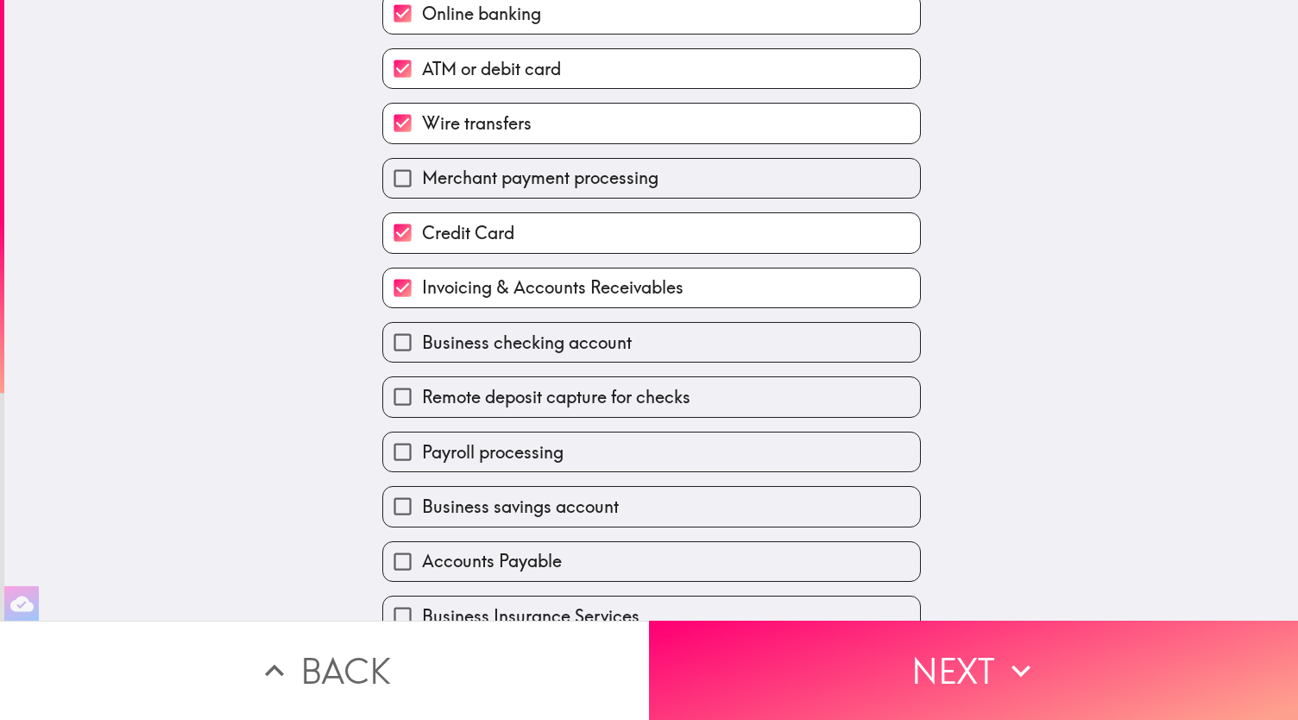
scroll to position [442, 0]
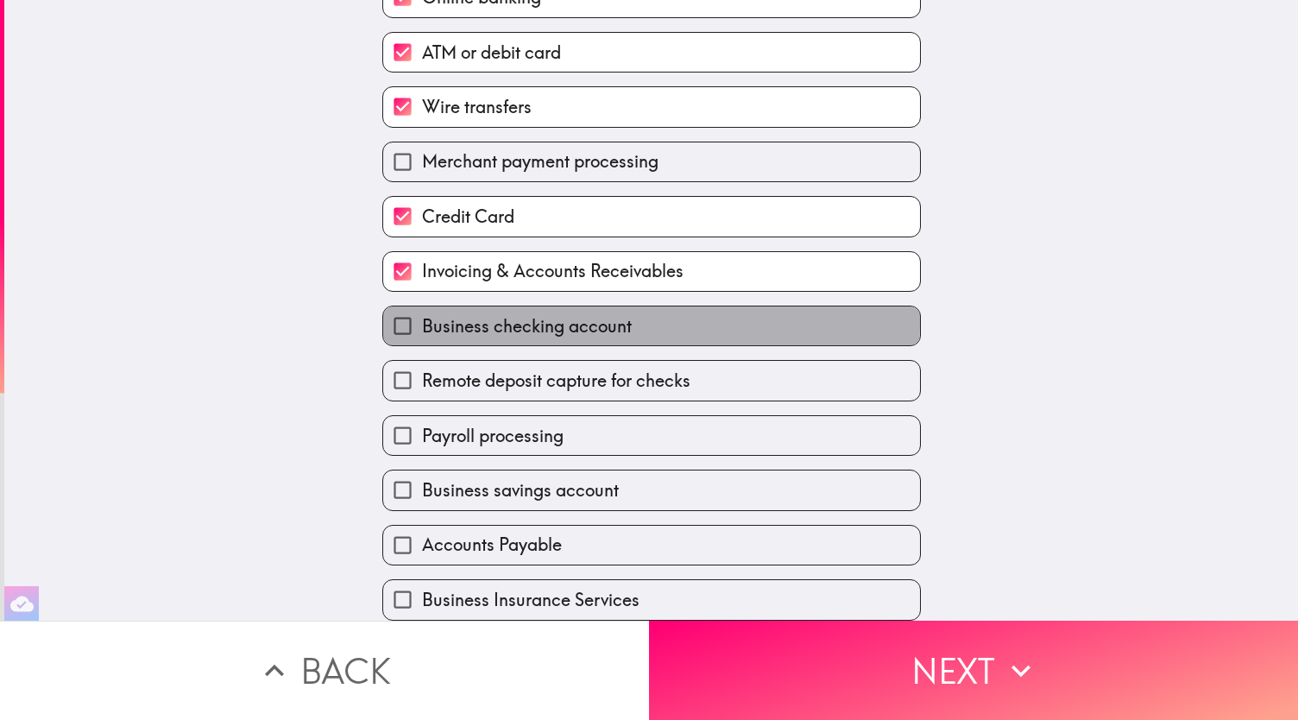
click at [438, 314] on span "Business checking account" at bounding box center [527, 326] width 210 height 24
click at [422, 306] on input "Business checking account" at bounding box center [402, 325] width 39 height 39
checkbox input "true"
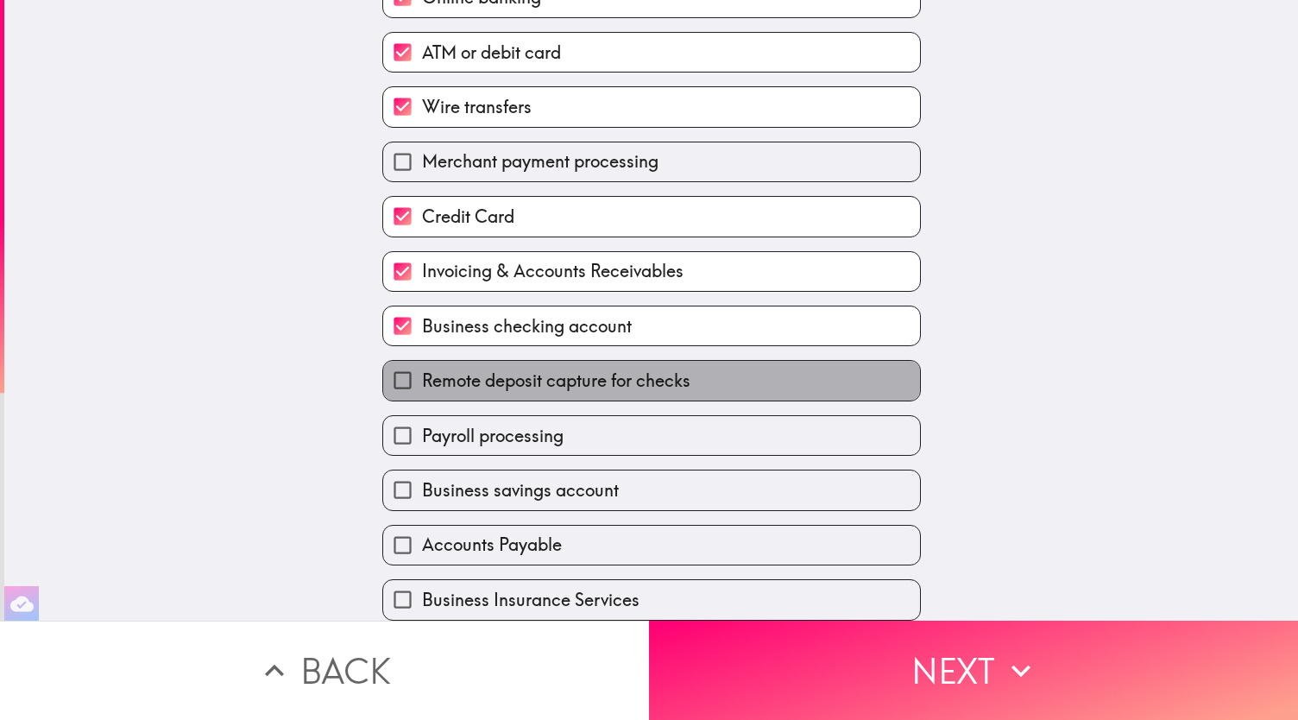
click at [489, 368] on span "Remote deposit capture for checks" at bounding box center [556, 380] width 268 height 24
click at [422, 367] on input "Remote deposit capture for checks" at bounding box center [402, 380] width 39 height 39
checkbox input "true"
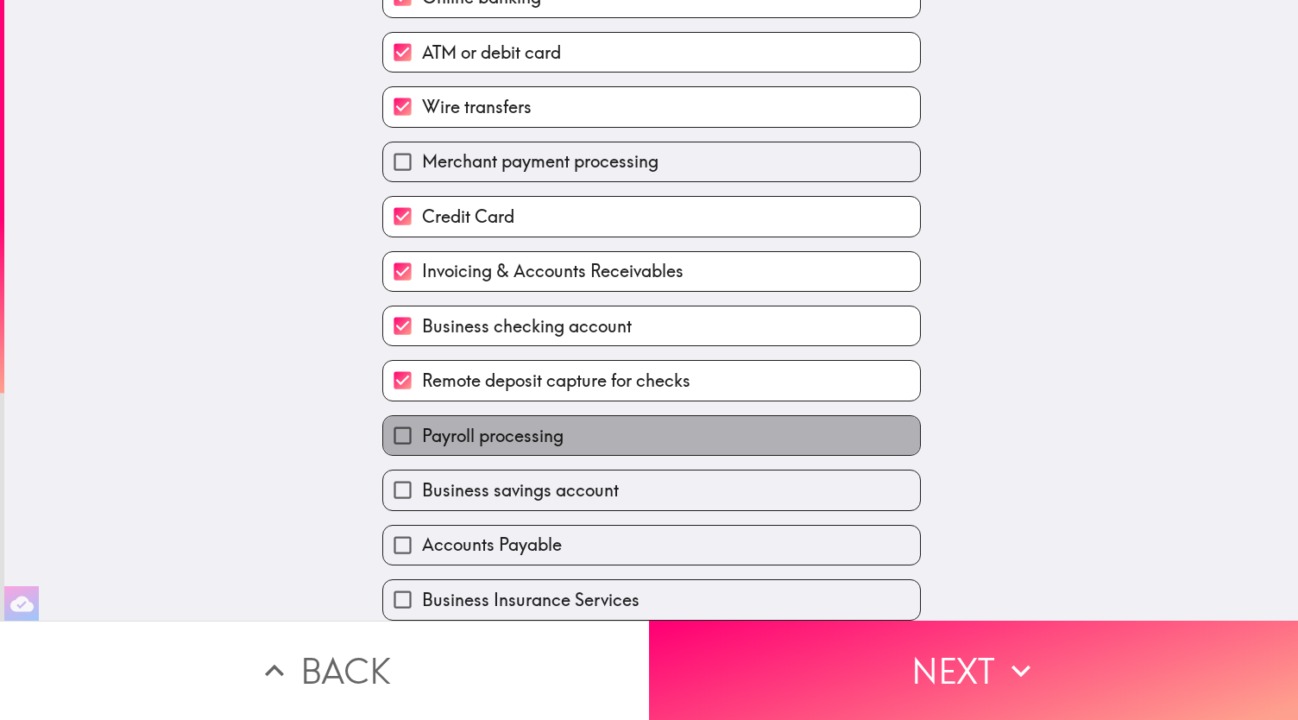
click at [424, 416] on label "Payroll processing" at bounding box center [651, 435] width 537 height 39
click at [422, 416] on input "Payroll processing" at bounding box center [402, 435] width 39 height 39
checkbox input "true"
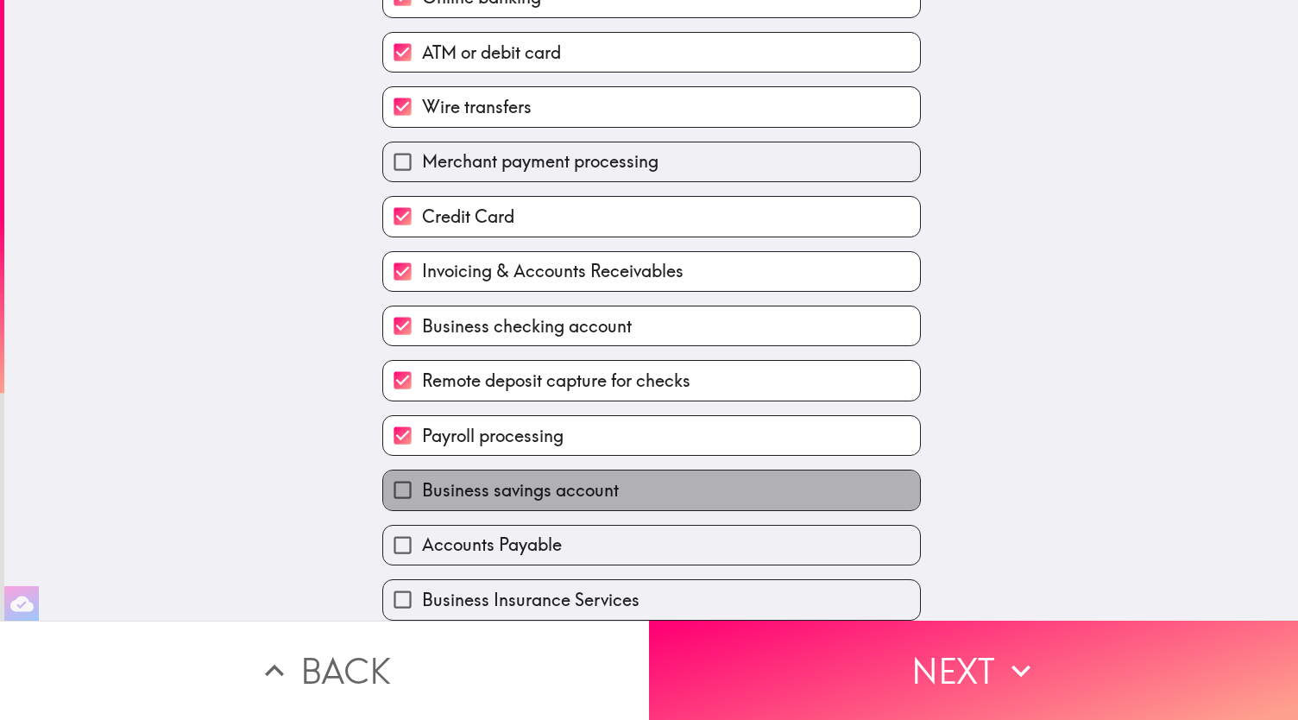
click at [474, 489] on label "Business savings account" at bounding box center [651, 489] width 537 height 39
click at [422, 489] on input "Business savings account" at bounding box center [402, 489] width 39 height 39
checkbox input "true"
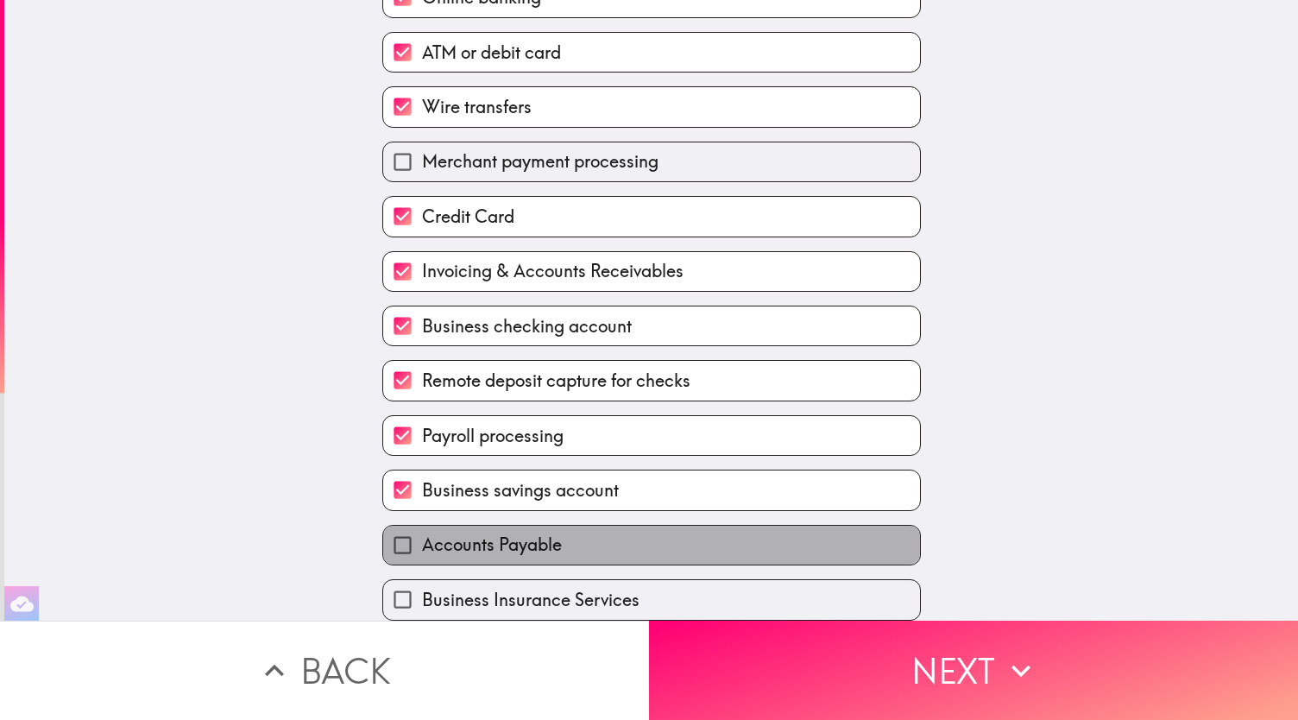
click at [487, 539] on span "Accounts Payable" at bounding box center [492, 544] width 140 height 24
click at [422, 539] on input "Accounts Payable" at bounding box center [402, 544] width 39 height 39
checkbox input "true"
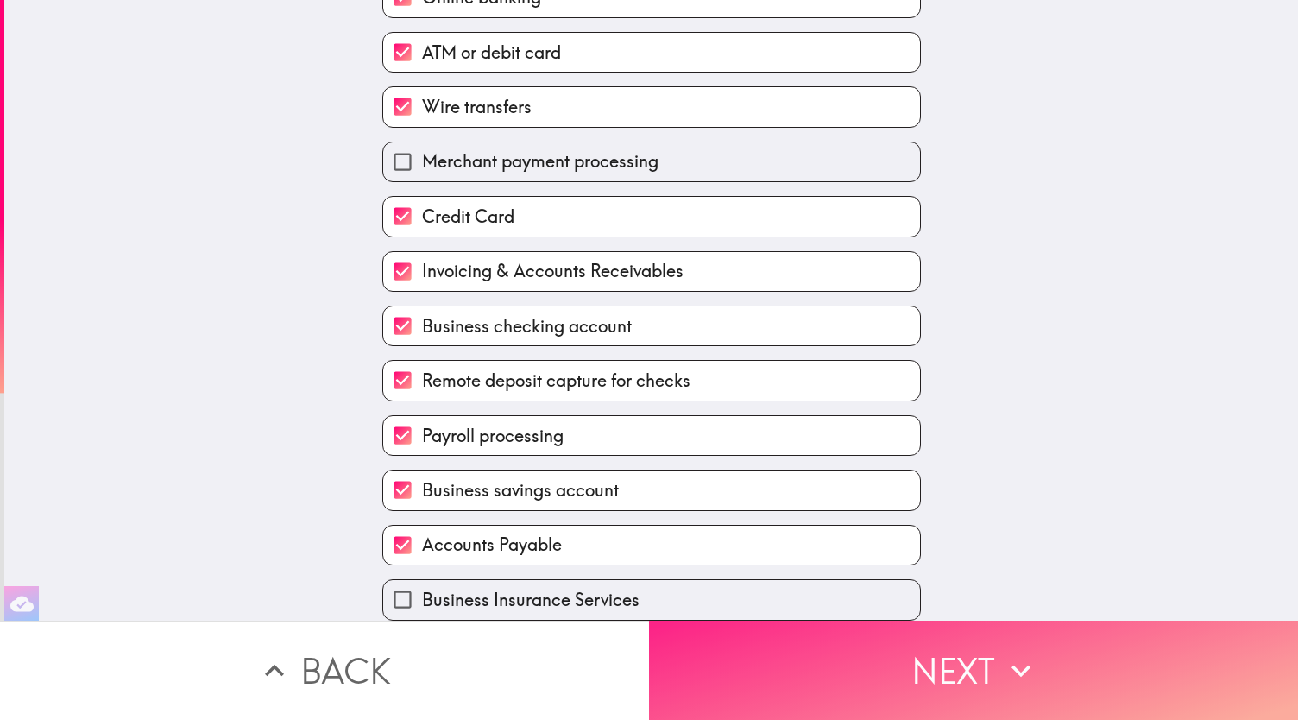
click at [959, 638] on button "Next" at bounding box center [973, 669] width 649 height 99
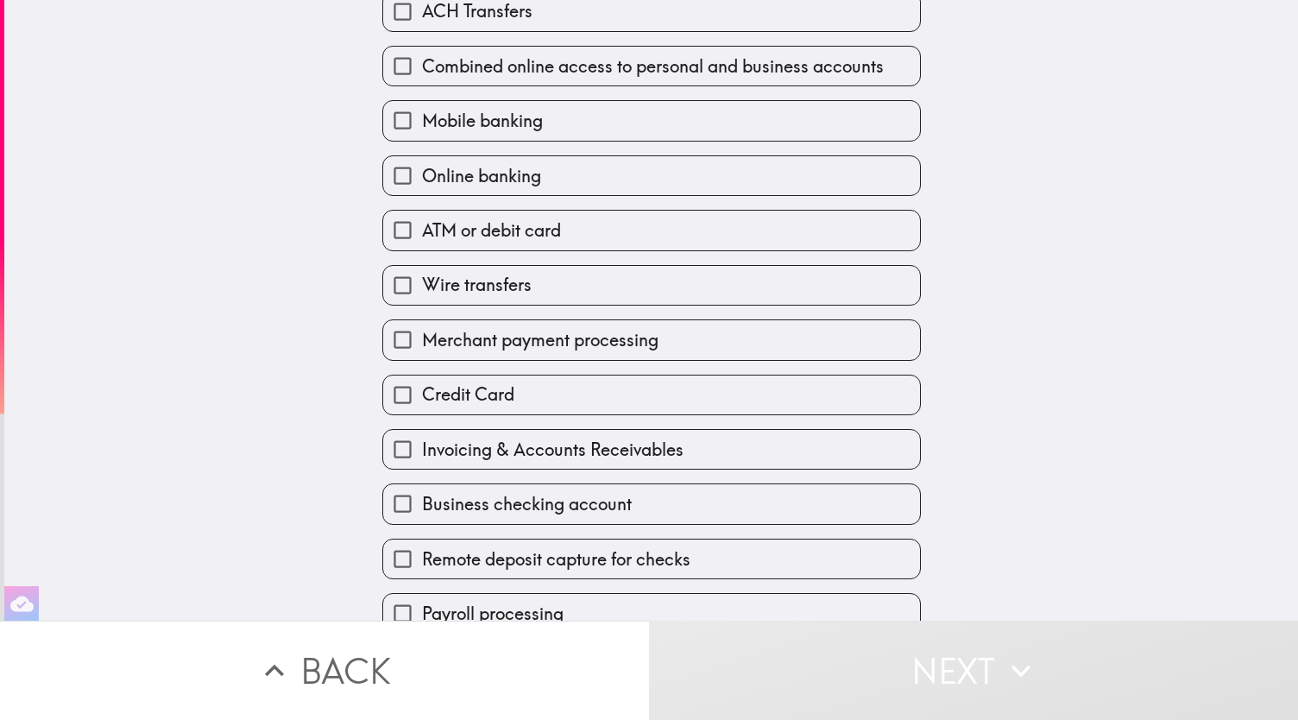
scroll to position [259, 0]
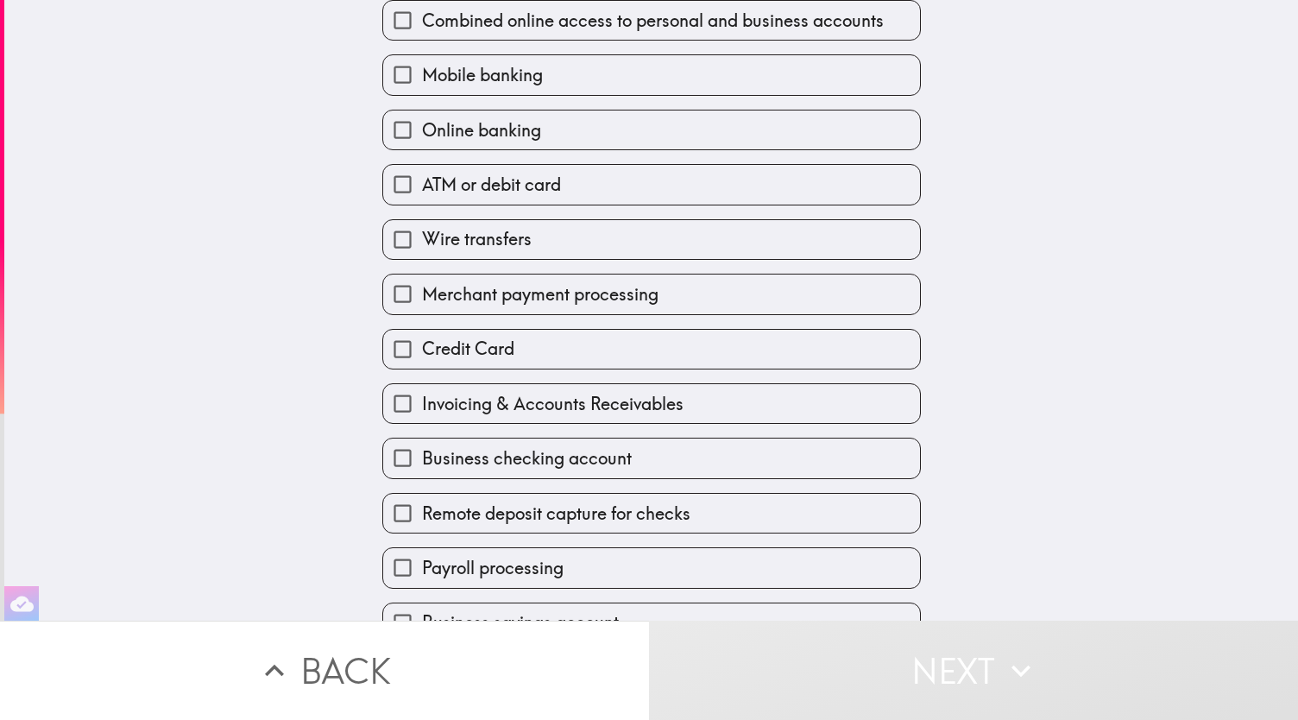
click at [718, 301] on label "Merchant payment processing" at bounding box center [651, 293] width 537 height 39
click at [422, 301] on input "Merchant payment processing" at bounding box center [402, 293] width 39 height 39
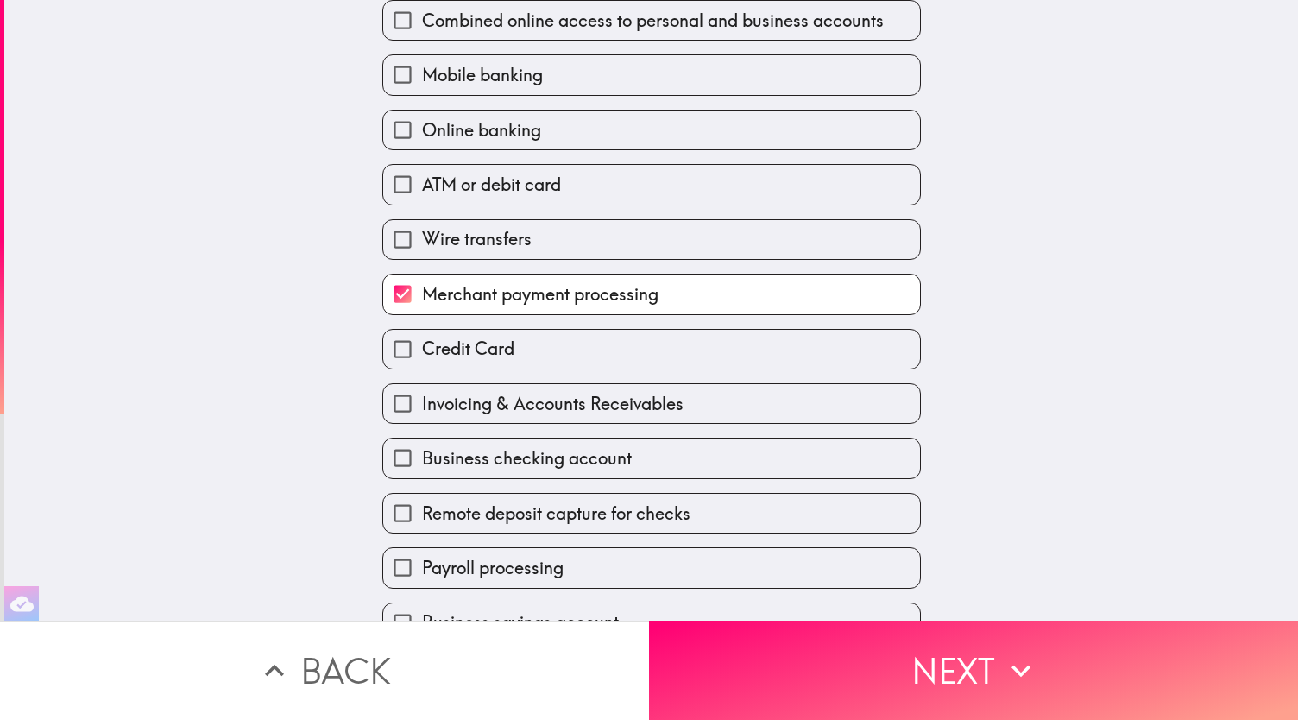
click at [572, 298] on span "Merchant payment processing" at bounding box center [540, 294] width 236 height 24
click at [422, 298] on input "Merchant payment processing" at bounding box center [402, 293] width 39 height 39
checkbox input "false"
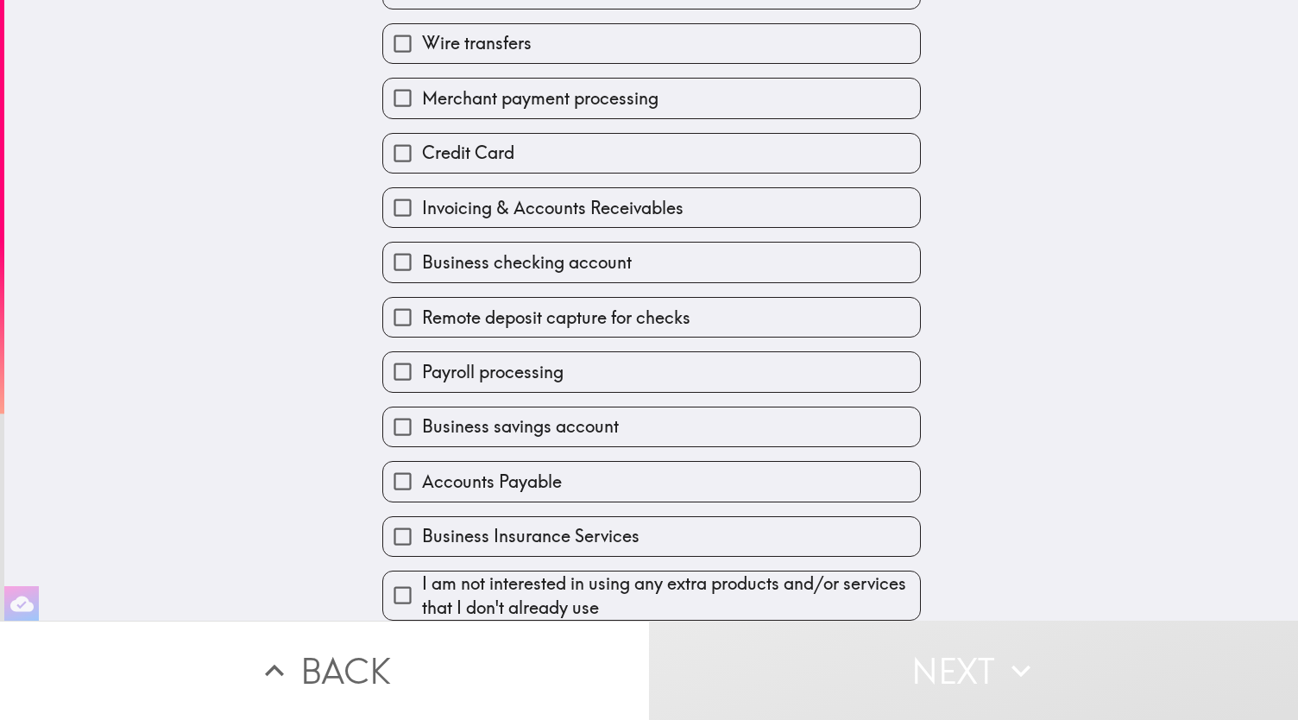
scroll to position [477, 0]
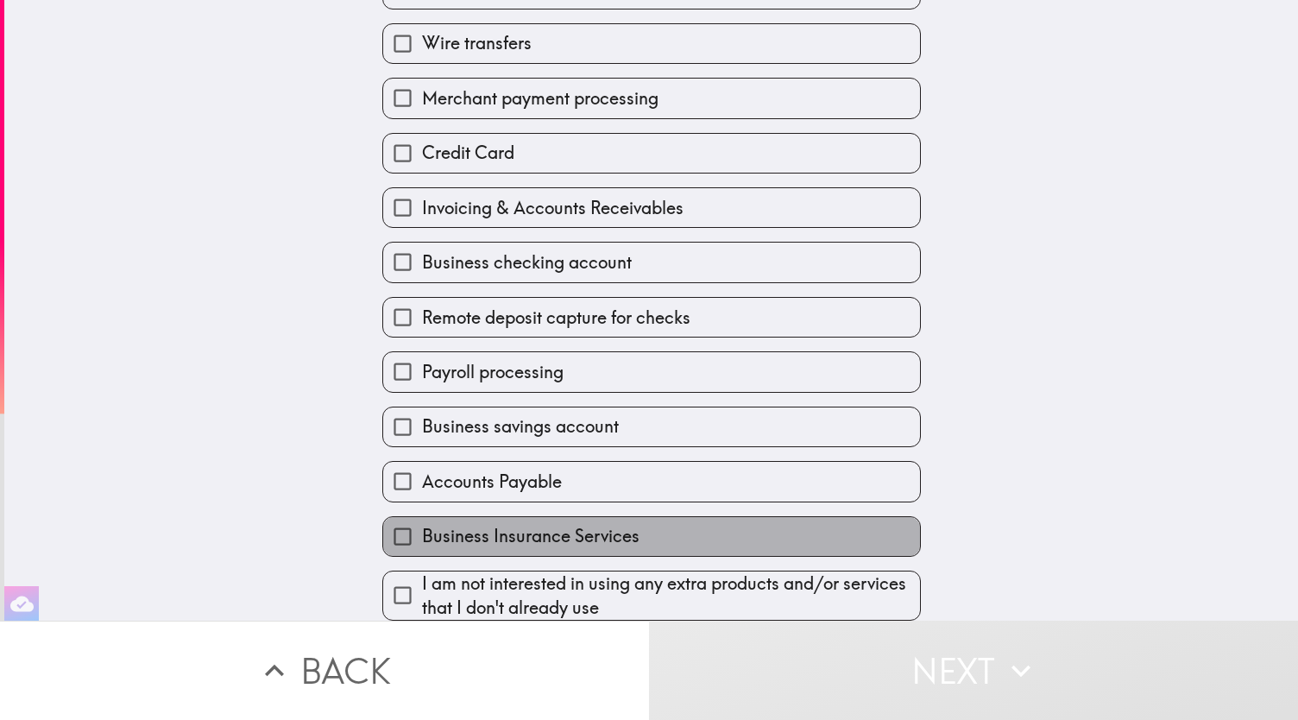
click at [512, 524] on span "Business Insurance Services" at bounding box center [530, 536] width 217 height 24
click at [422, 517] on input "Business Insurance Services" at bounding box center [402, 536] width 39 height 39
checkbox input "true"
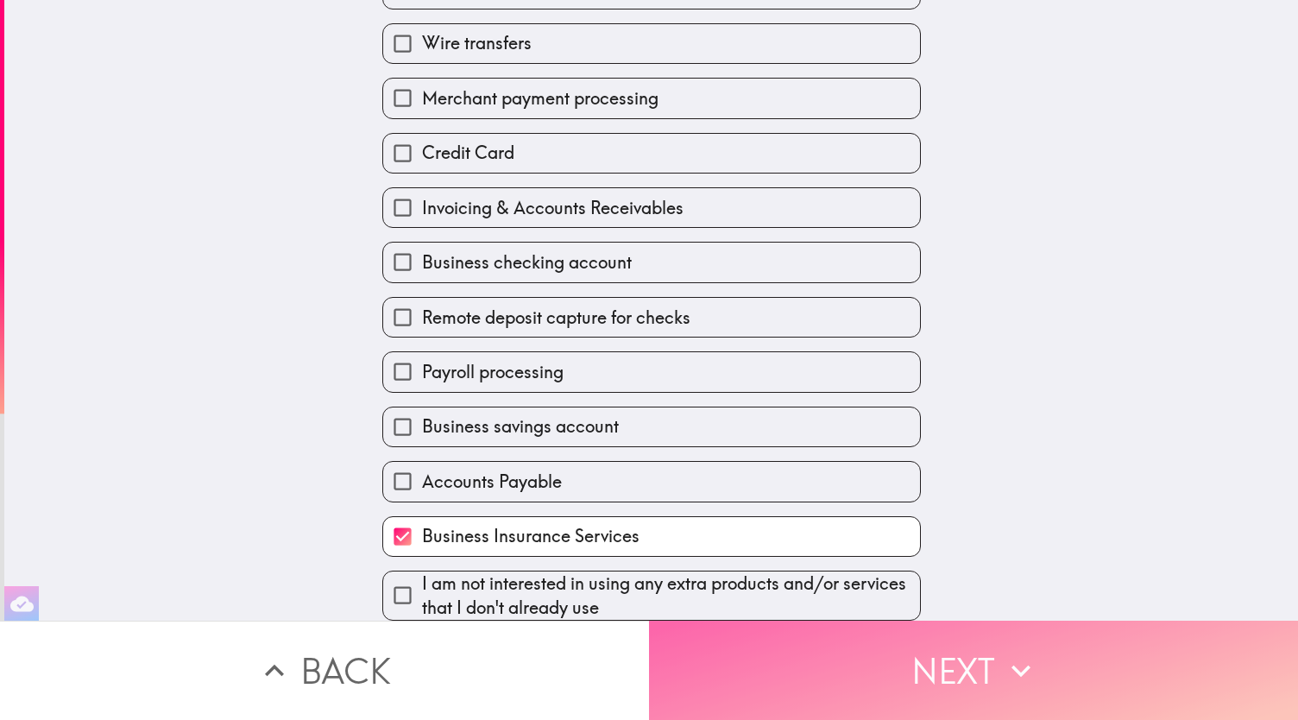
click at [795, 654] on button "Next" at bounding box center [973, 669] width 649 height 99
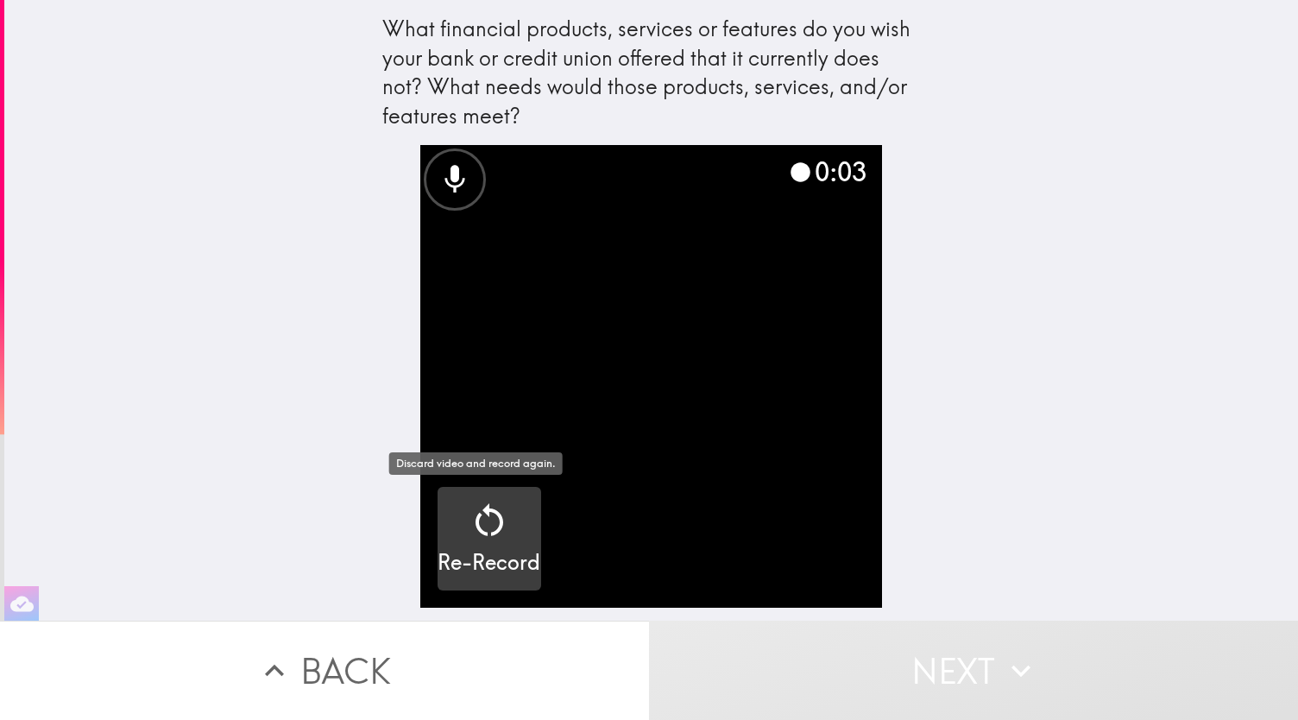
click at [486, 519] on icon "button" at bounding box center [489, 519] width 28 height 33
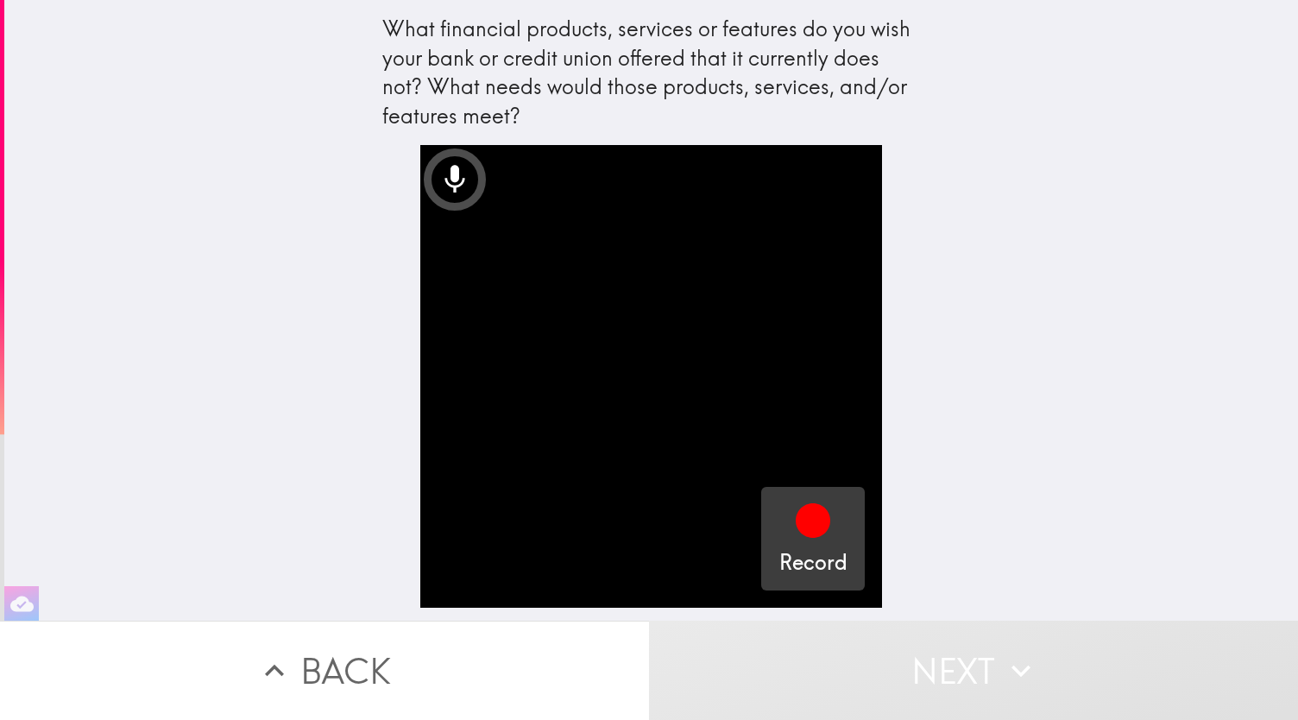
click at [813, 537] on icon "button" at bounding box center [812, 520] width 41 height 41
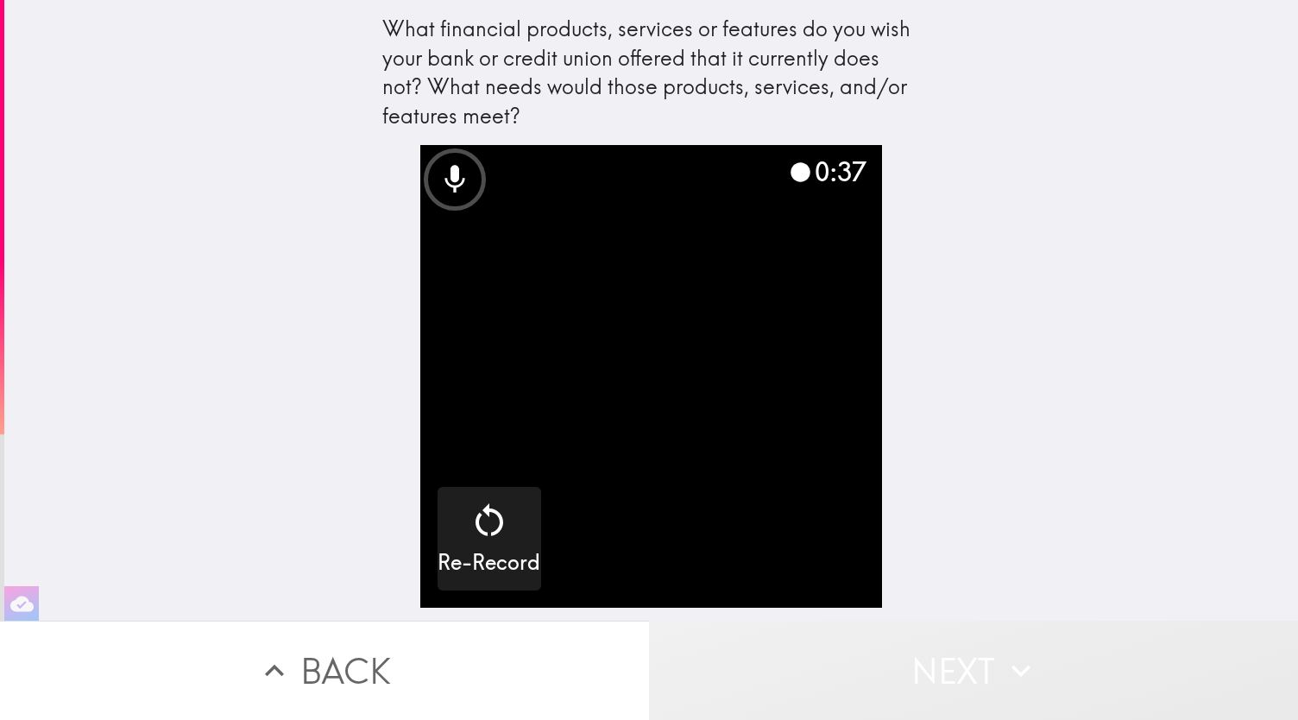
click at [899, 646] on button "Next" at bounding box center [973, 669] width 649 height 99
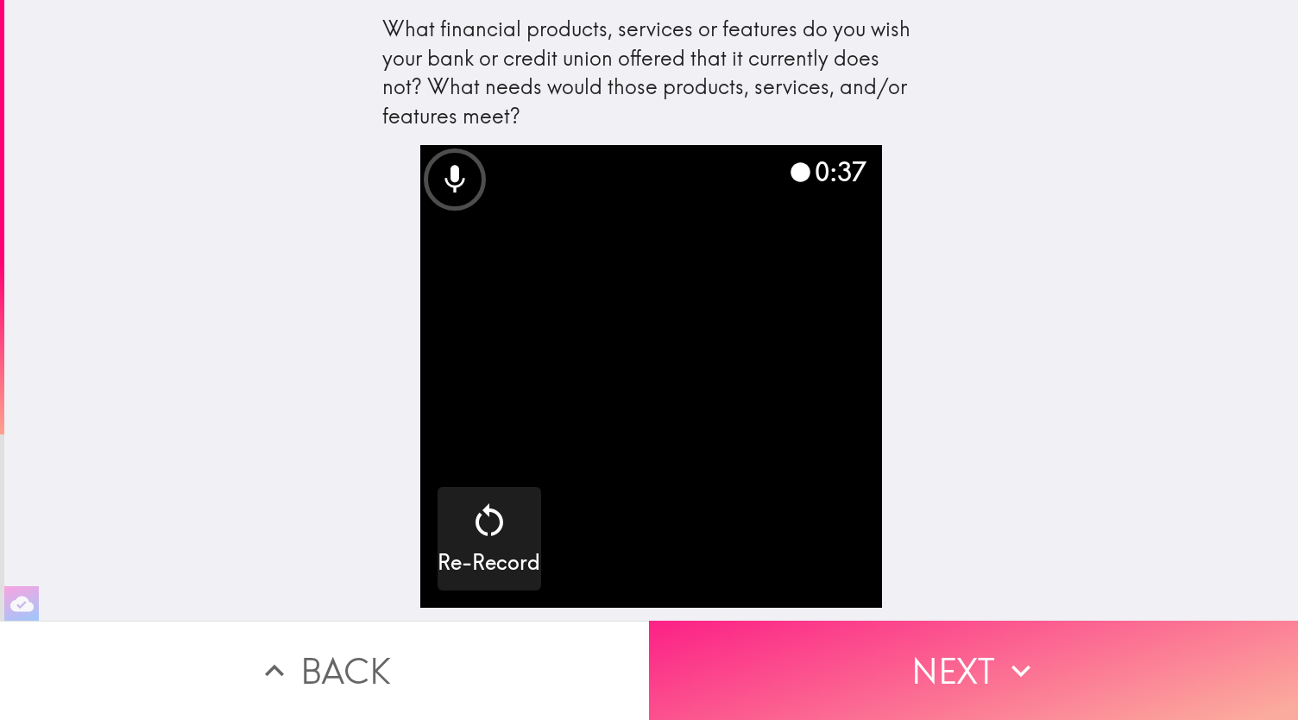
click at [905, 657] on button "Next" at bounding box center [973, 669] width 649 height 99
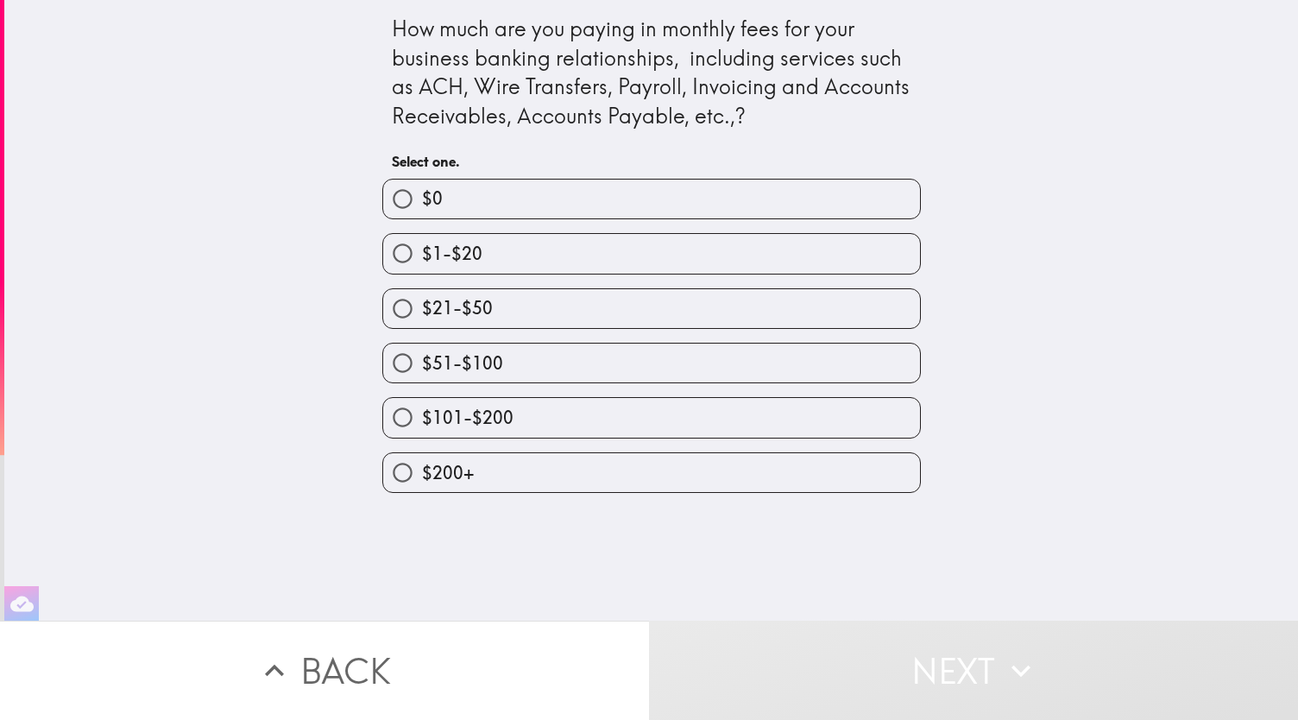
click at [571, 360] on label "$51-$100" at bounding box center [651, 362] width 537 height 39
click at [422, 360] on input "$51-$100" at bounding box center [402, 362] width 39 height 39
radio input "true"
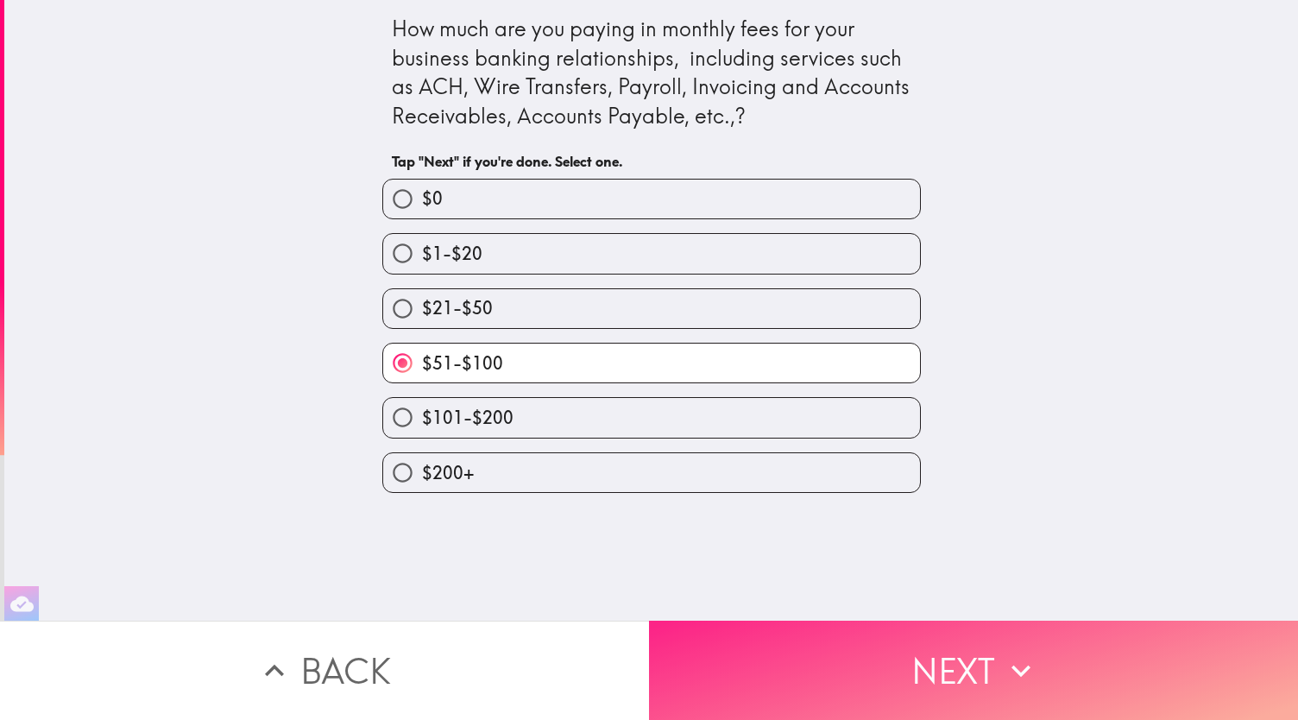
click at [832, 649] on button "Next" at bounding box center [973, 669] width 649 height 99
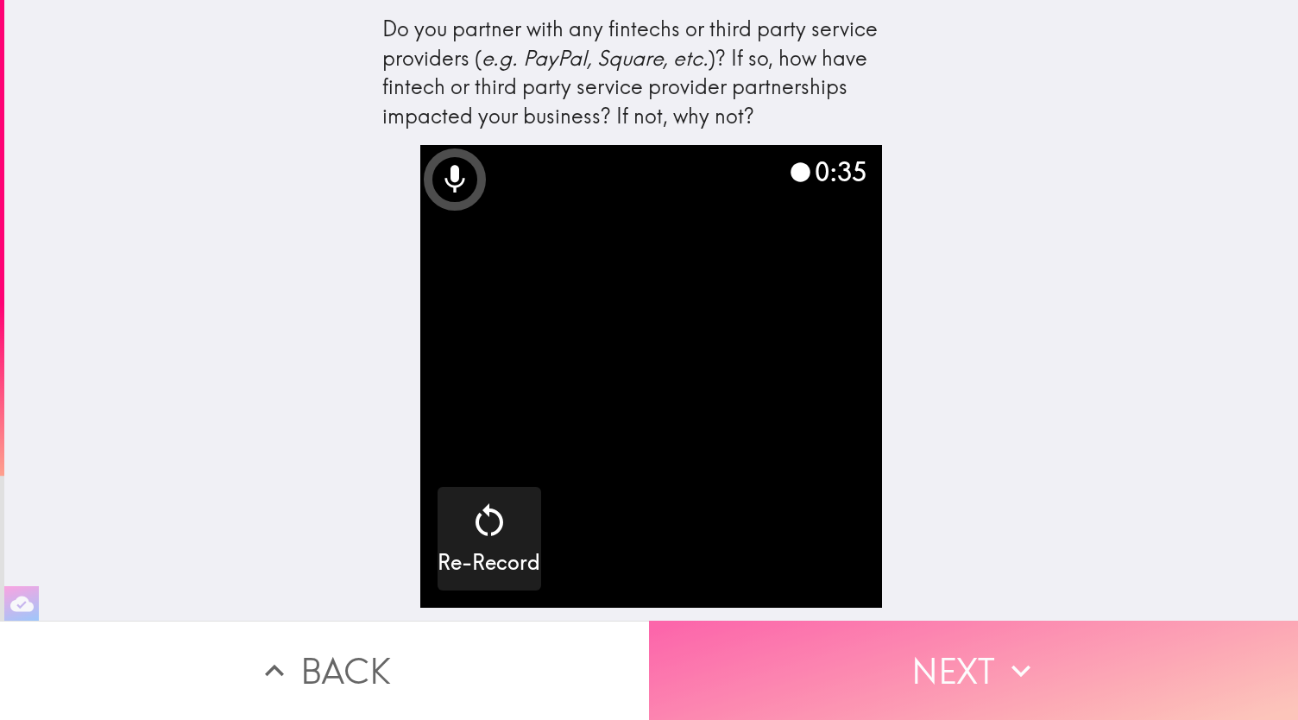
click at [944, 648] on button "Next" at bounding box center [973, 669] width 649 height 99
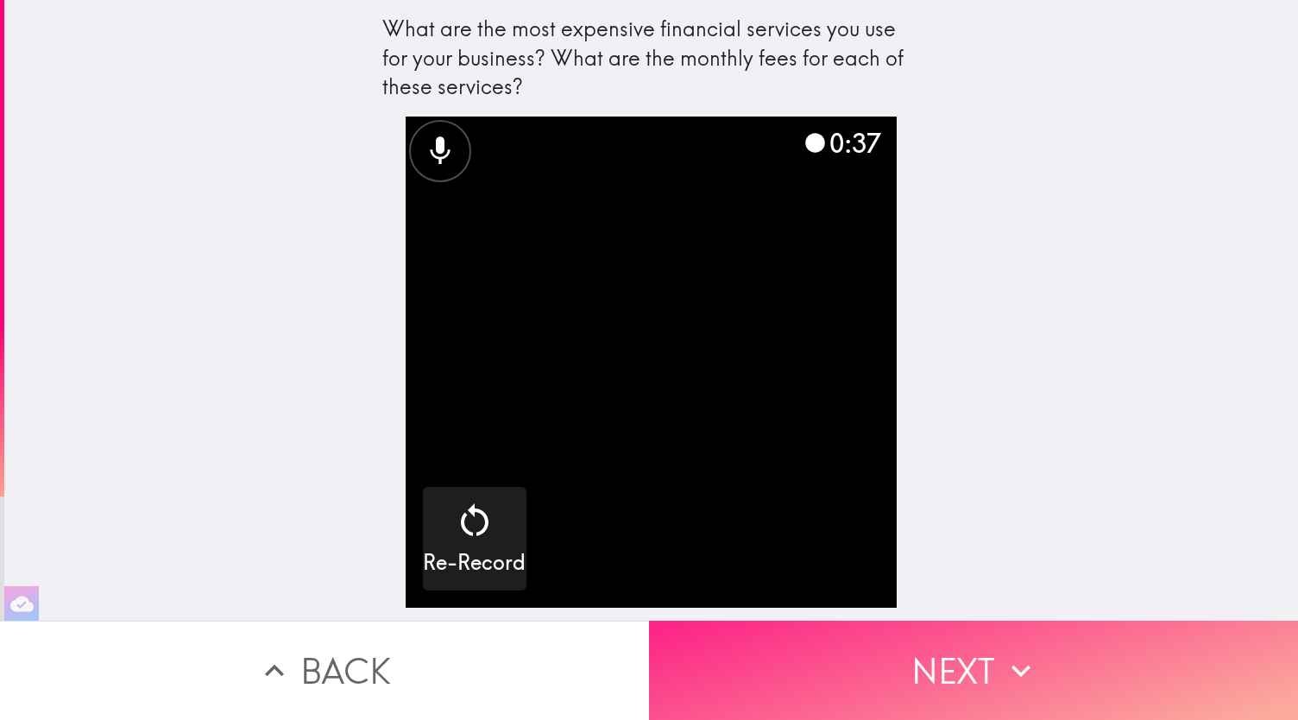
click at [923, 644] on button "Next" at bounding box center [973, 669] width 649 height 99
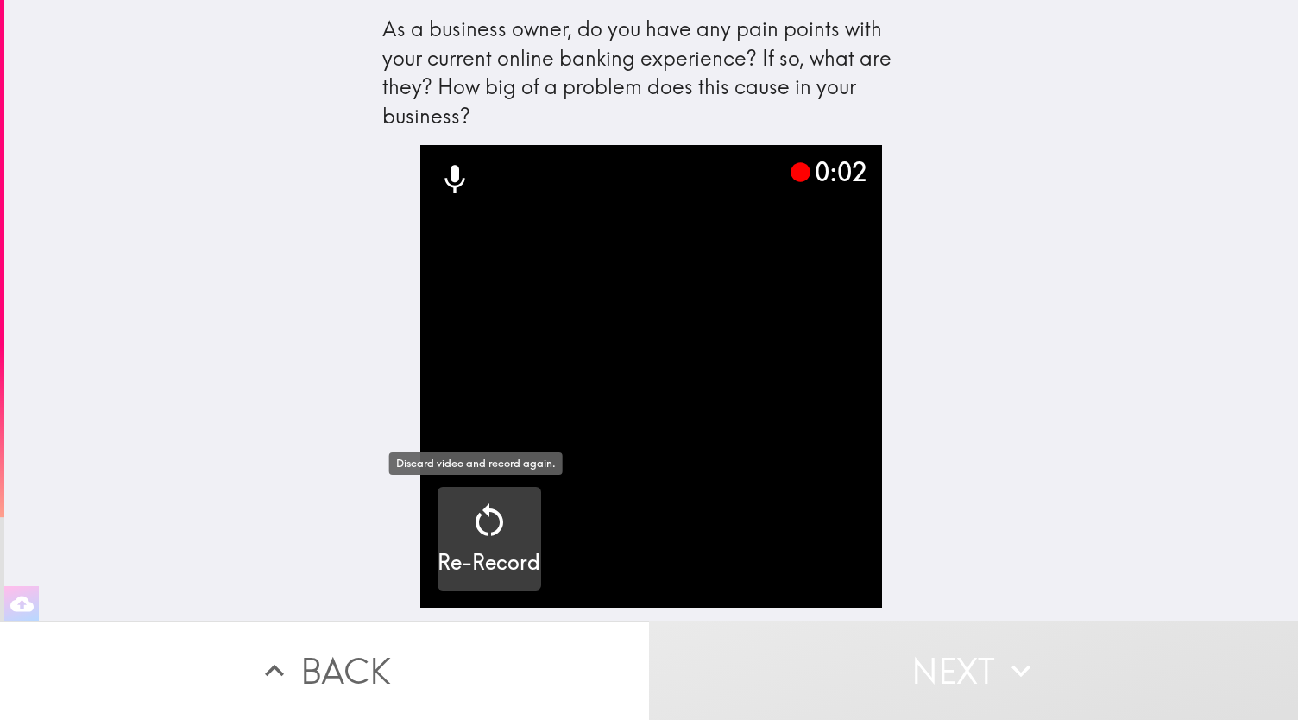
click at [468, 534] on icon "button" at bounding box center [488, 520] width 41 height 41
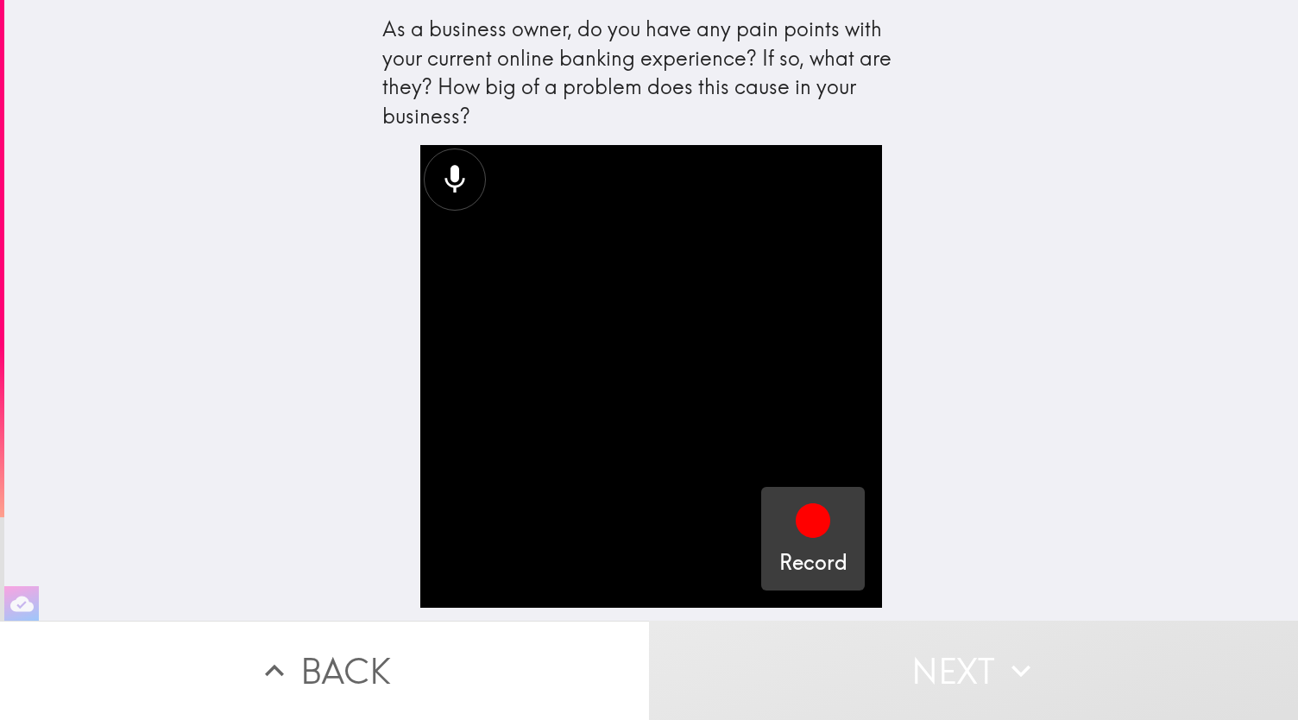
click at [808, 523] on icon "button" at bounding box center [812, 520] width 35 height 35
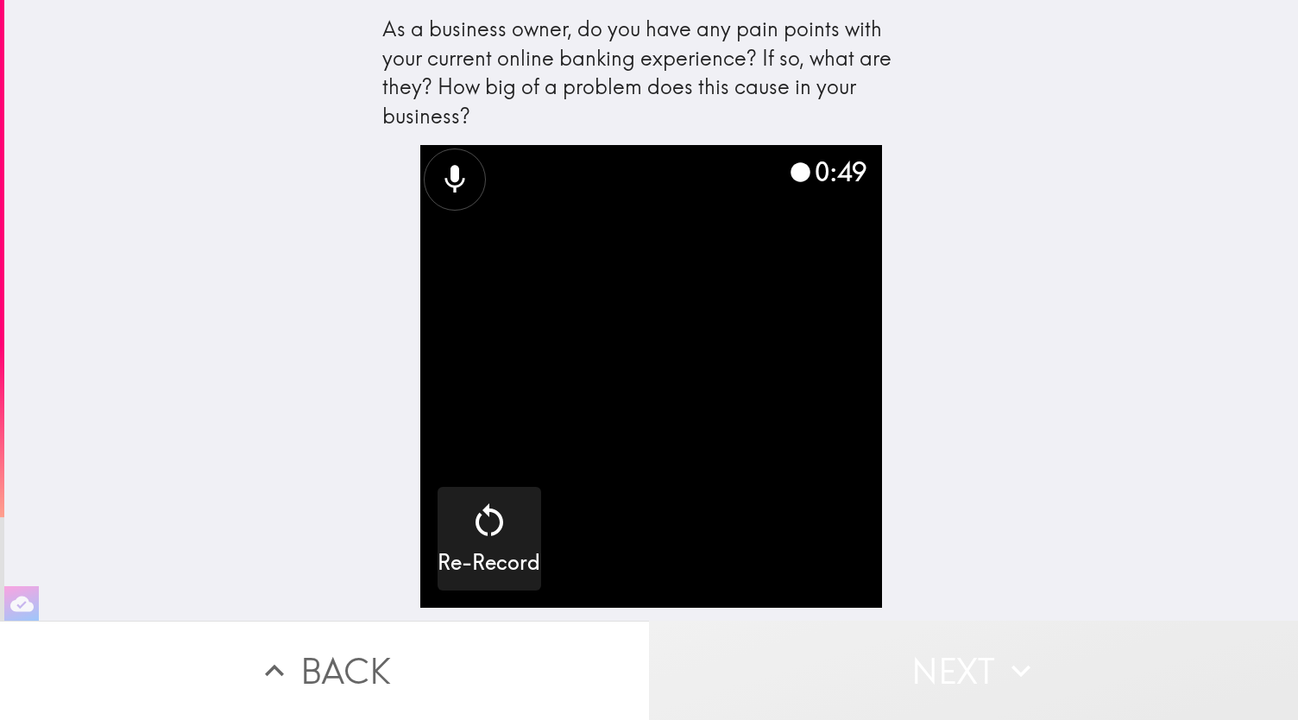
click at [932, 671] on button "Next" at bounding box center [973, 669] width 649 height 99
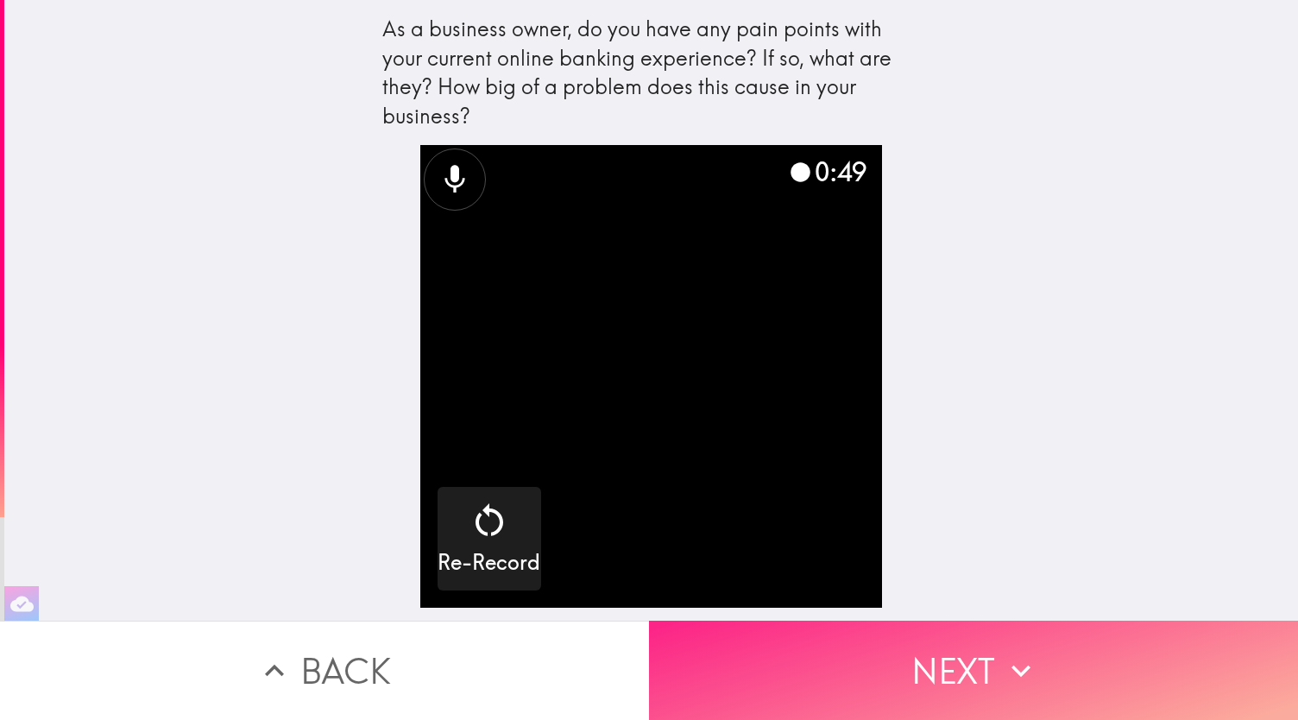
click at [930, 667] on button "Next" at bounding box center [973, 669] width 649 height 99
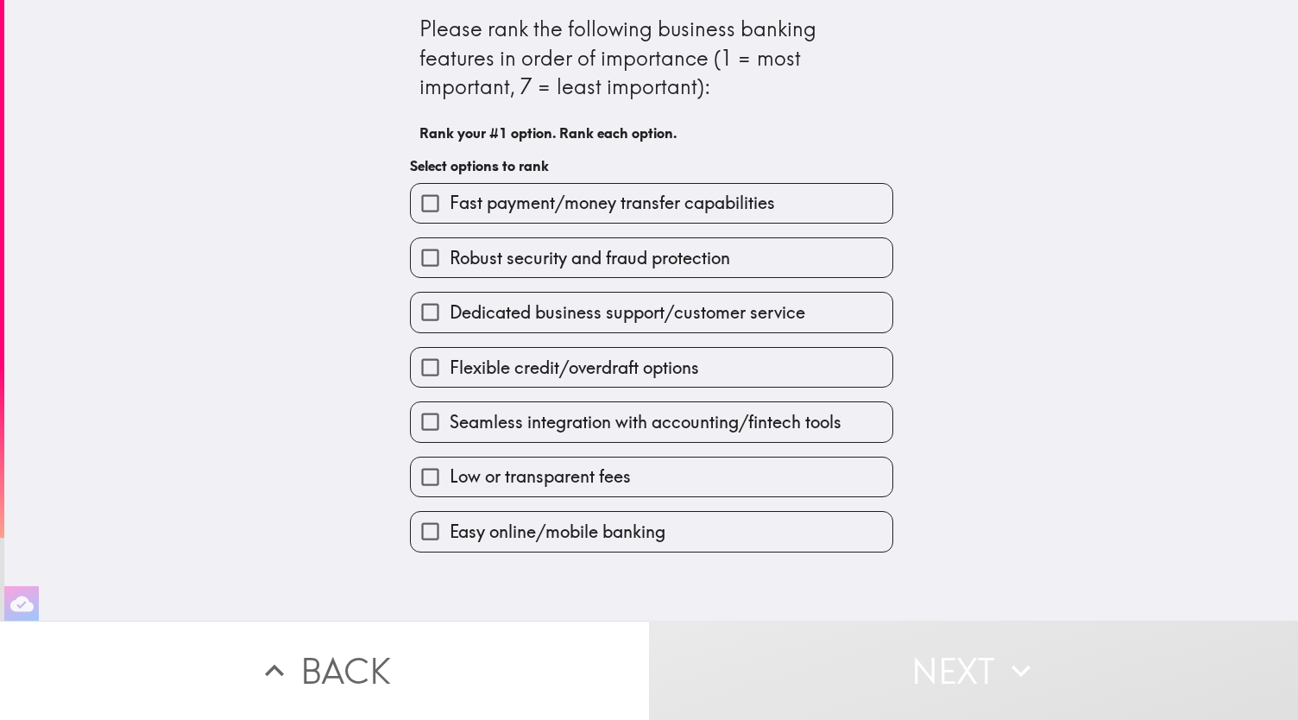
drag, startPoint x: 637, startPoint y: 417, endPoint x: 639, endPoint y: 378, distance: 38.9
click at [639, 378] on div "Fast payment/money transfer capabilities Robust security and fraud protection D…" at bounding box center [644, 360] width 497 height 383
drag, startPoint x: 635, startPoint y: 421, endPoint x: 581, endPoint y: 346, distance: 92.2
click at [618, 284] on div "Fast payment/money transfer capabilities Robust security and fraud protection D…" at bounding box center [644, 360] width 497 height 383
click at [421, 203] on input "Fast payment/money transfer capabilities" at bounding box center [430, 203] width 39 height 39
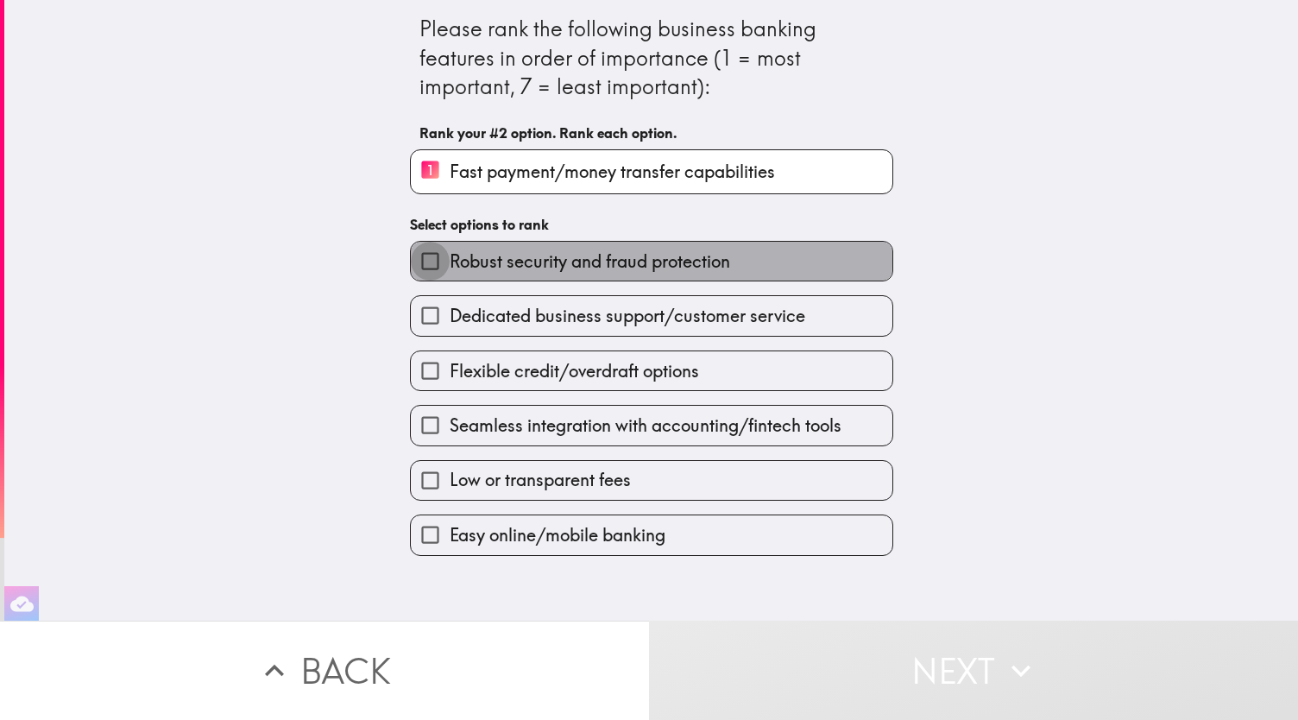
click at [417, 261] on input "Robust security and fraud protection" at bounding box center [430, 261] width 39 height 39
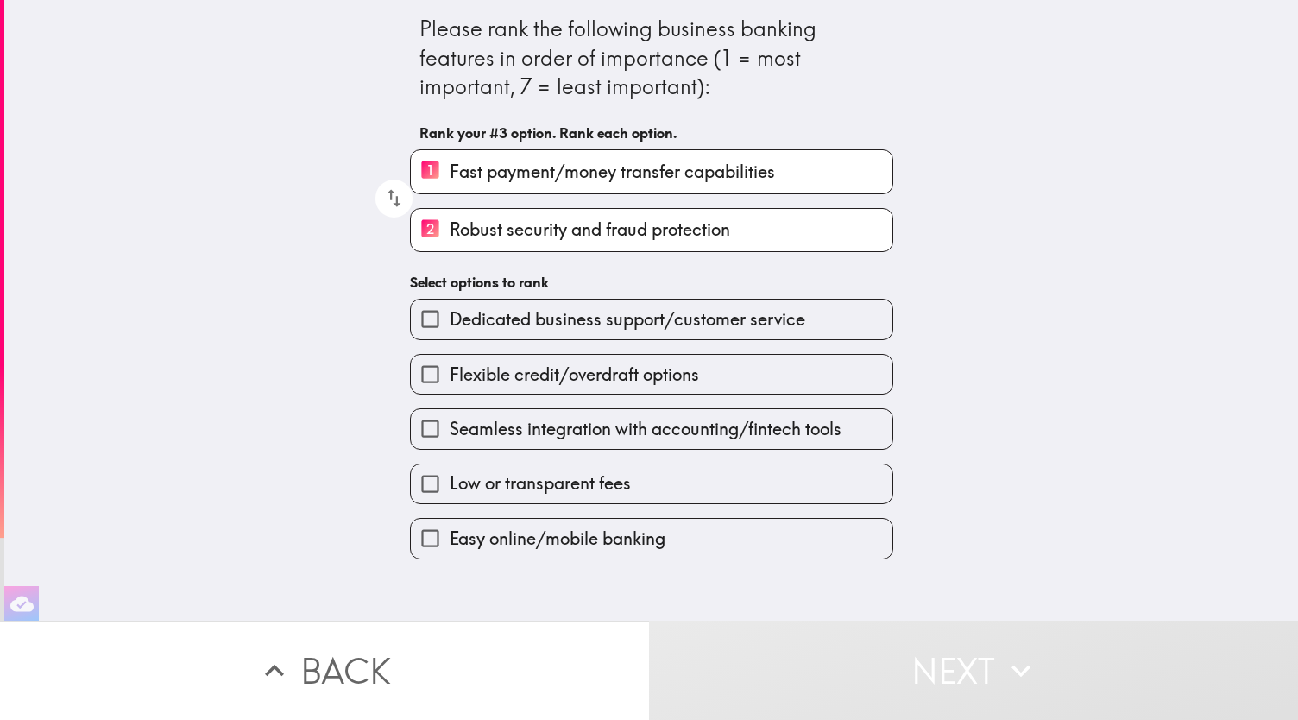
click at [528, 434] on span "Seamless integration with accounting/fintech tools" at bounding box center [645, 429] width 392 height 24
click at [449, 434] on input "Seamless integration with accounting/fintech tools" at bounding box center [430, 428] width 39 height 39
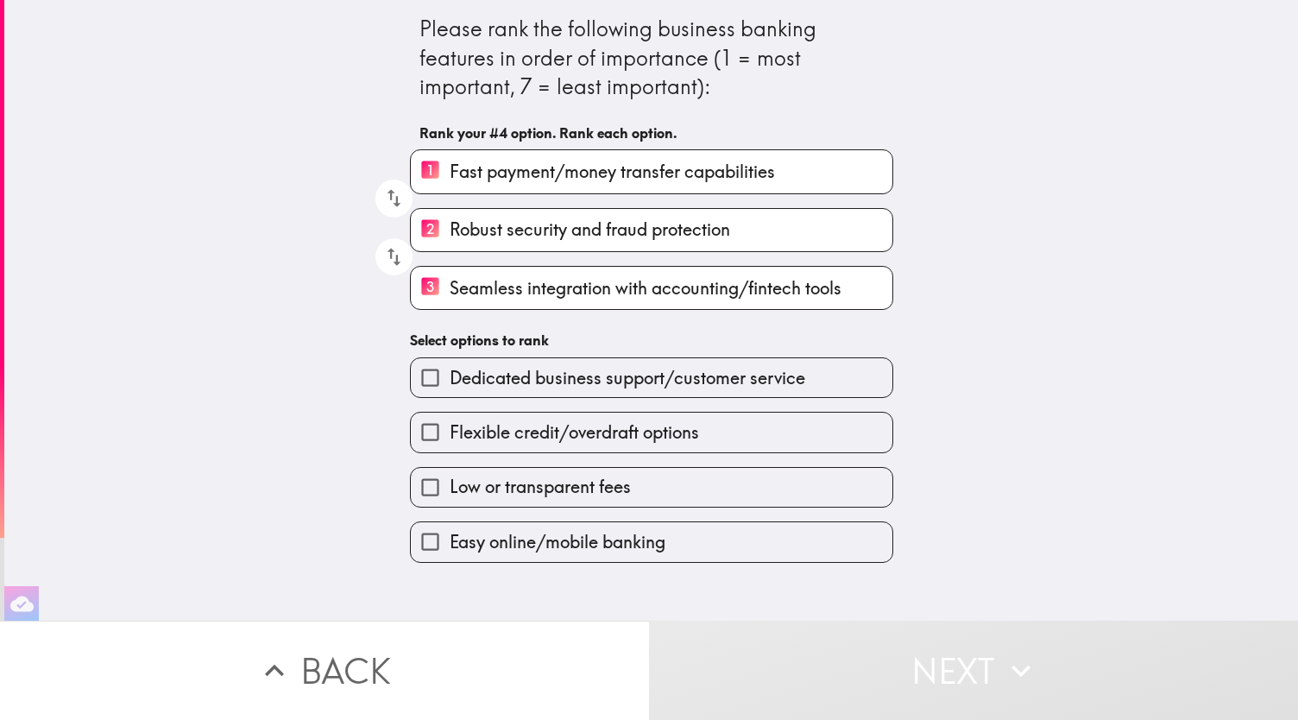
click at [497, 493] on span "Low or transparent fees" at bounding box center [539, 487] width 181 height 24
click at [449, 493] on input "Low or transparent fees" at bounding box center [430, 487] width 39 height 39
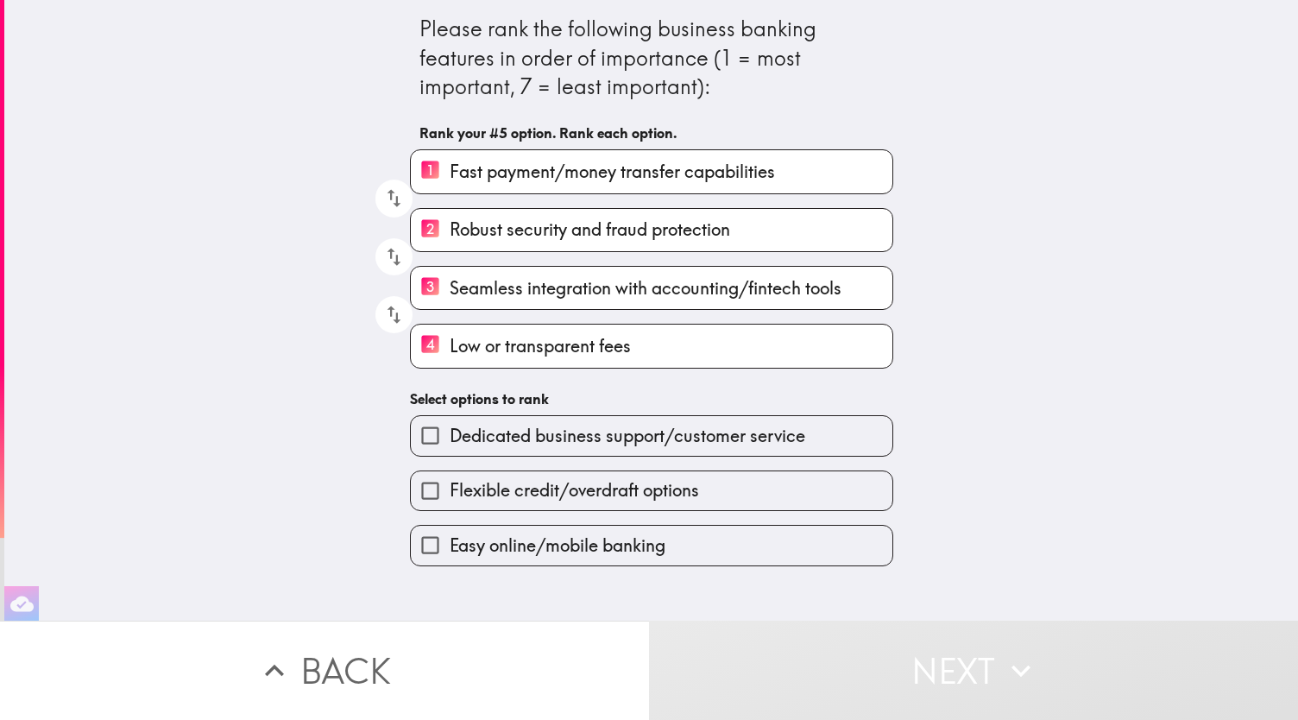
click at [489, 547] on span "Easy online/mobile banking" at bounding box center [557, 545] width 216 height 24
click at [449, 547] on input "Easy online/mobile banking" at bounding box center [430, 544] width 39 height 39
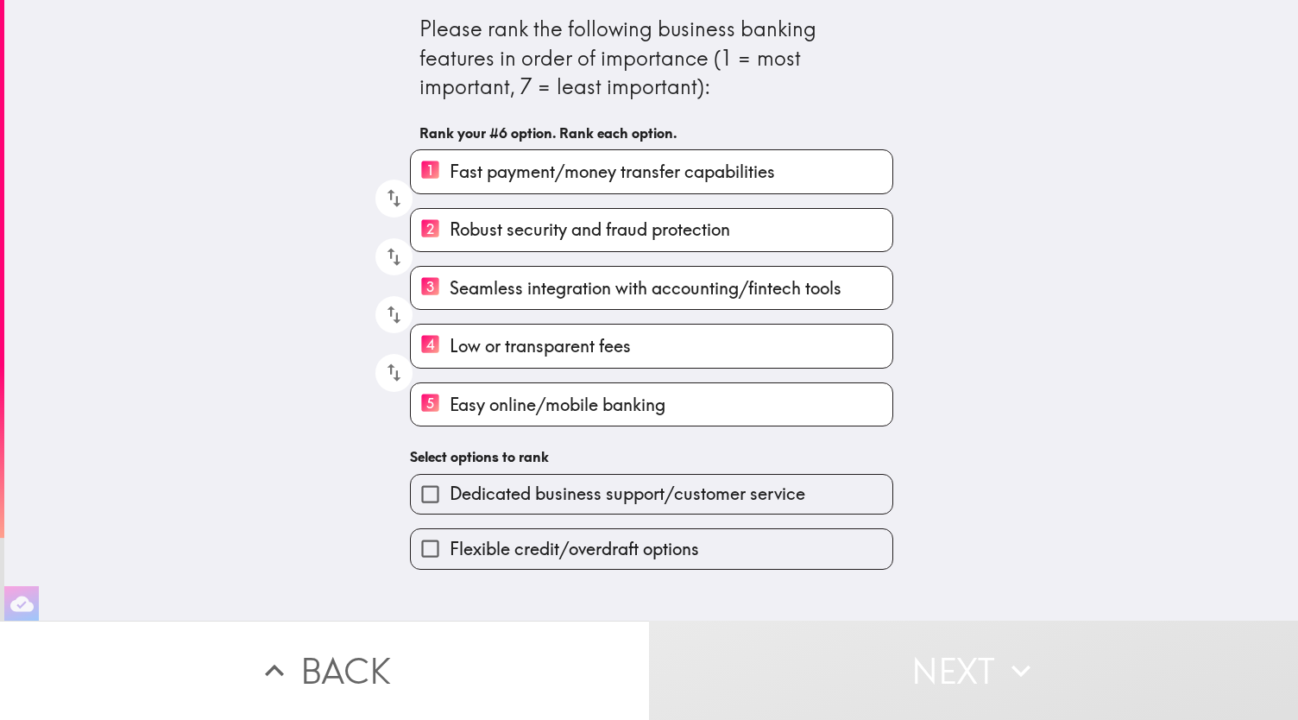
click at [506, 500] on span "Dedicated business support/customer service" at bounding box center [626, 493] width 355 height 24
click at [449, 500] on input "Dedicated business support/customer service" at bounding box center [430, 494] width 39 height 39
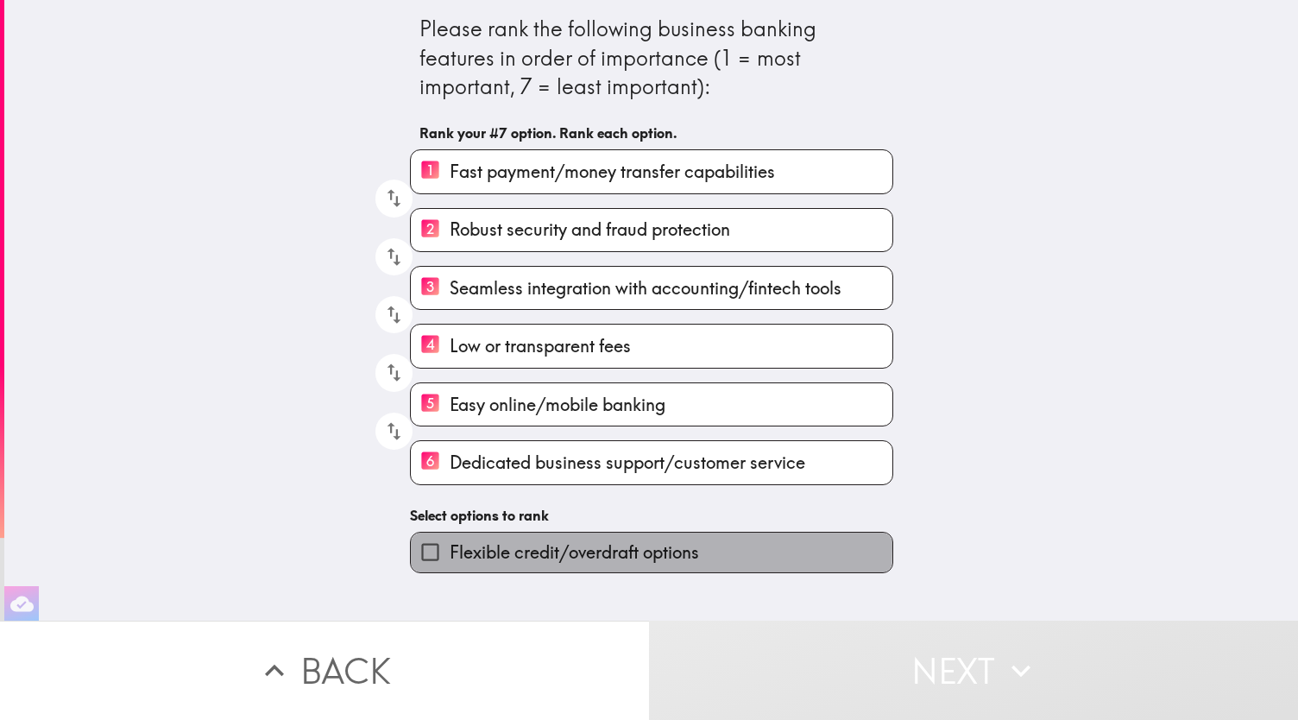
click at [505, 550] on span "Flexible credit/overdraft options" at bounding box center [573, 552] width 249 height 24
click at [449, 550] on input "Flexible credit/overdraft options" at bounding box center [430, 551] width 39 height 39
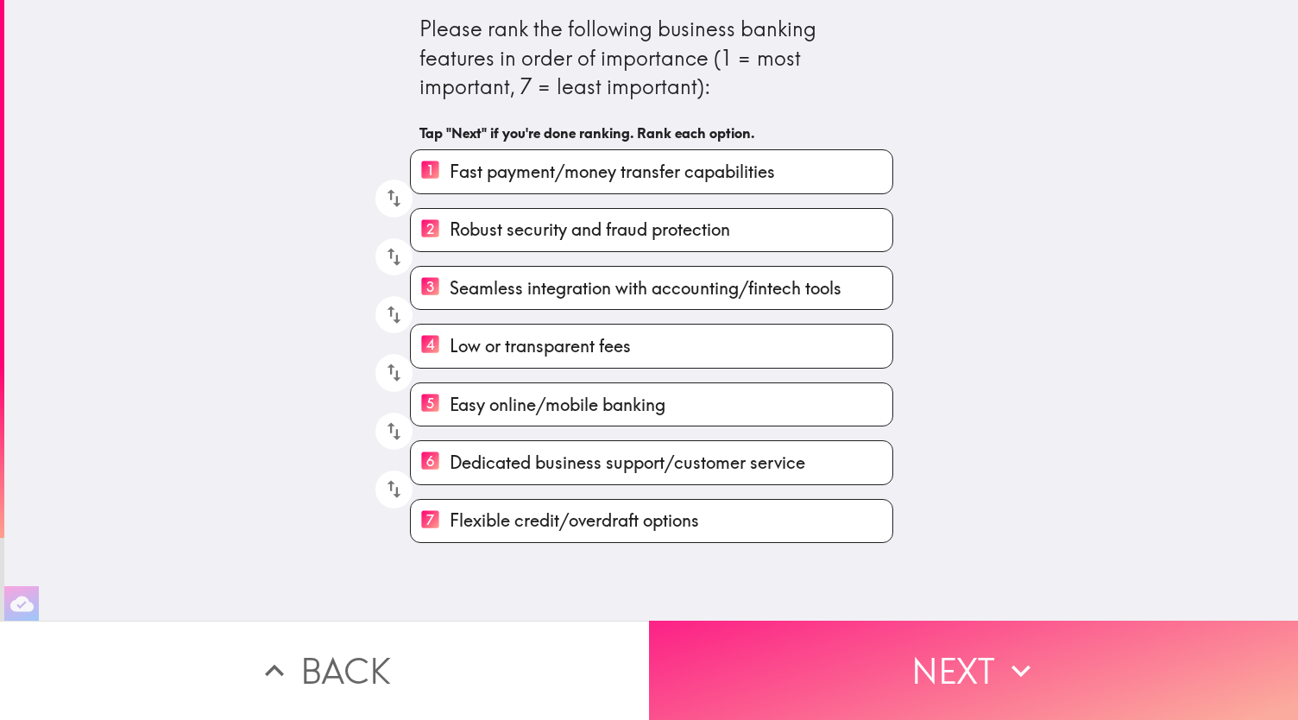
click at [926, 660] on button "Next" at bounding box center [973, 669] width 649 height 99
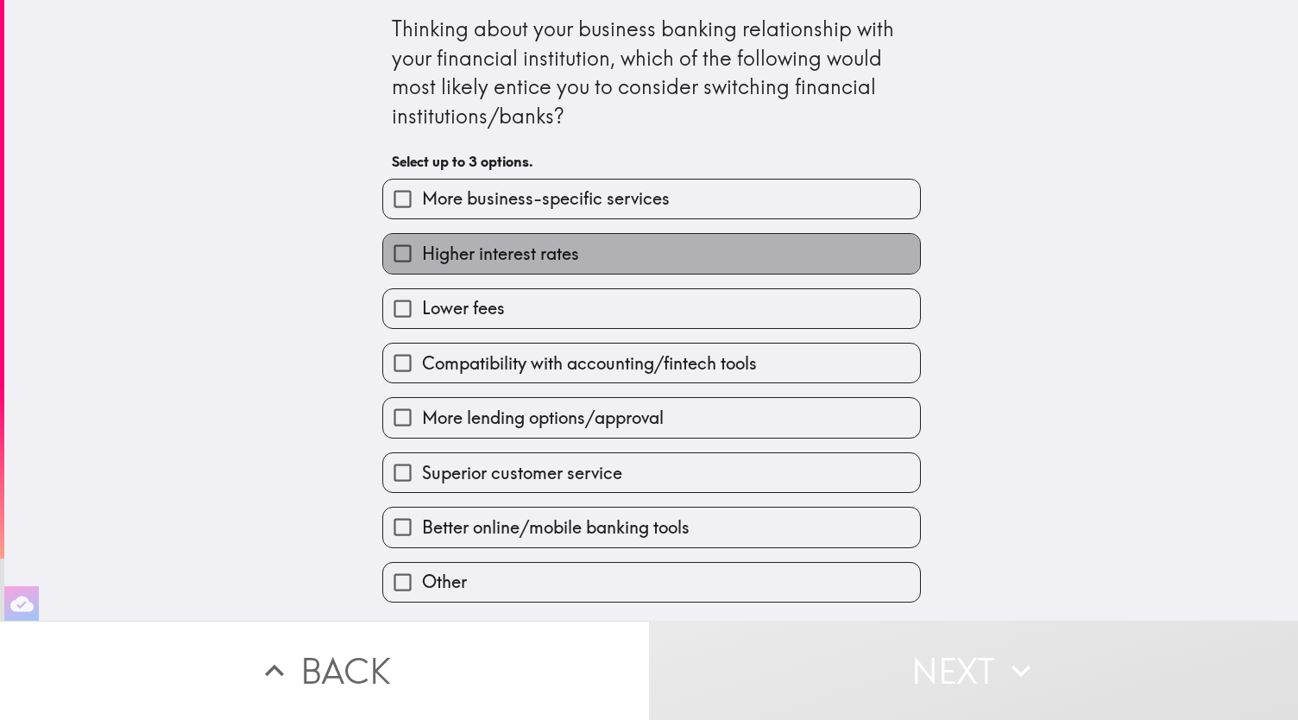
click at [581, 260] on label "Higher interest rates" at bounding box center [651, 253] width 537 height 39
click at [422, 260] on input "Higher interest rates" at bounding box center [402, 253] width 39 height 39
checkbox input "true"
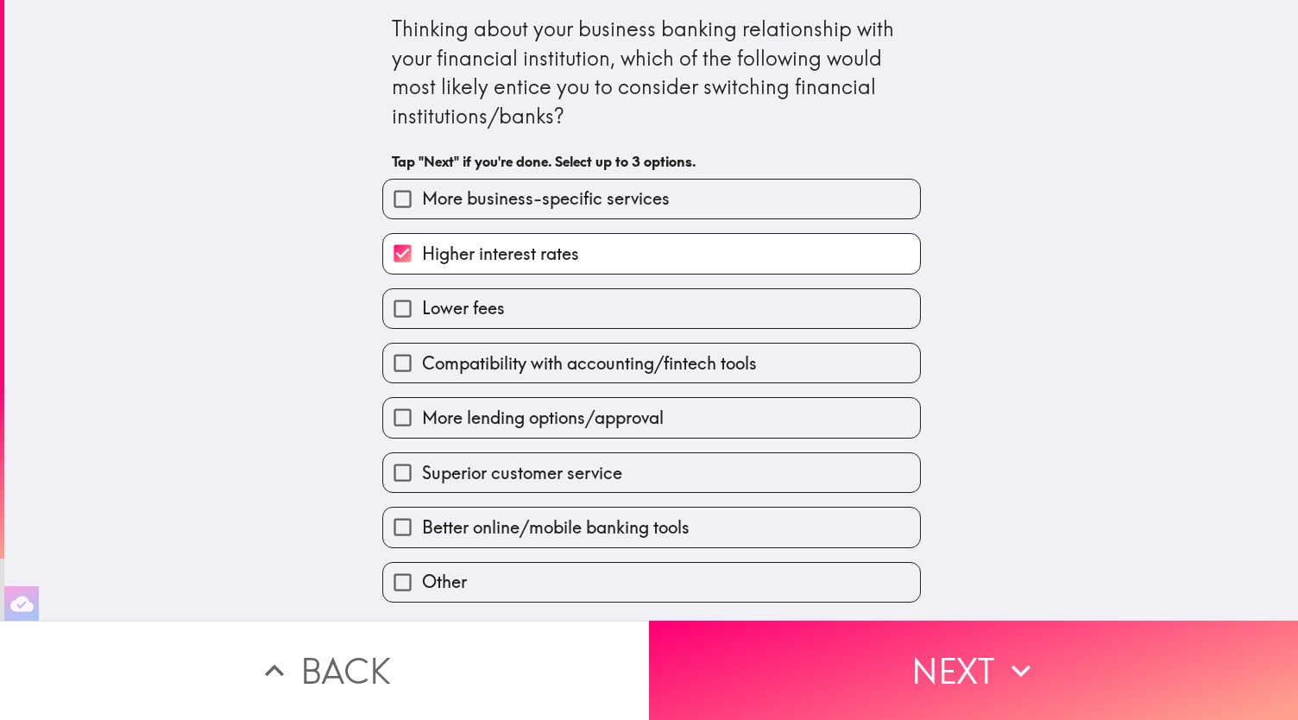
click at [472, 313] on span "Lower fees" at bounding box center [463, 308] width 83 height 24
click at [422, 313] on input "Lower fees" at bounding box center [402, 308] width 39 height 39
checkbox input "true"
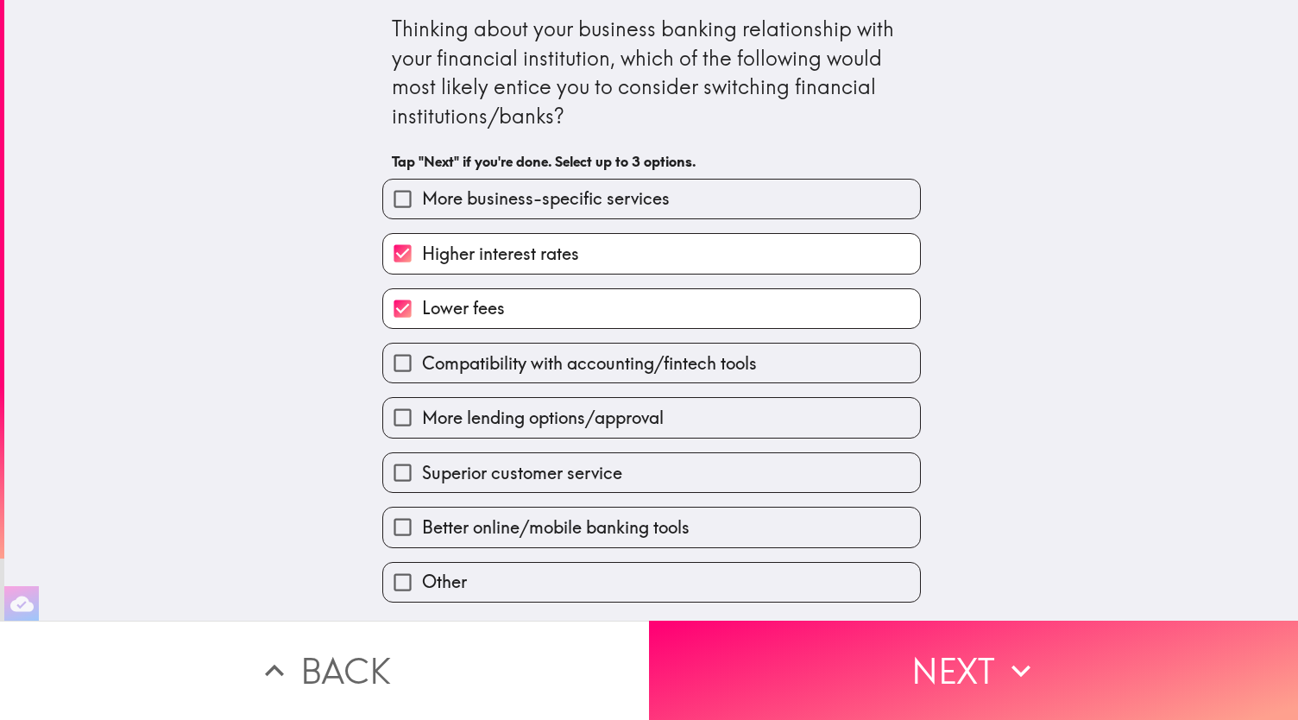
click at [504, 195] on span "More business-specific services" at bounding box center [546, 198] width 248 height 24
click at [422, 195] on input "More business-specific services" at bounding box center [402, 198] width 39 height 39
checkbox input "true"
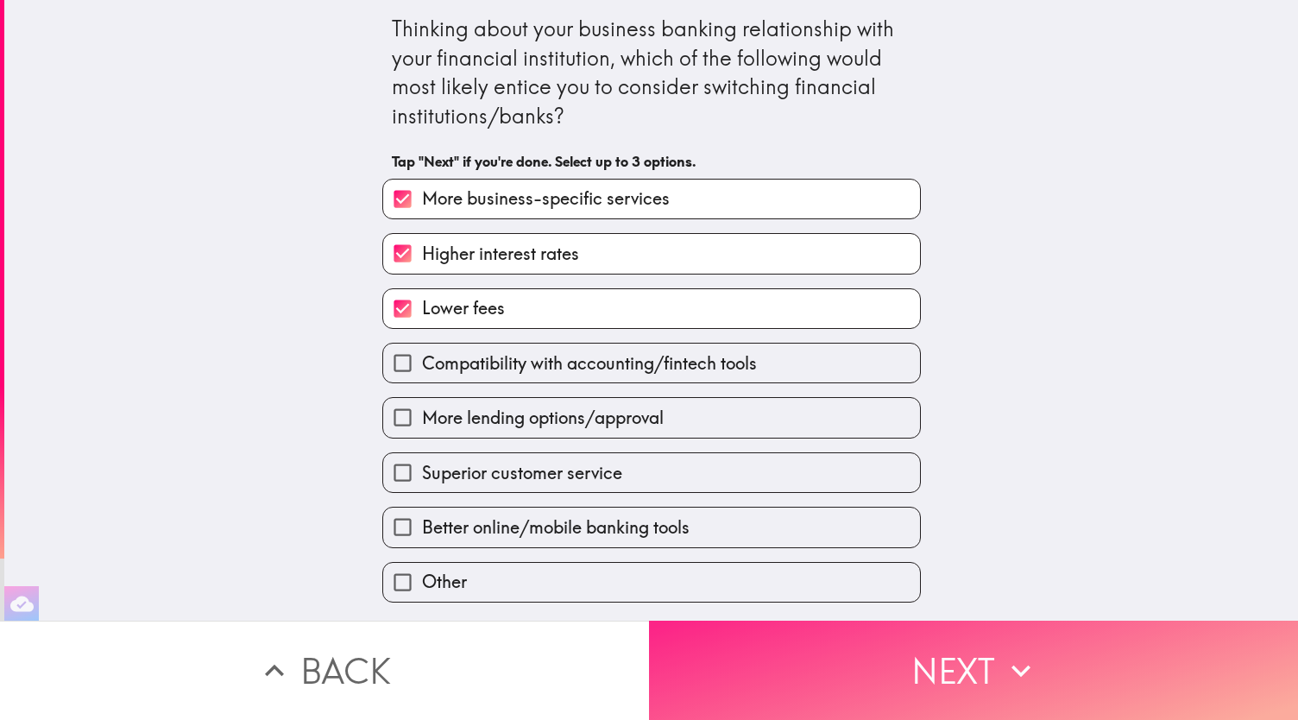
click at [896, 638] on button "Next" at bounding box center [973, 669] width 649 height 99
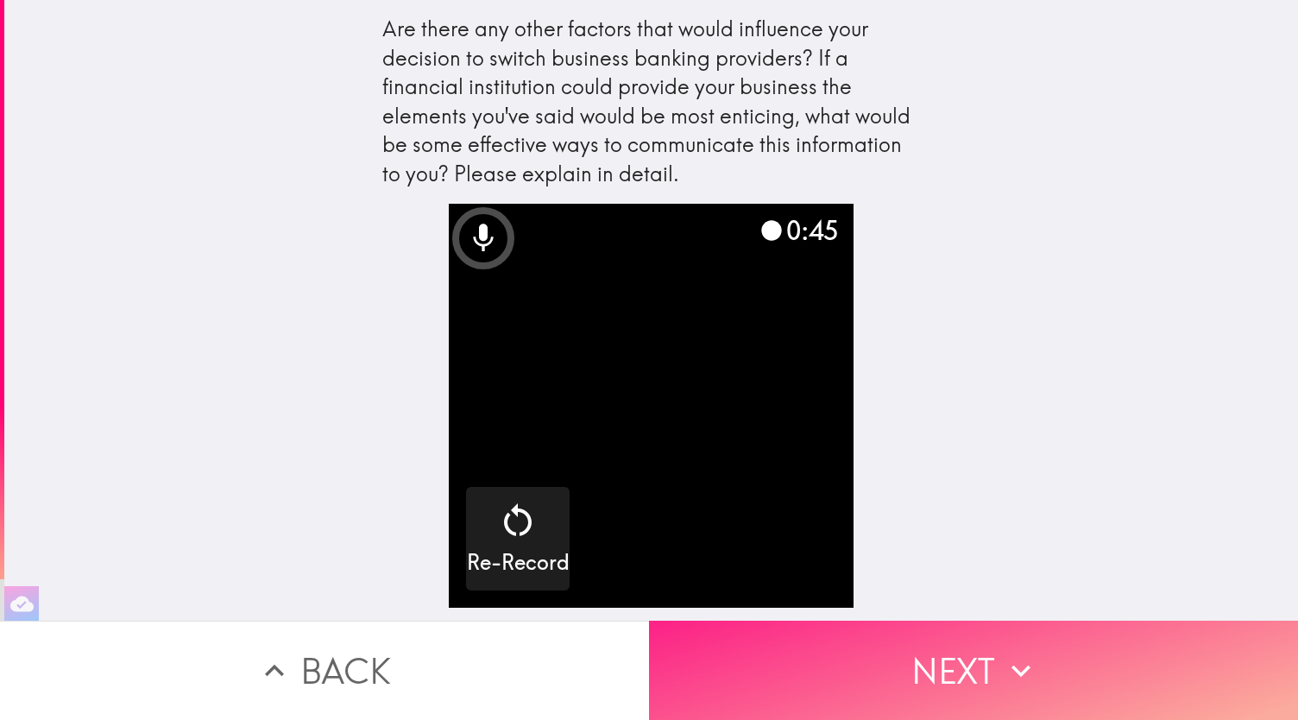
click at [962, 630] on button "Next" at bounding box center [973, 669] width 649 height 99
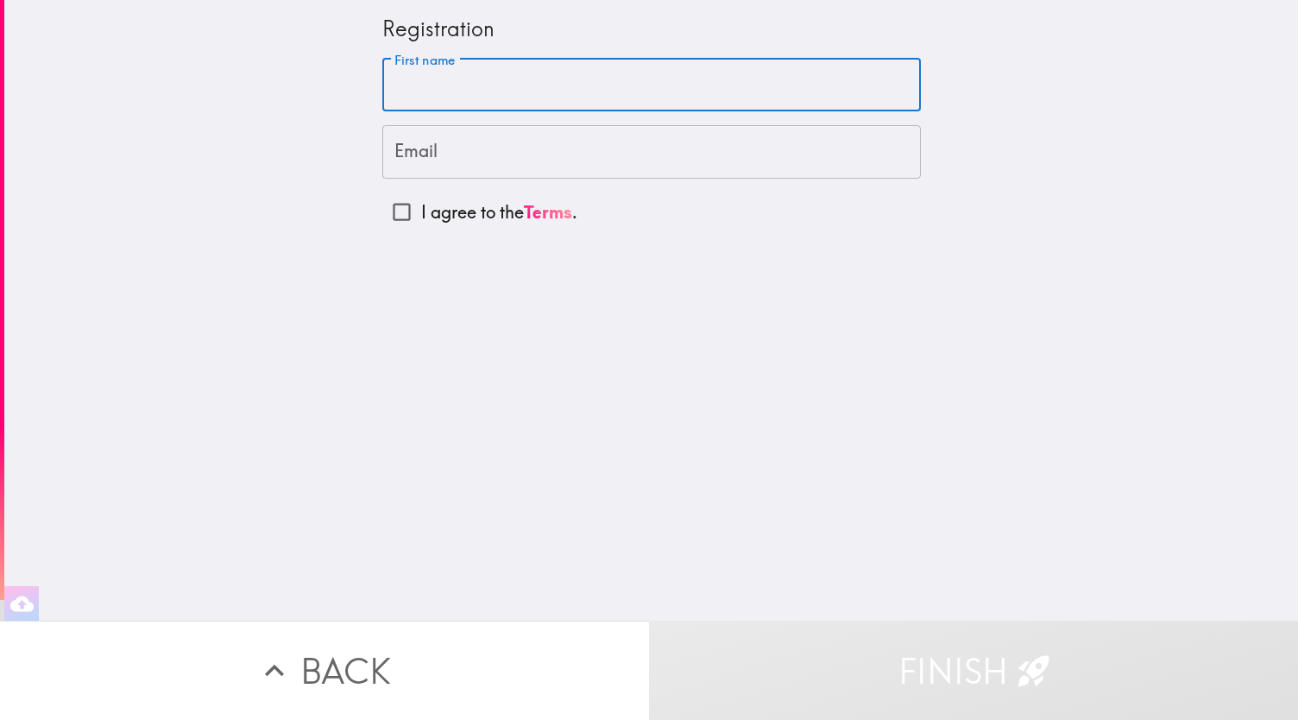
click at [509, 104] on input "First name" at bounding box center [651, 85] width 538 height 53
type input "[PERSON_NAME]"
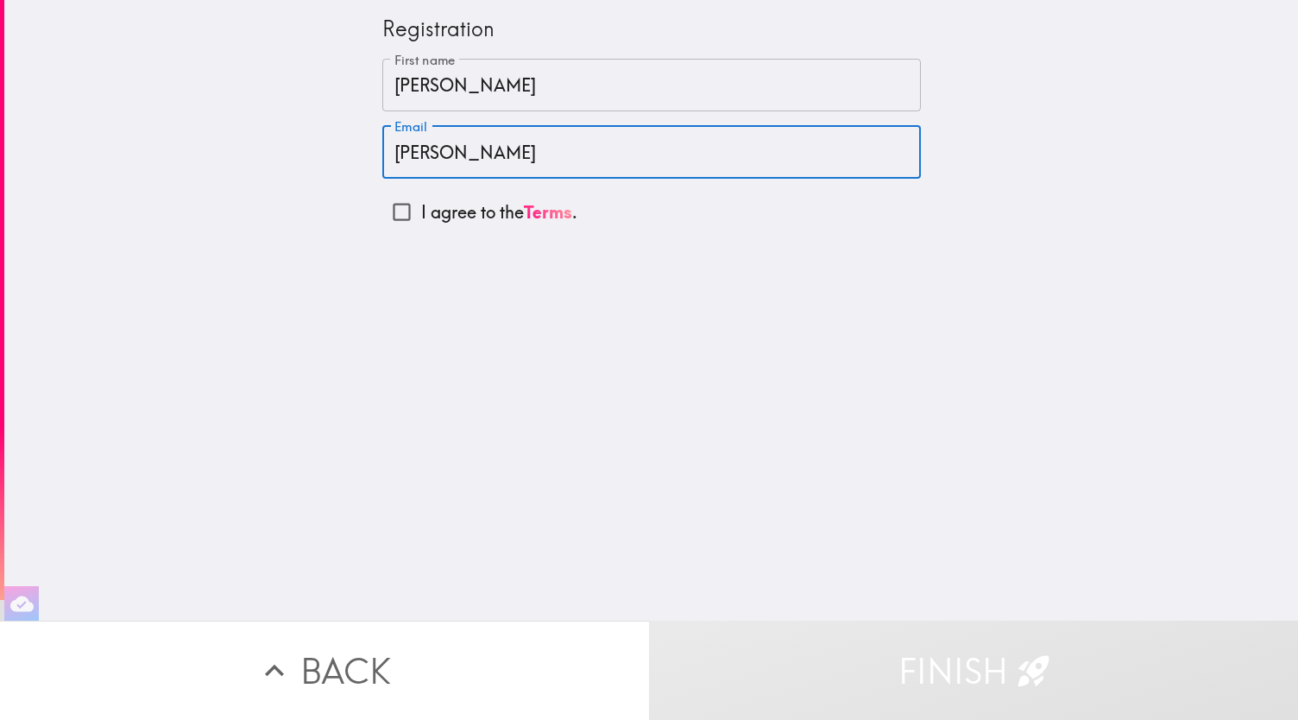
type input "[PERSON_NAME][EMAIL_ADDRESS][PERSON_NAME][DOMAIN_NAME]"
click at [395, 208] on input "I agree to the Terms ." at bounding box center [401, 211] width 39 height 39
checkbox input "true"
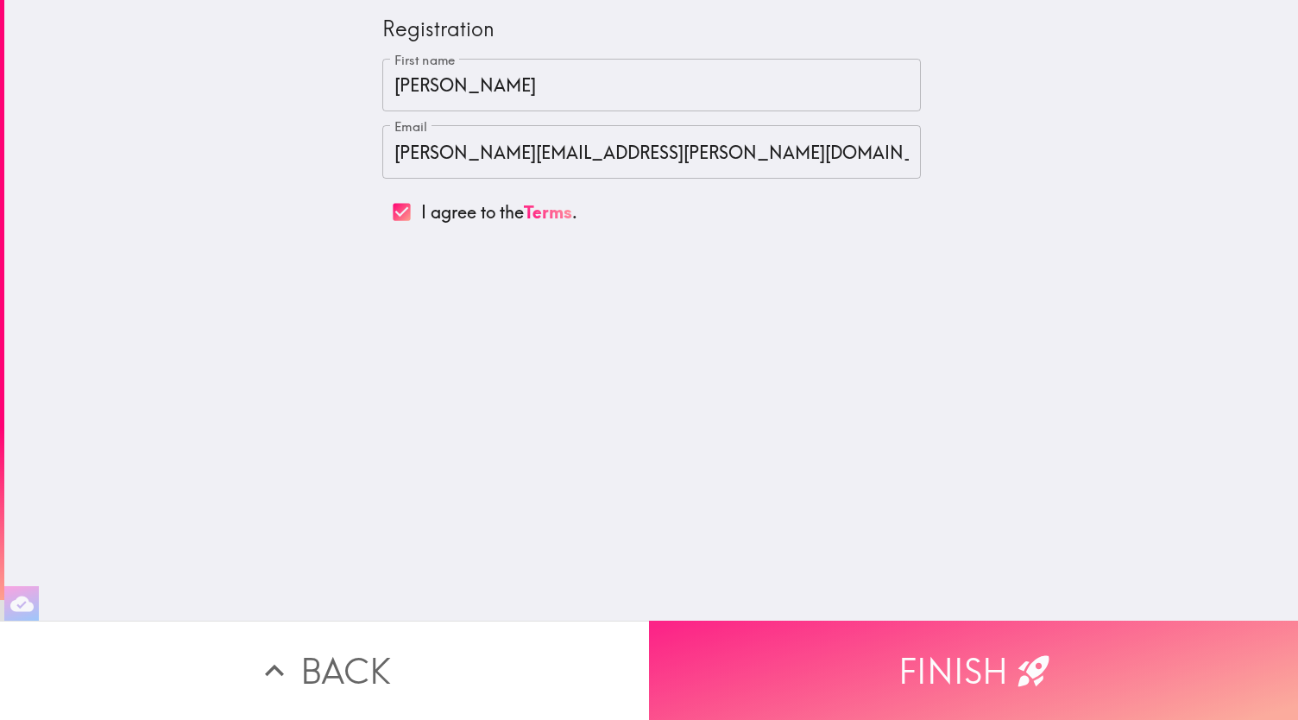
click at [839, 650] on button "Finish" at bounding box center [973, 669] width 649 height 99
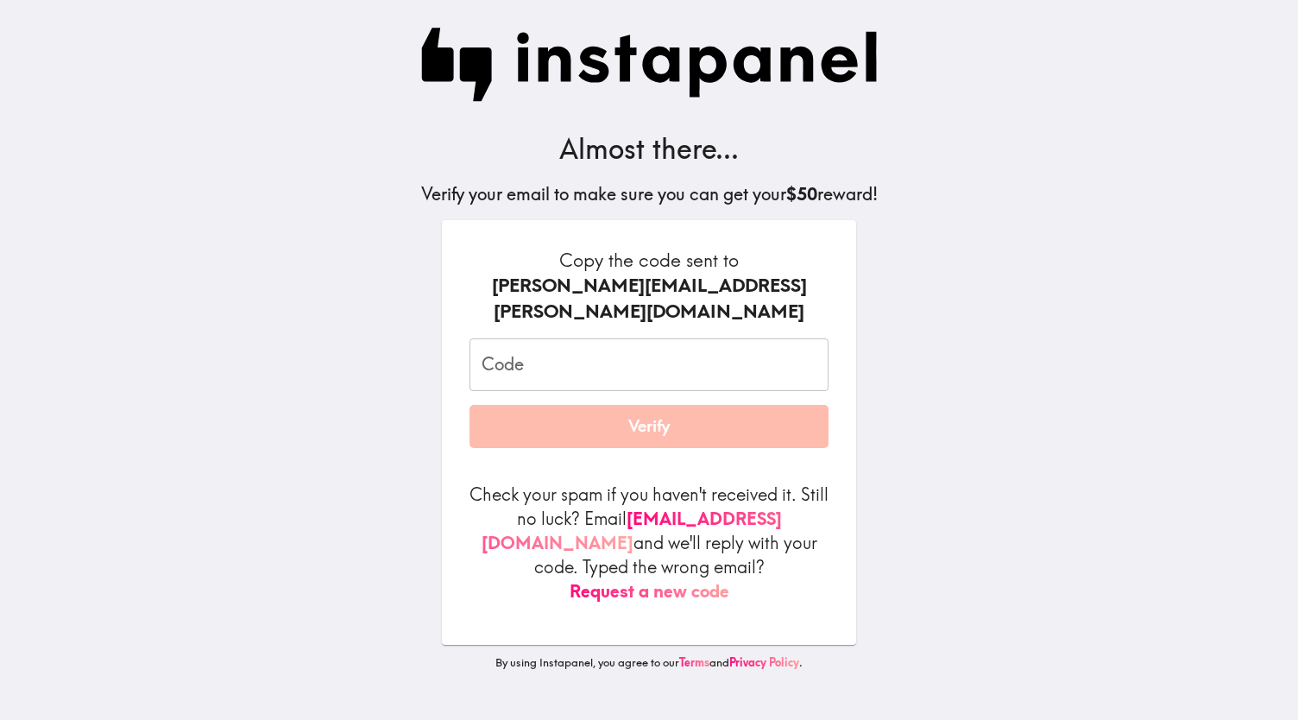
click at [632, 340] on input "Code" at bounding box center [648, 364] width 359 height 53
